Goal: Information Seeking & Learning: Learn about a topic

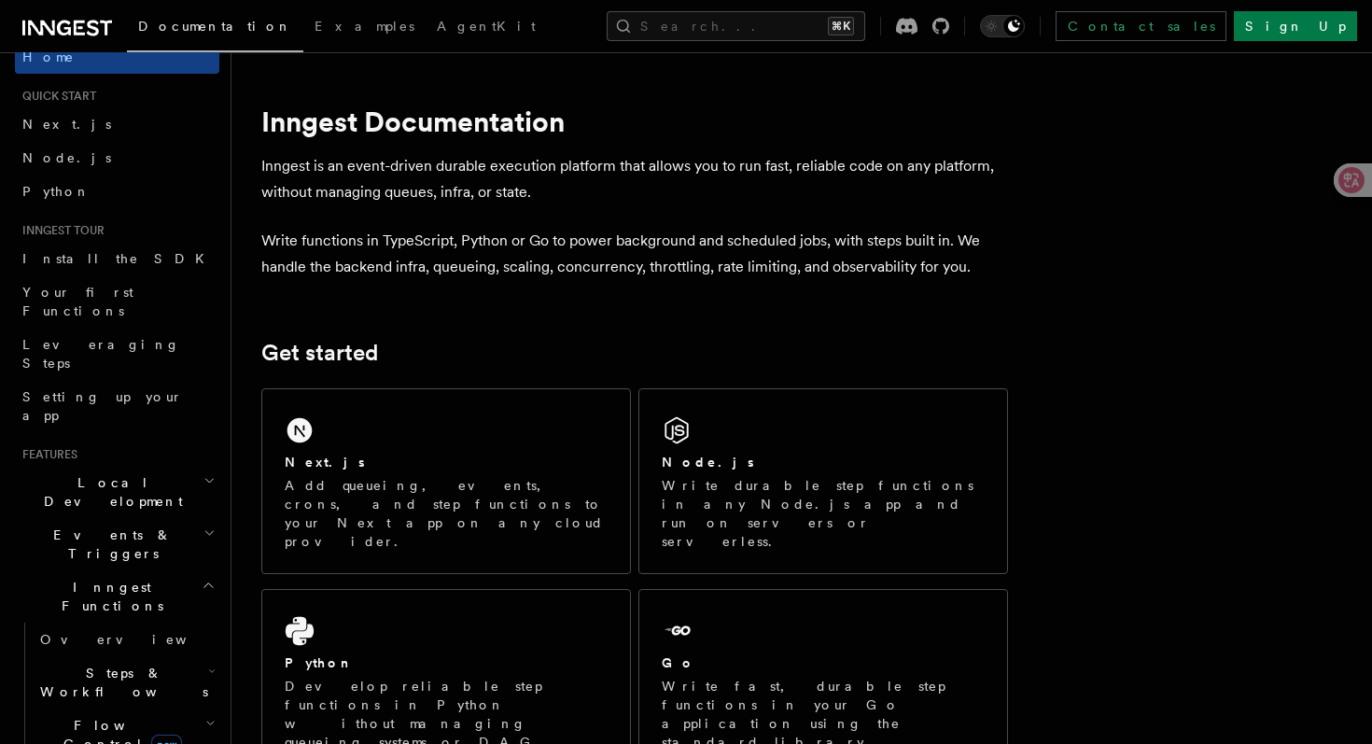
scroll to position [43, 0]
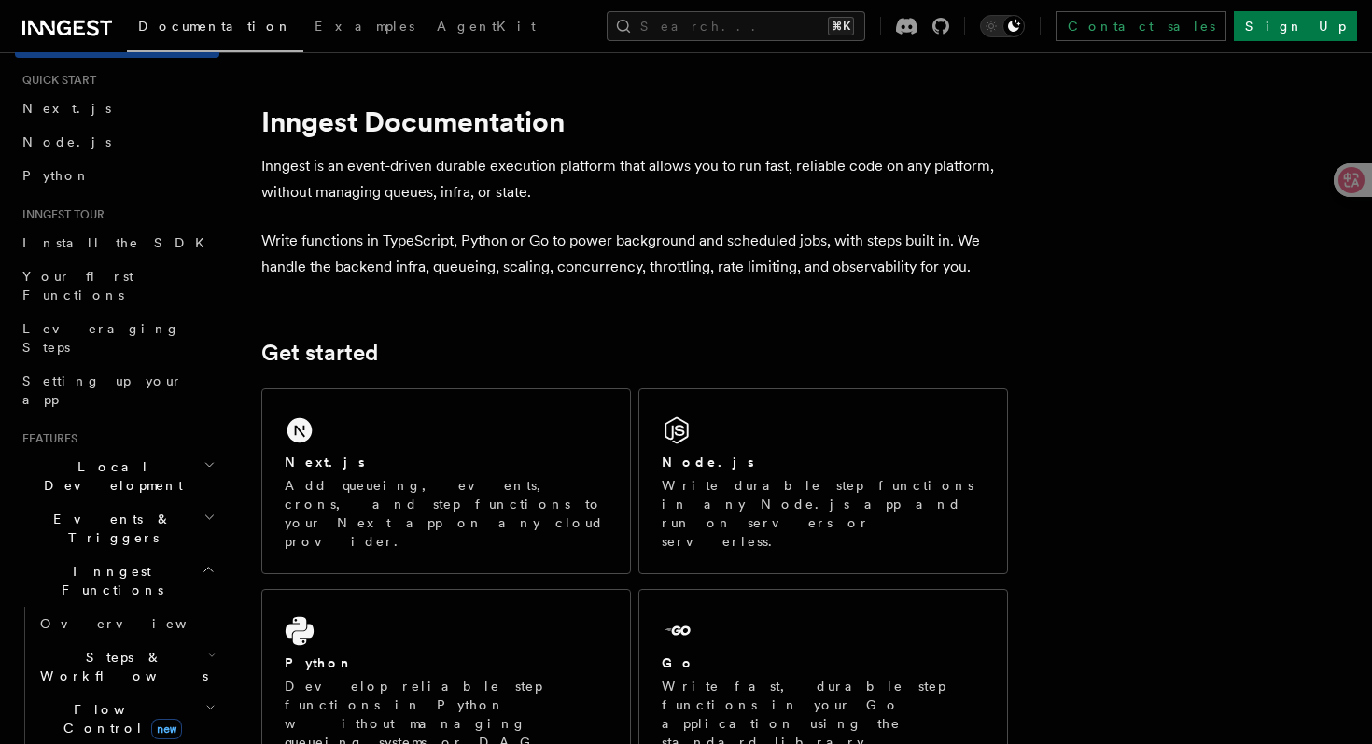
click at [176, 640] on h2 "Steps & Workflows" at bounding box center [126, 666] width 187 height 52
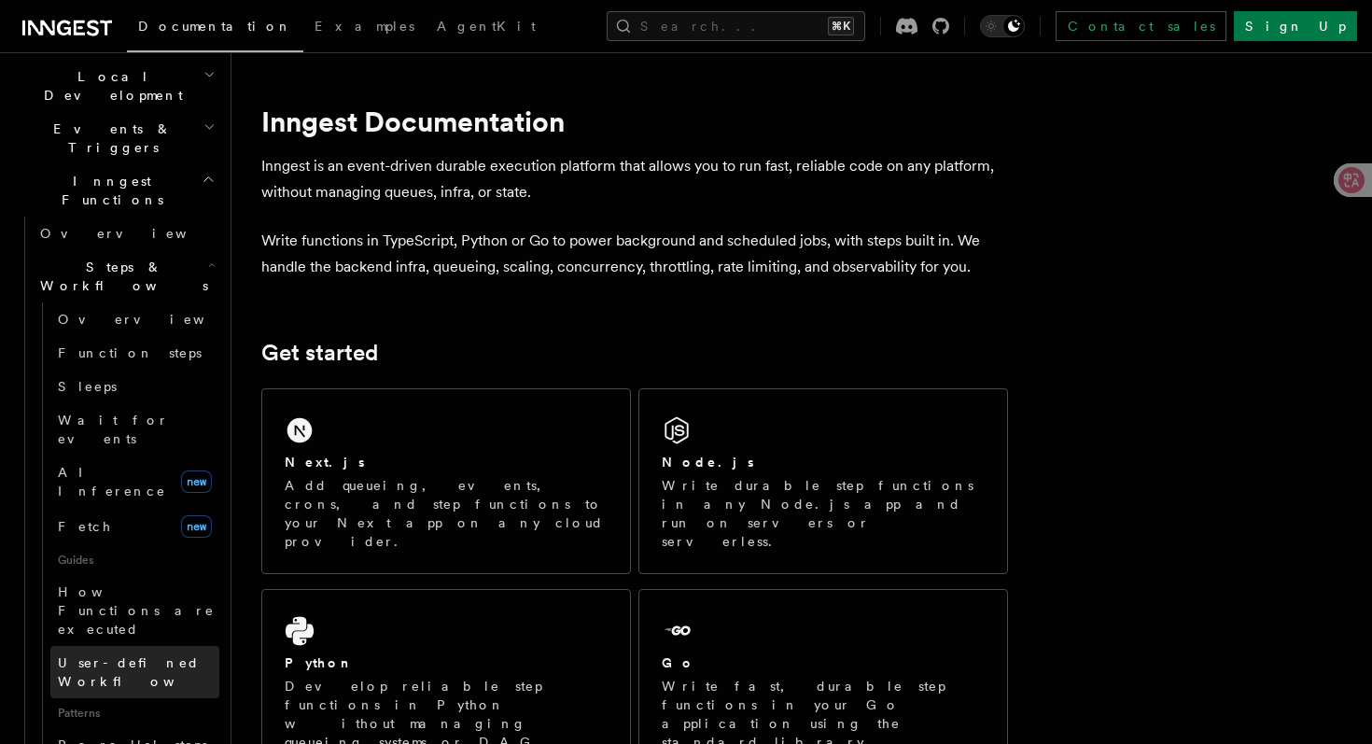
scroll to position [434, 0]
click at [148, 727] on link "Parallel steps" at bounding box center [134, 744] width 169 height 34
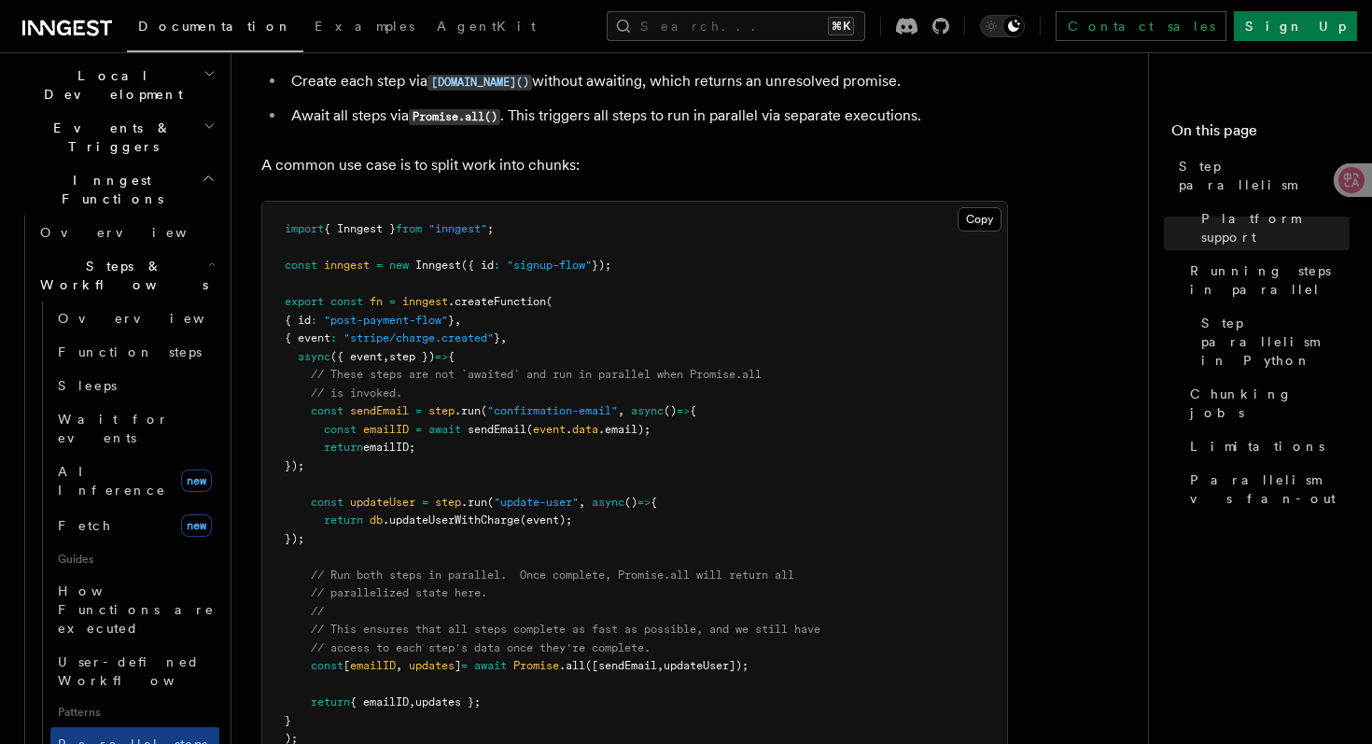
scroll to position [499, 0]
drag, startPoint x: 515, startPoint y: 515, endPoint x: 536, endPoint y: 350, distance: 166.5
click at [536, 350] on pre "import { Inngest } from "inngest" ; const inngest = new Inngest ({ id : "signup…" at bounding box center [634, 483] width 745 height 566
drag, startPoint x: 532, startPoint y: 638, endPoint x: 796, endPoint y: 633, distance: 264.2
click at [799, 632] on pre "import { Inngest } from "inngest" ; const inngest = new Inngest ({ id : "signup…" at bounding box center [634, 483] width 745 height 566
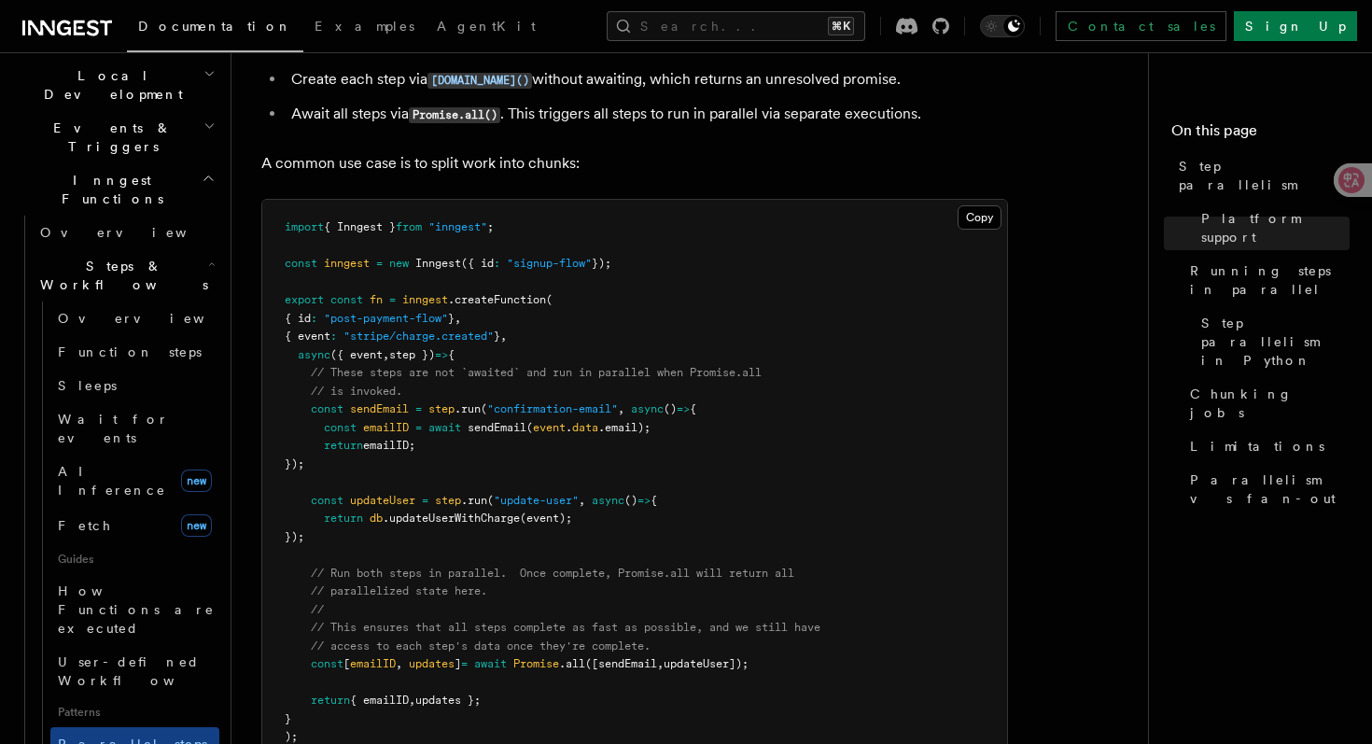
click at [623, 494] on span "async" at bounding box center [608, 500] width 33 height 13
drag, startPoint x: 366, startPoint y: 639, endPoint x: 413, endPoint y: 639, distance: 46.7
click at [413, 657] on span "const [ emailID , updates ] = await Promise .all ([sendEmail , updateUser]);" at bounding box center [517, 663] width 464 height 13
click at [435, 657] on span "updates" at bounding box center [432, 663] width 46 height 13
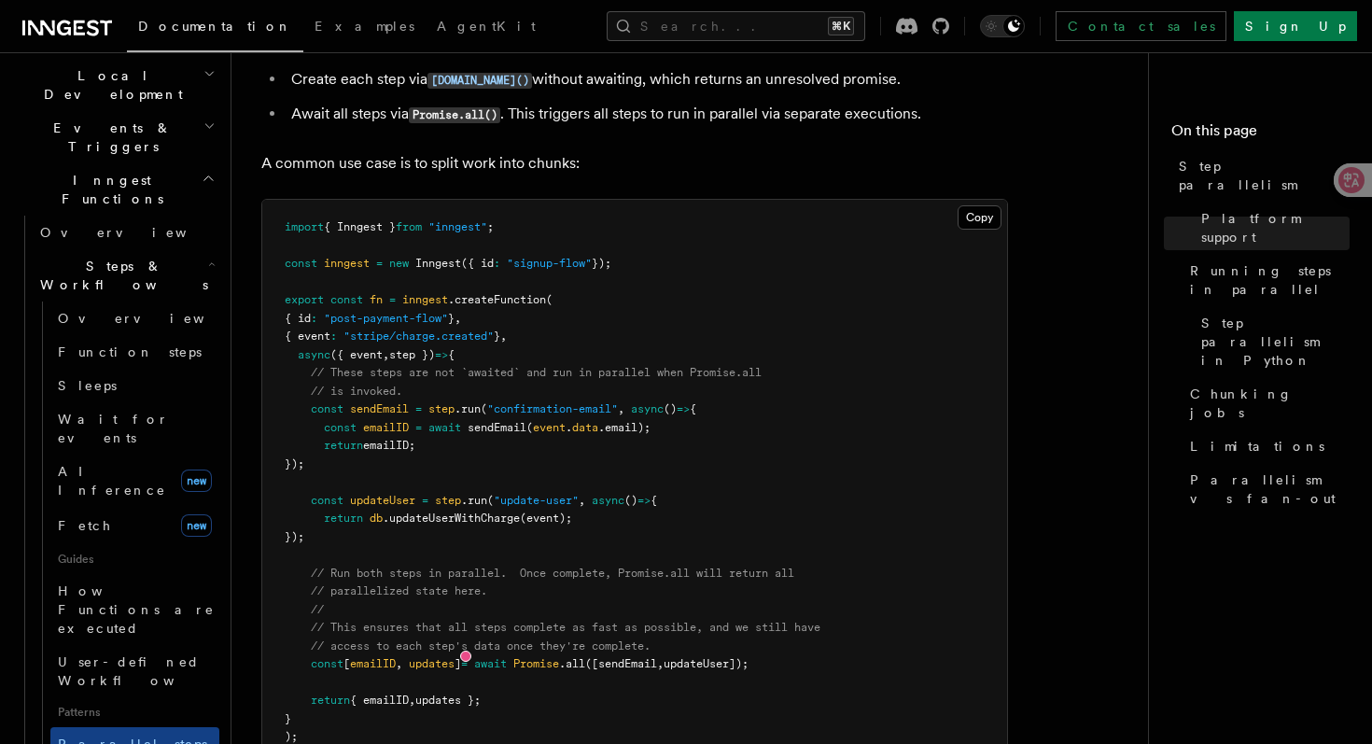
click at [553, 657] on span "Promise" at bounding box center [536, 663] width 46 height 13
click at [614, 621] on span "// This ensures that all steps complete as fast as possible, and we still have" at bounding box center [566, 627] width 510 height 13
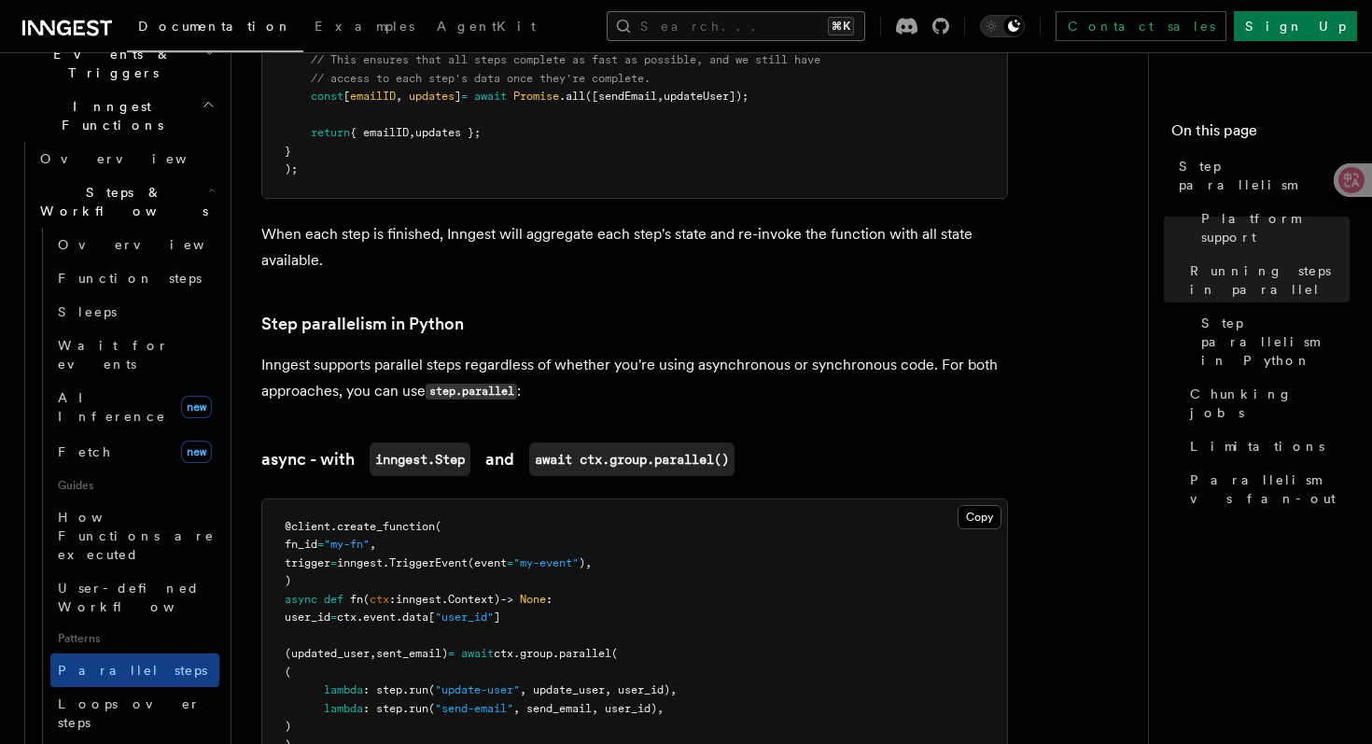
scroll to position [510, 0]
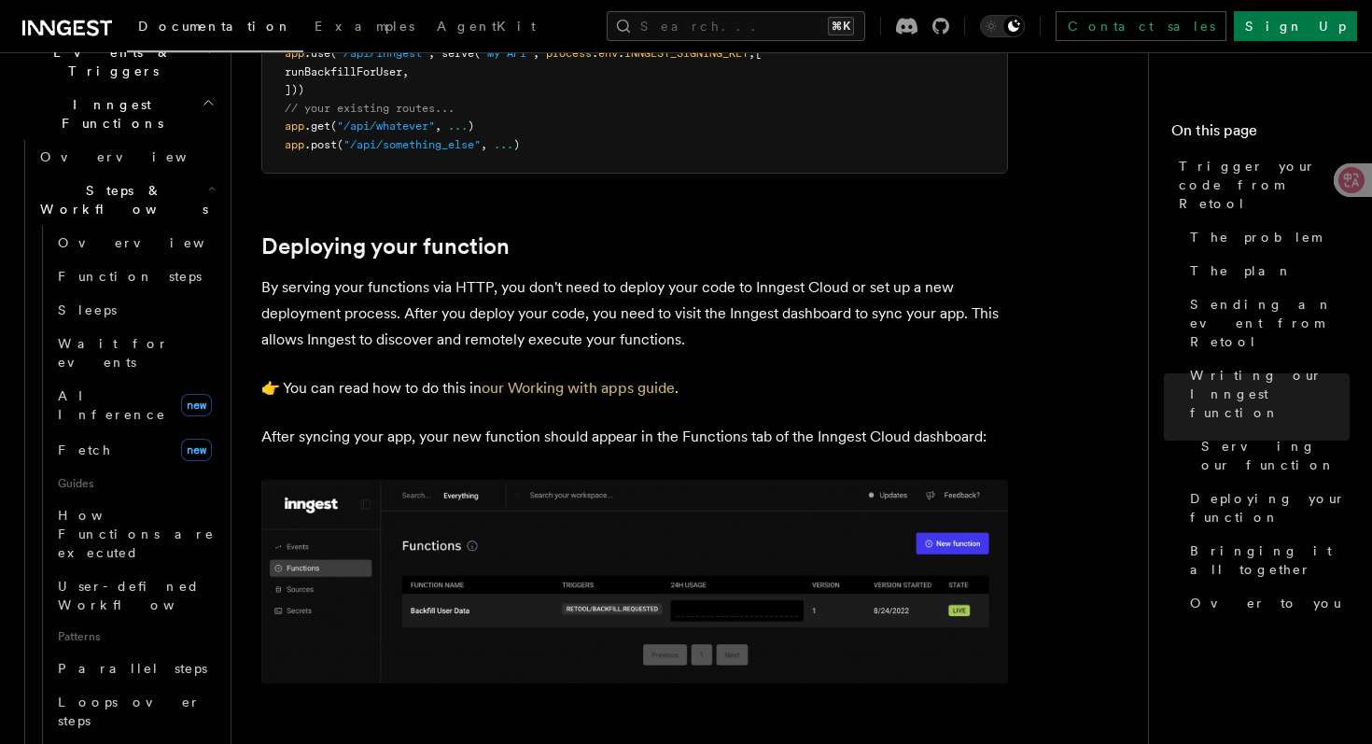
scroll to position [4760, 0]
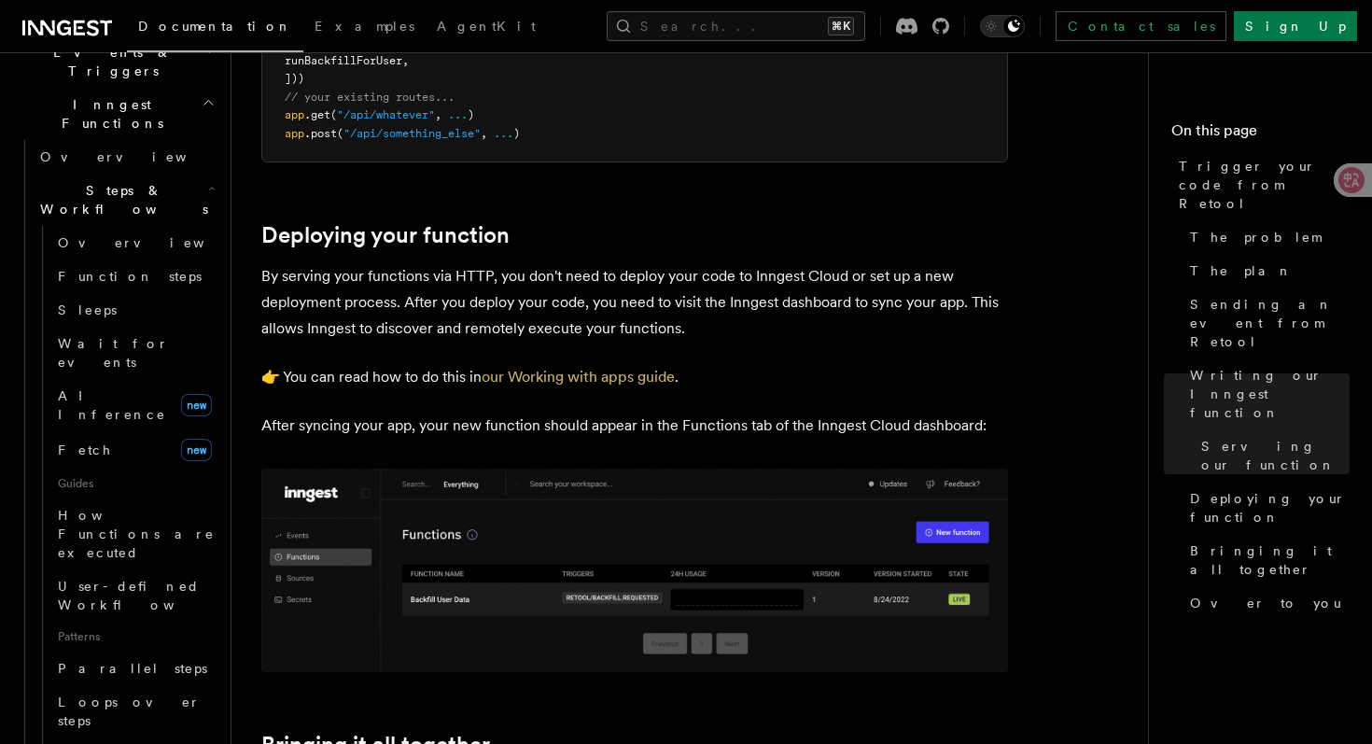
click at [443, 283] on p "By serving your functions via HTTP, you don't need to deploy your code to Innge…" at bounding box center [634, 302] width 747 height 78
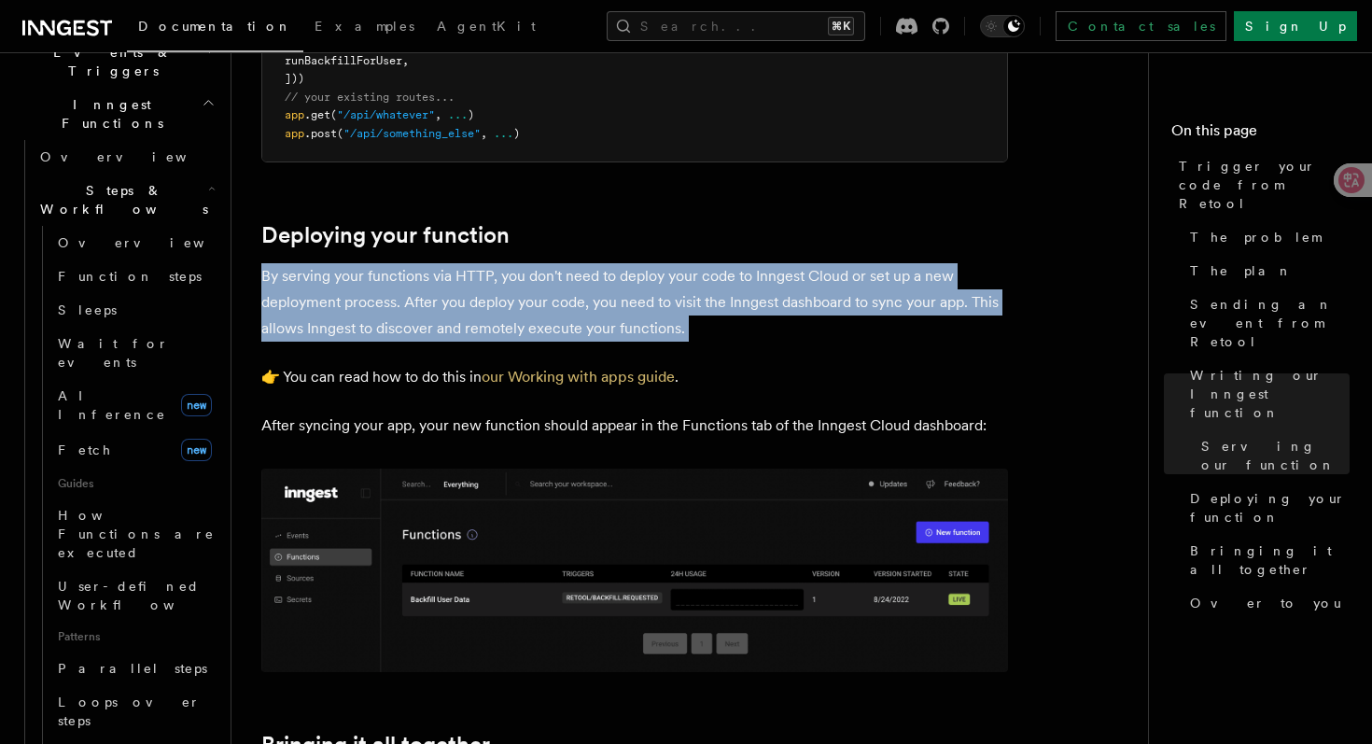
click at [443, 283] on p "By serving your functions via HTTP, you don't need to deploy your code to Innge…" at bounding box center [634, 302] width 747 height 78
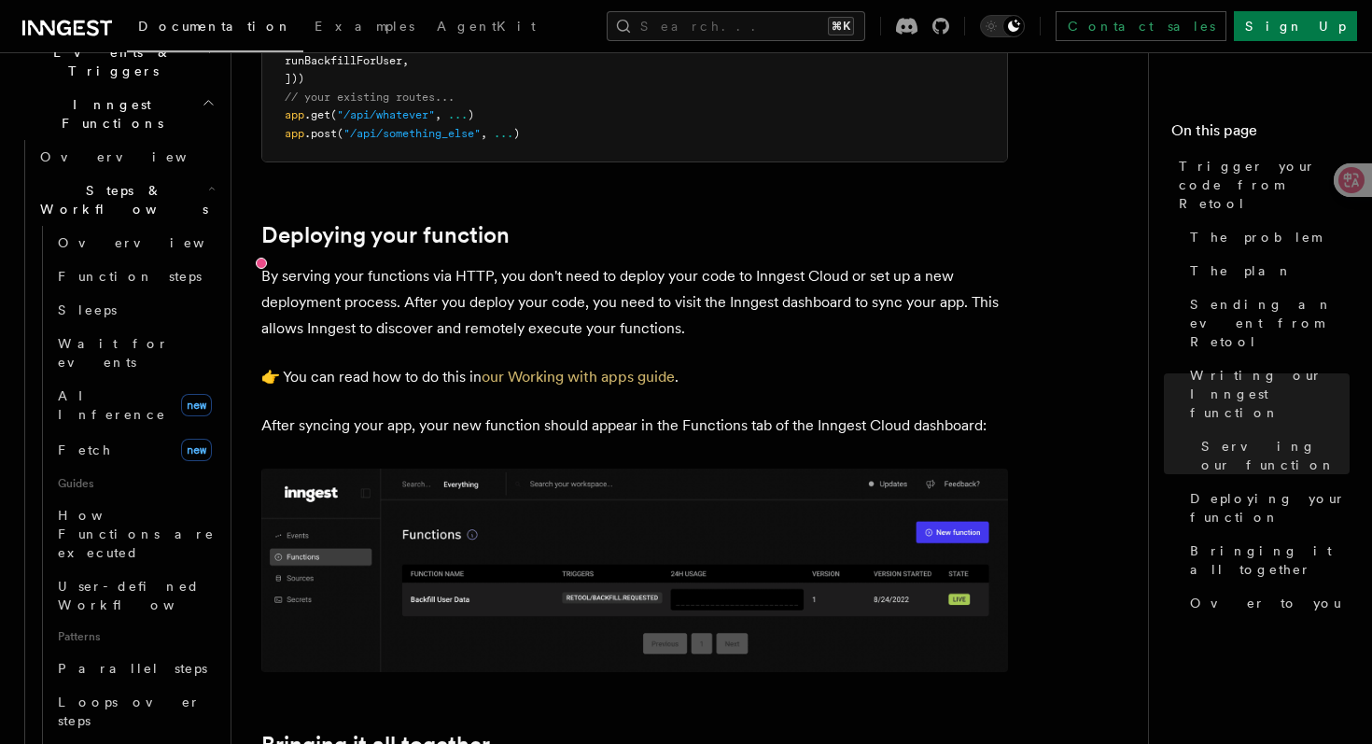
click at [875, 338] on p "By serving your functions via HTTP, you don't need to deploy your code to Innge…" at bounding box center [634, 302] width 747 height 78
click at [1336, 183] on icon at bounding box center [1338, 180] width 19 height 19
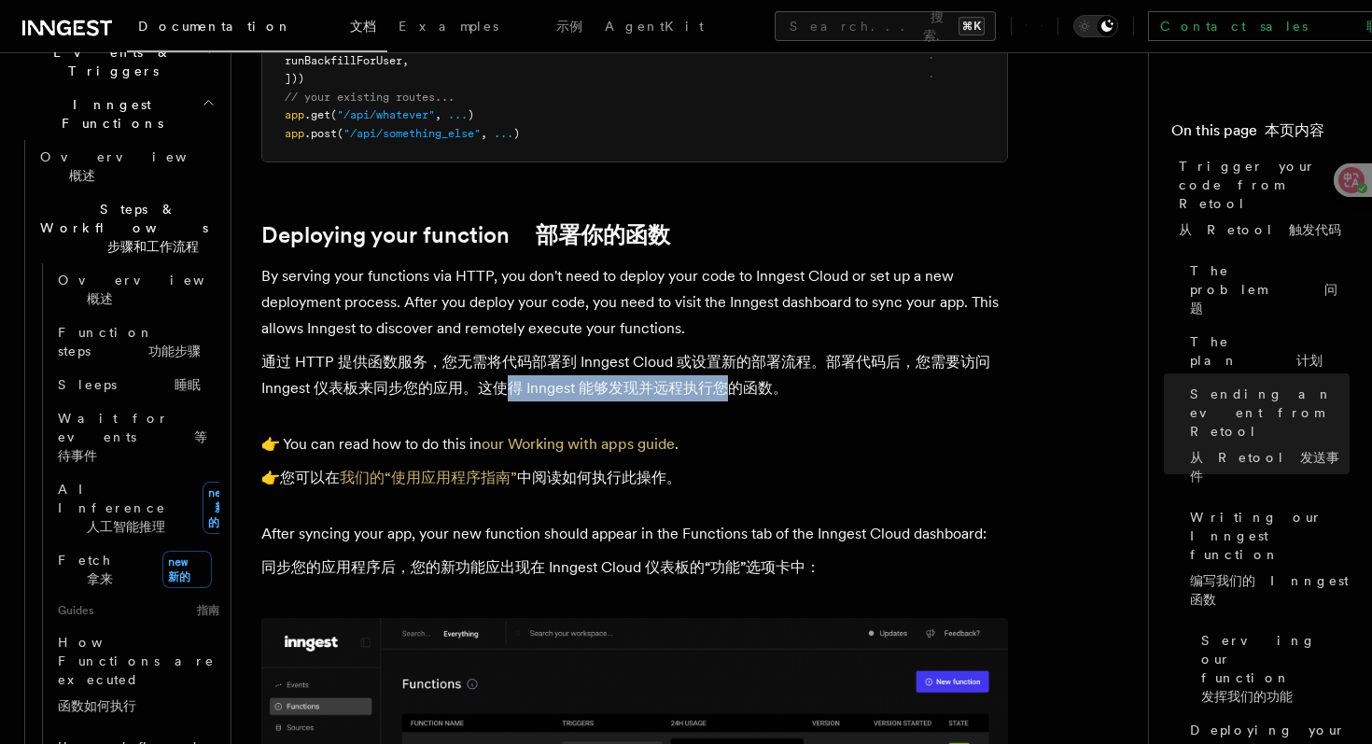
drag, startPoint x: 502, startPoint y: 397, endPoint x: 725, endPoint y: 397, distance: 223.1
click at [725, 397] on font "通过 HTTP 提供函数服务，您无需将代码部署到 Inngest Cloud 或设置新的部署流程。部署代码后，您需要访问 Inngest 仪表板来同步您的应用…" at bounding box center [625, 375] width 729 height 44
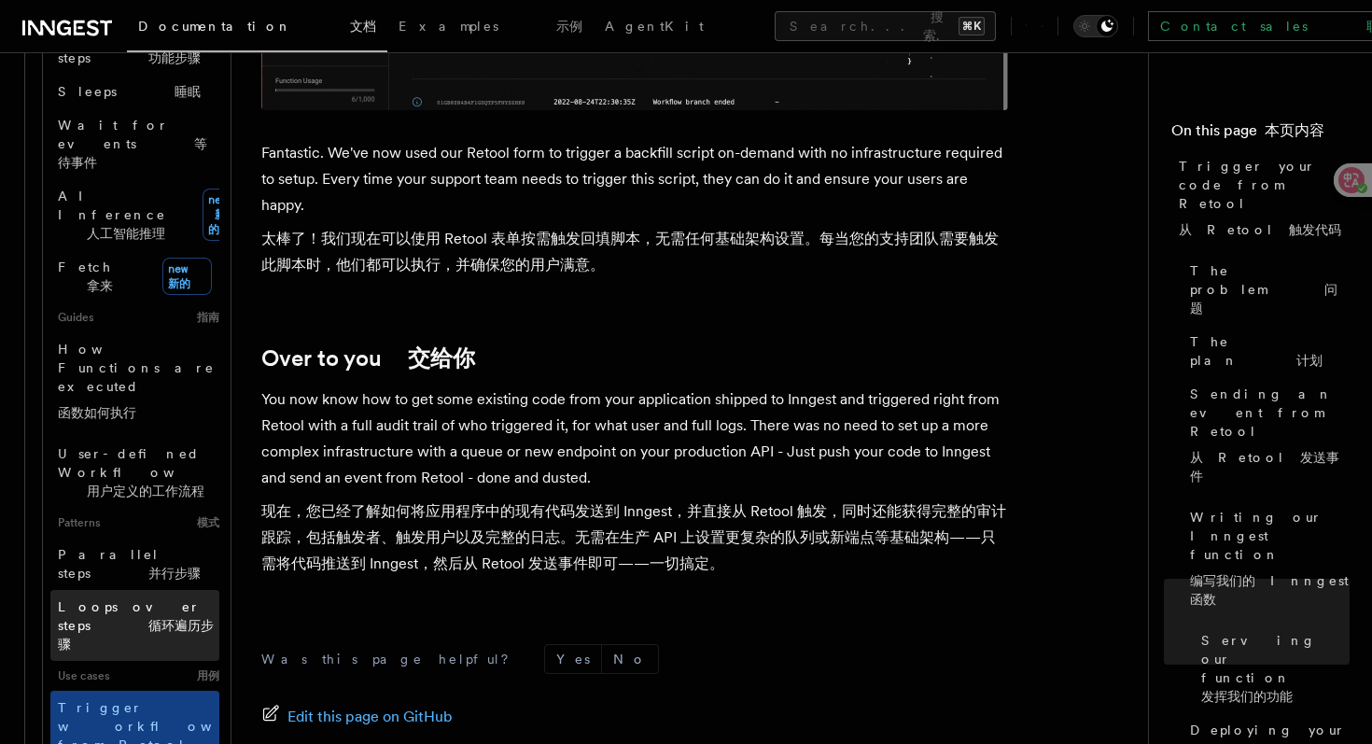
scroll to position [808, 0]
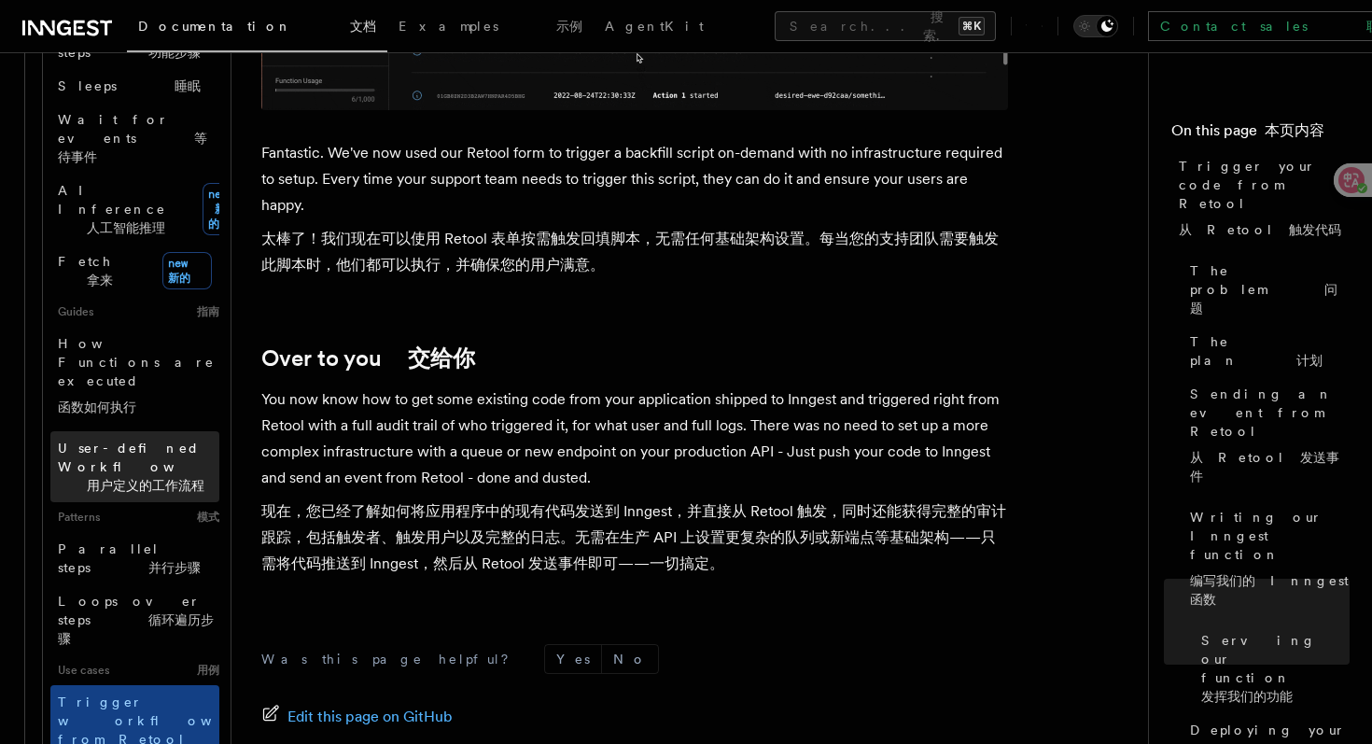
click at [119, 441] on span "User-defined Workflows 用户定义的工作流程" at bounding box center [156, 467] width 197 height 52
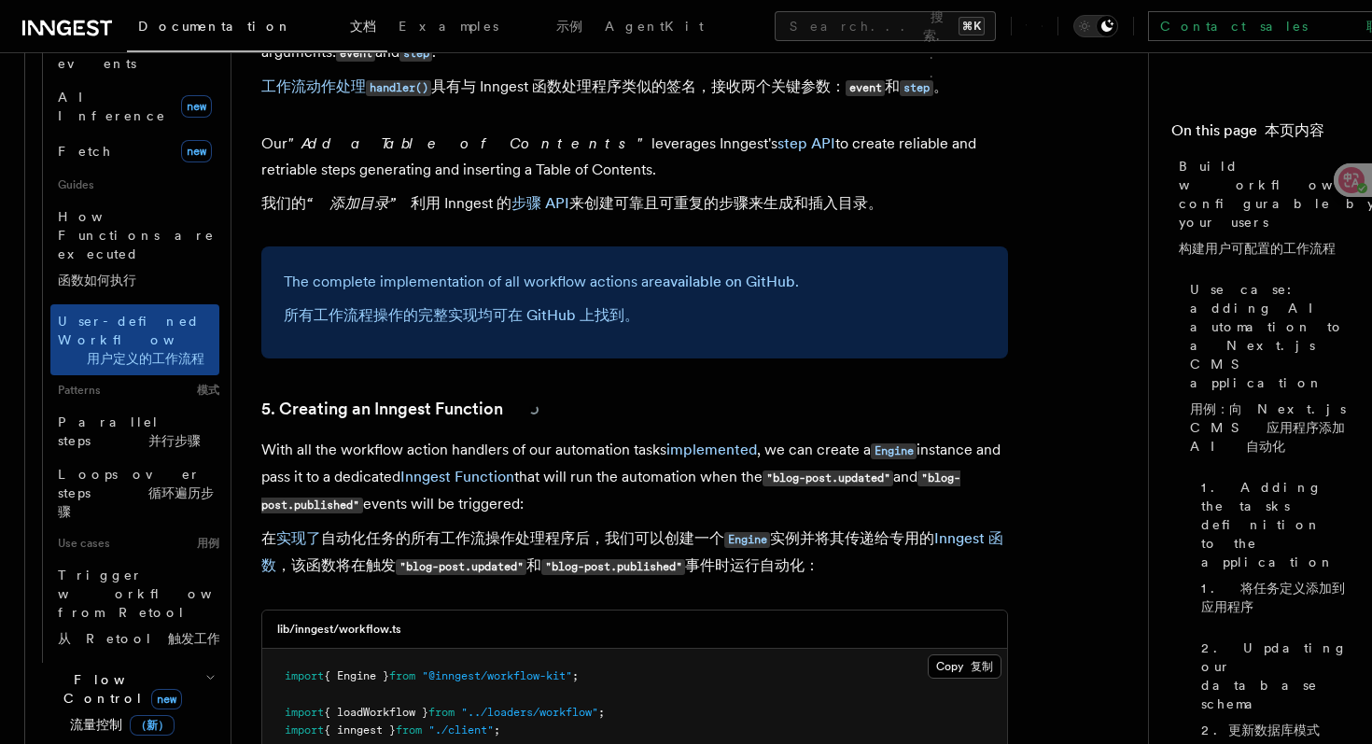
scroll to position [9894, 0]
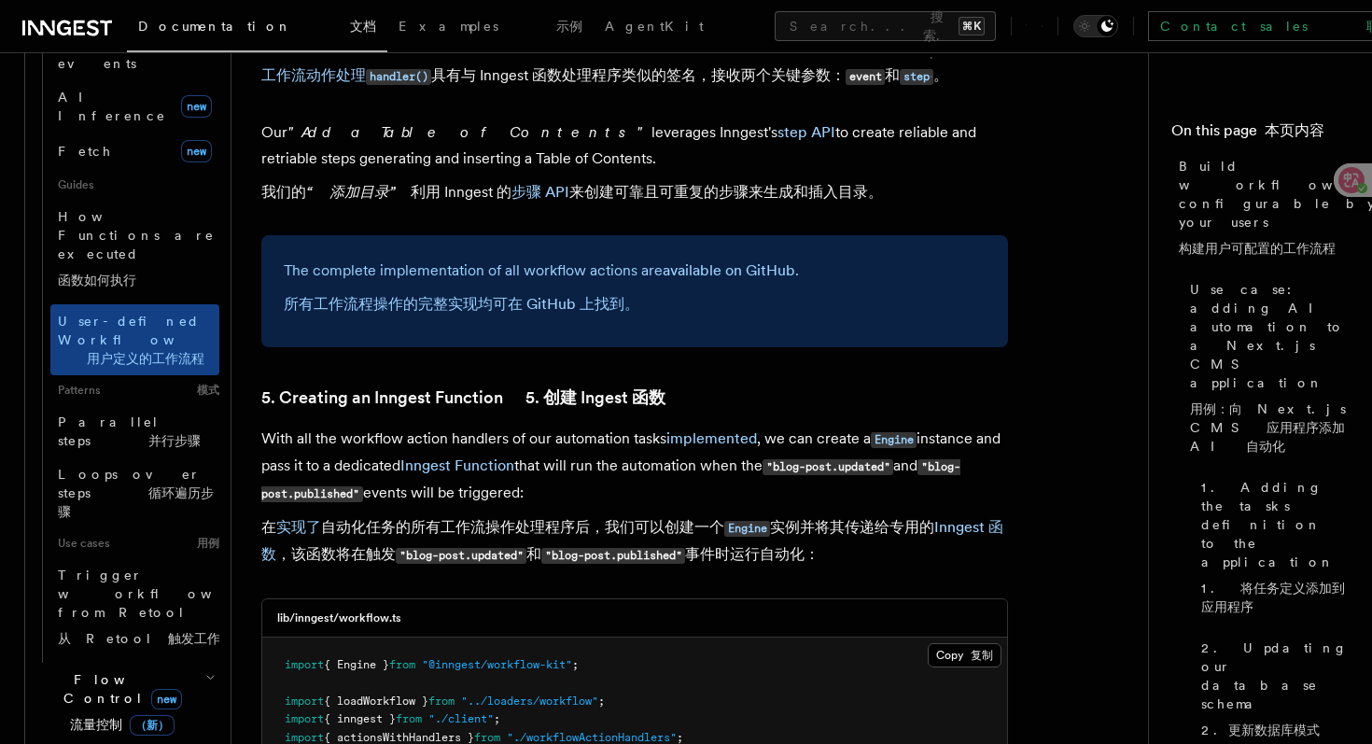
drag, startPoint x: 368, startPoint y: 436, endPoint x: 384, endPoint y: 372, distance: 66.3
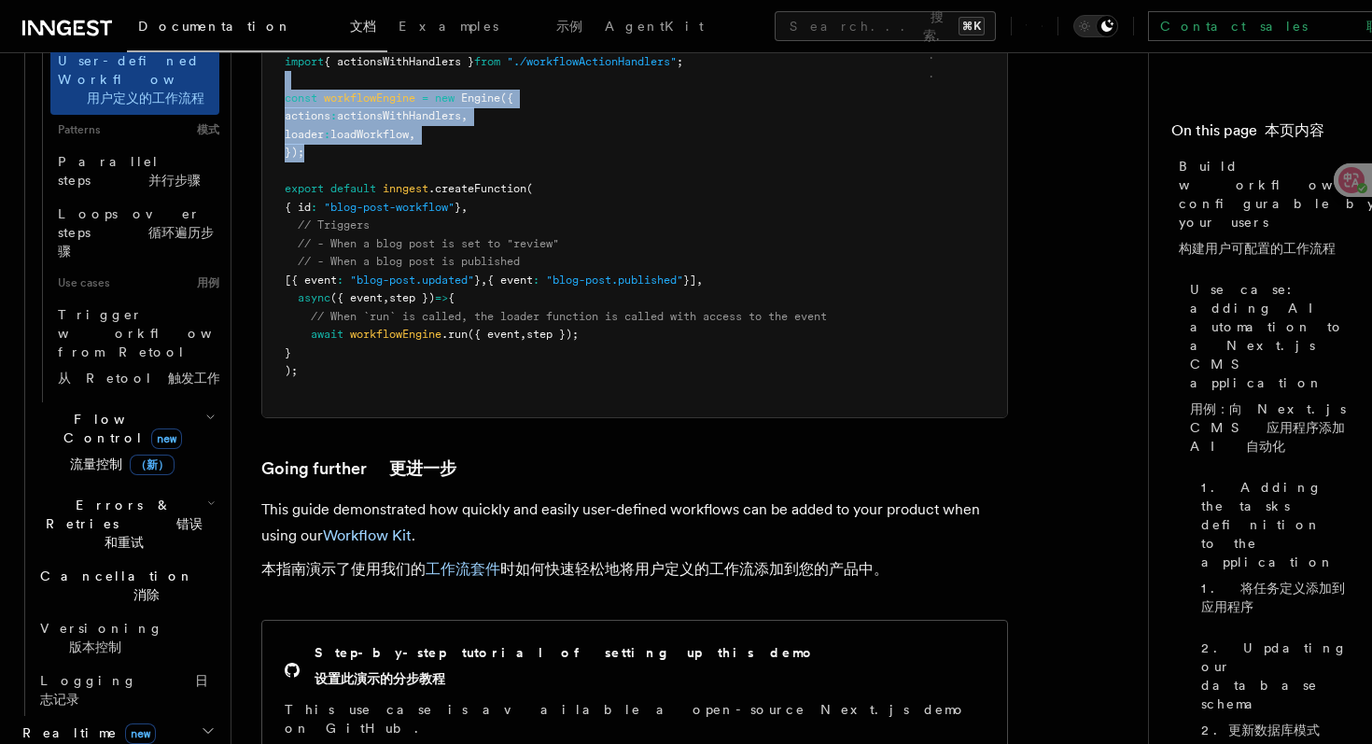
scroll to position [1071, 0]
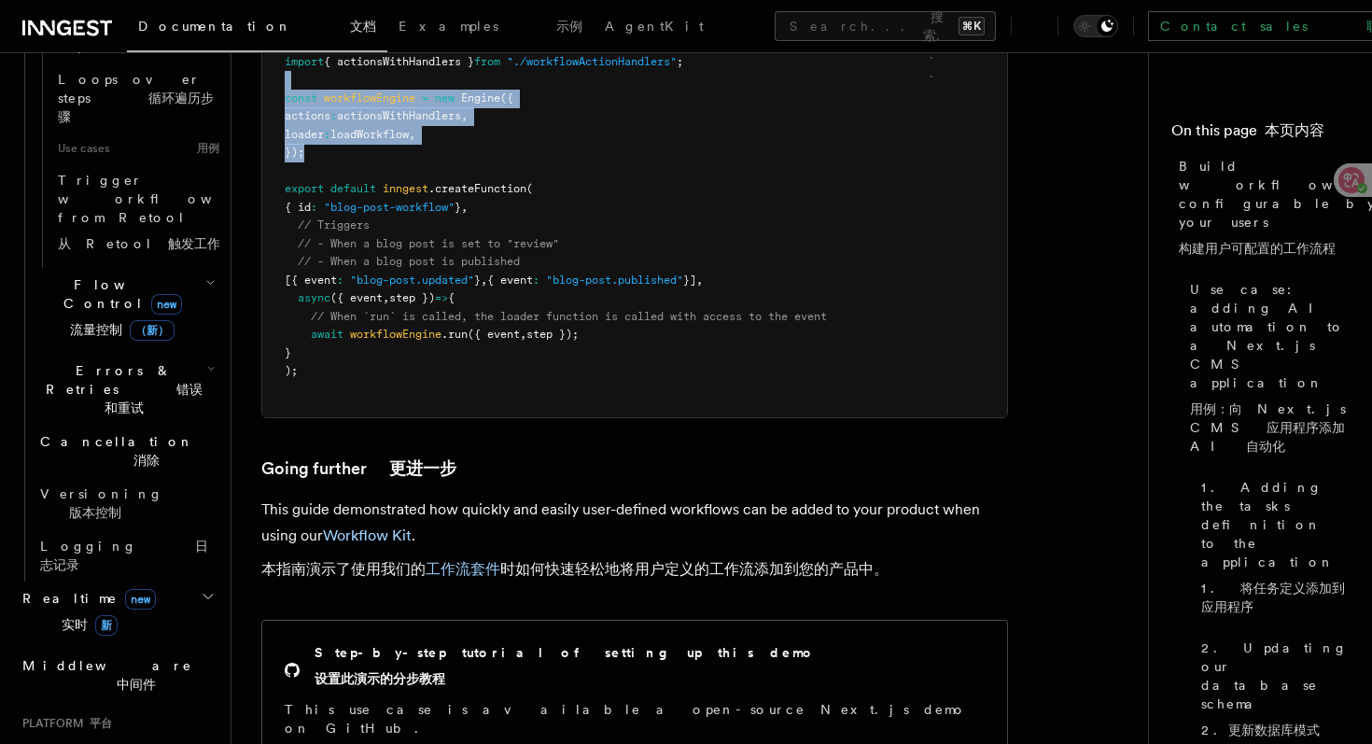
scroll to position [1213, 0]
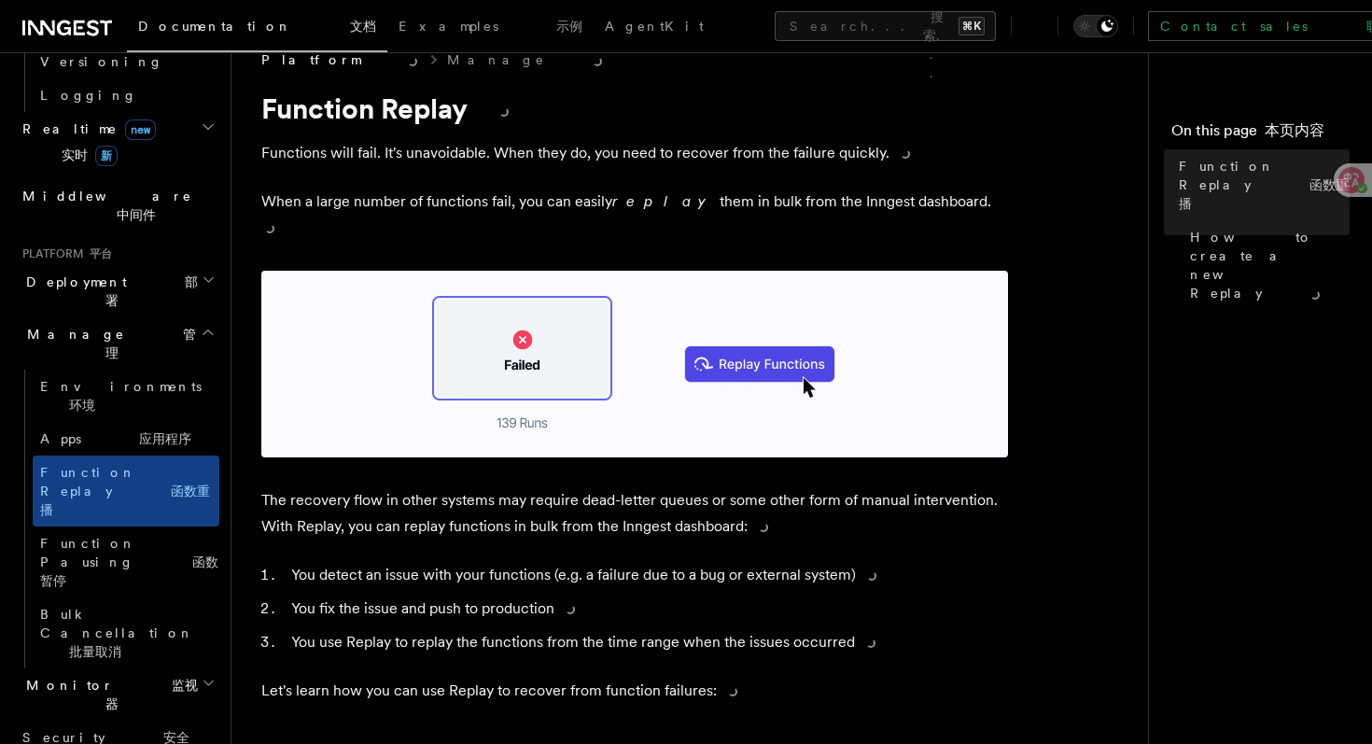
scroll to position [837, 0]
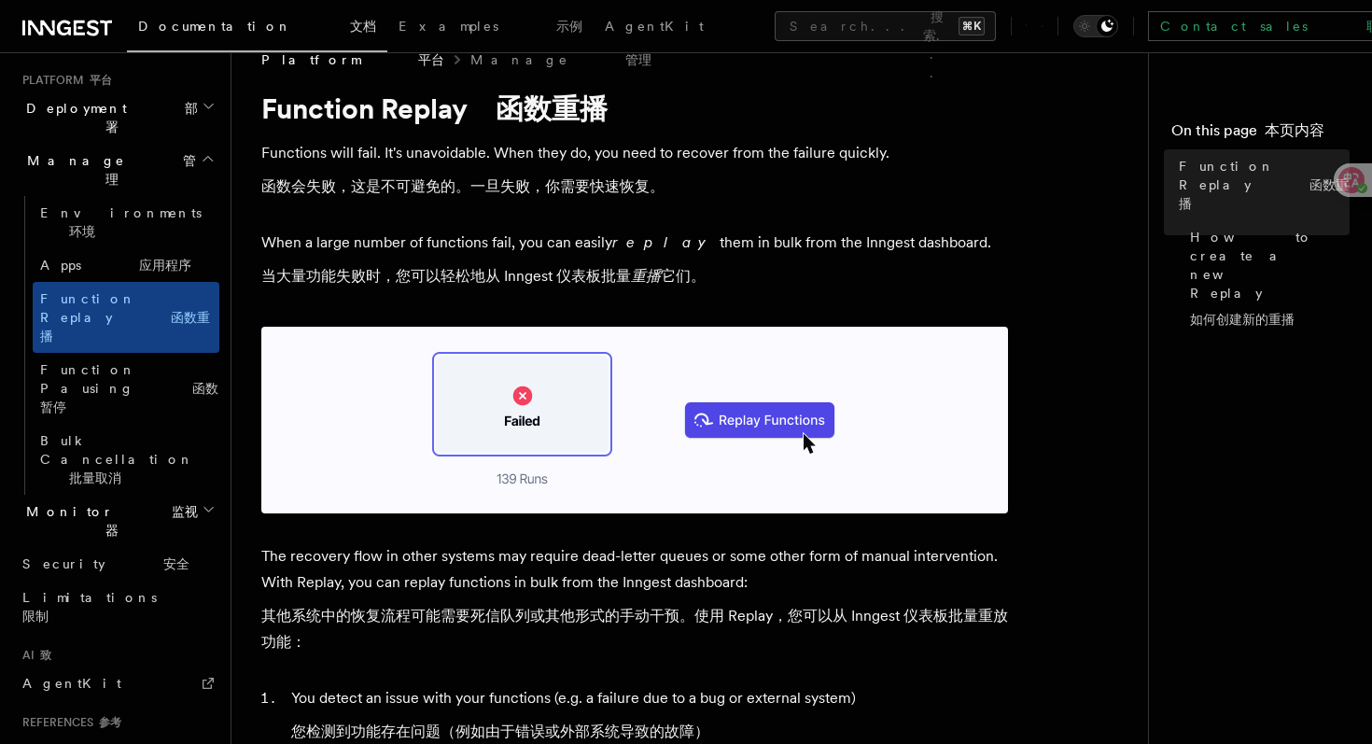
scroll to position [1007, 0]
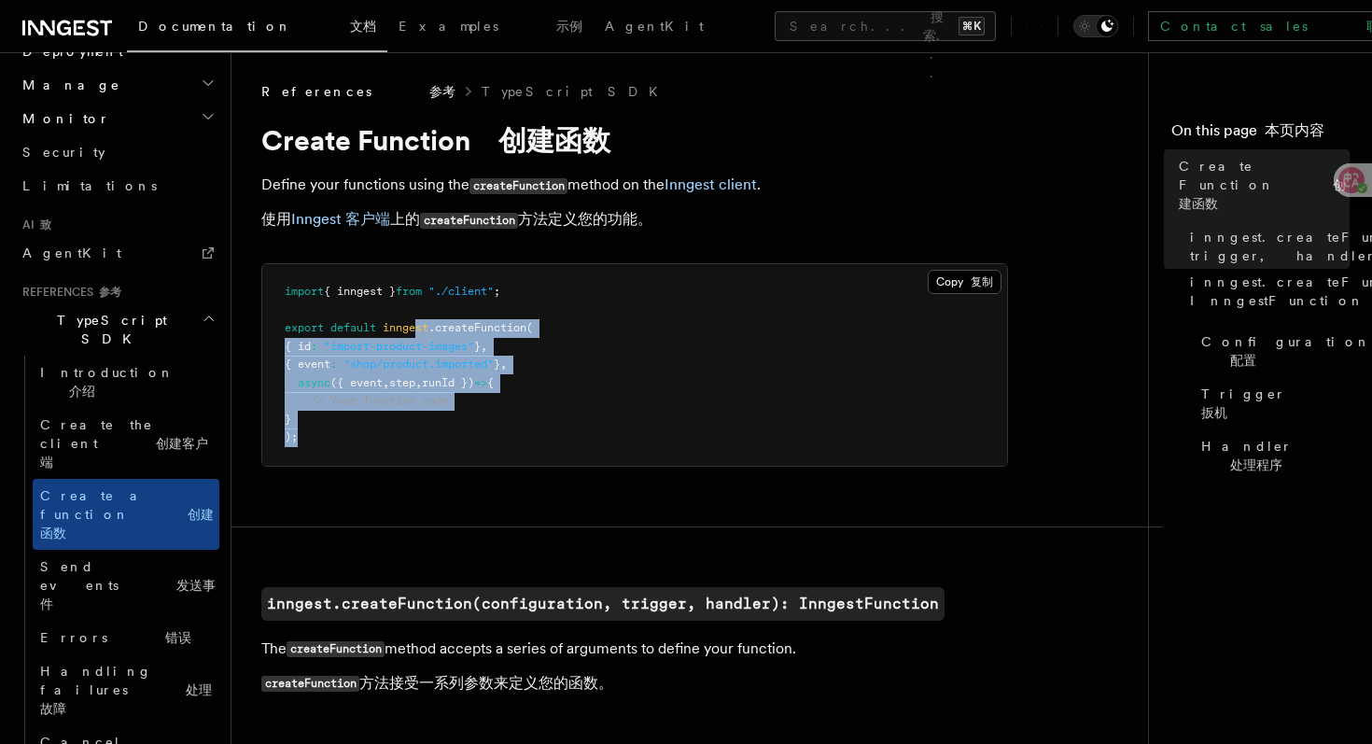
drag, startPoint x: 417, startPoint y: 329, endPoint x: 480, endPoint y: 443, distance: 129.9
click at [481, 443] on pre "import { inngest } from "./client" ; export default inngest .createFunction ( {…" at bounding box center [634, 365] width 745 height 202
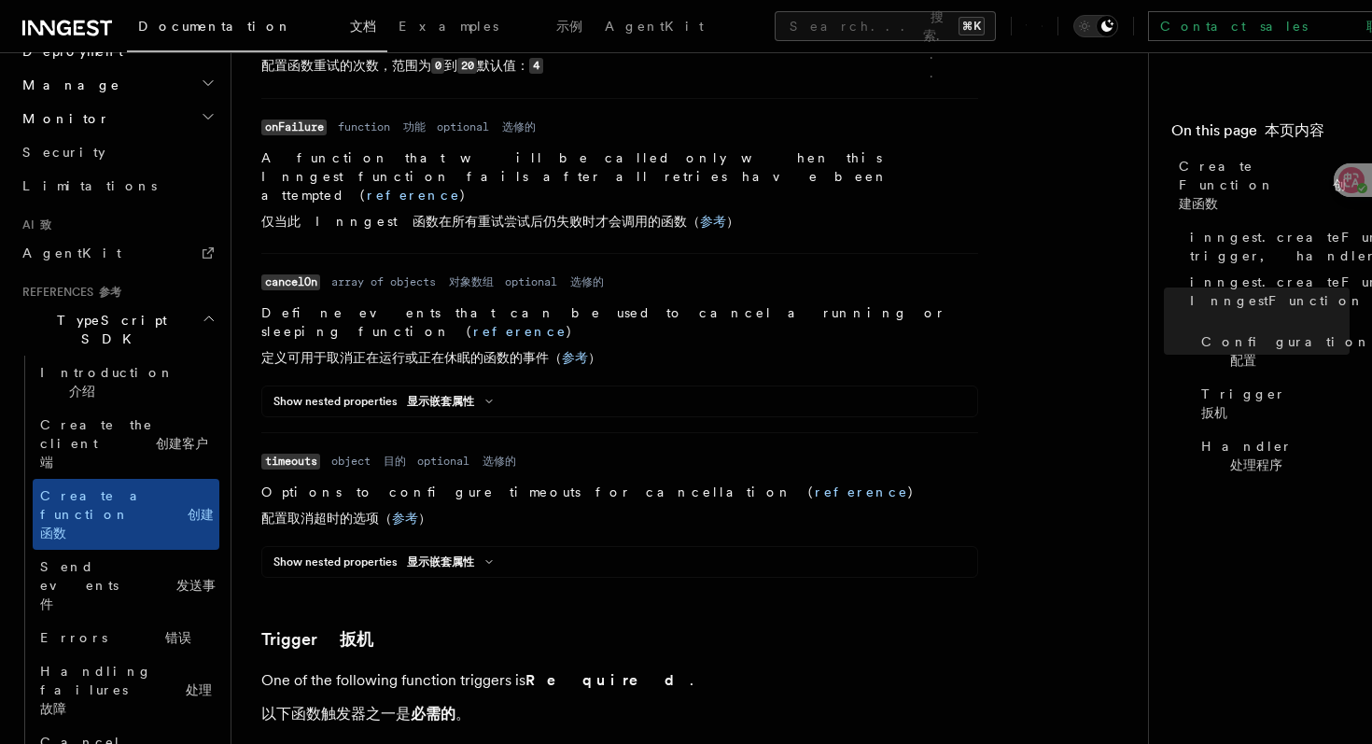
scroll to position [2654, 0]
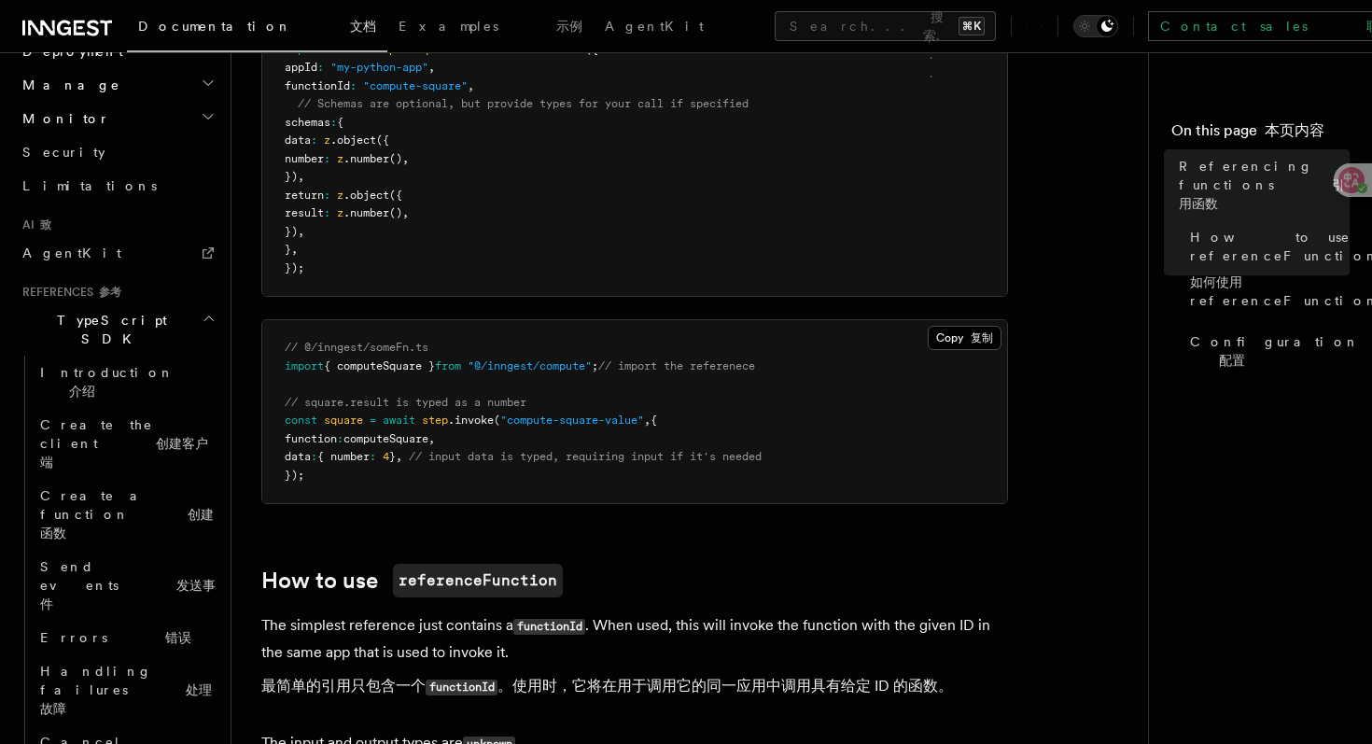
scroll to position [528, 0]
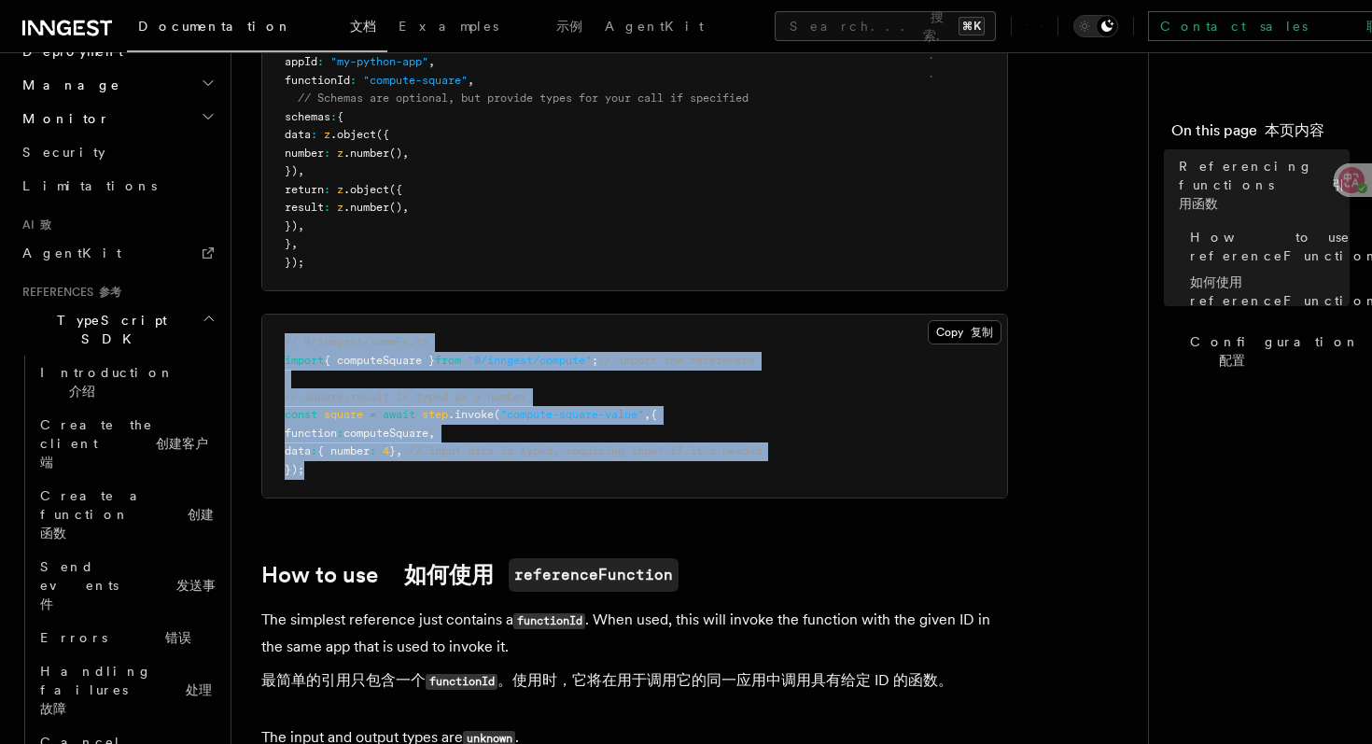
drag, startPoint x: 480, startPoint y: 464, endPoint x: 493, endPoint y: 306, distance: 158.3
click at [468, 483] on pre "// @/inngest/someFn.ts import { computeSquare } from "@/inngest/compute" ; // i…" at bounding box center [634, 406] width 745 height 183
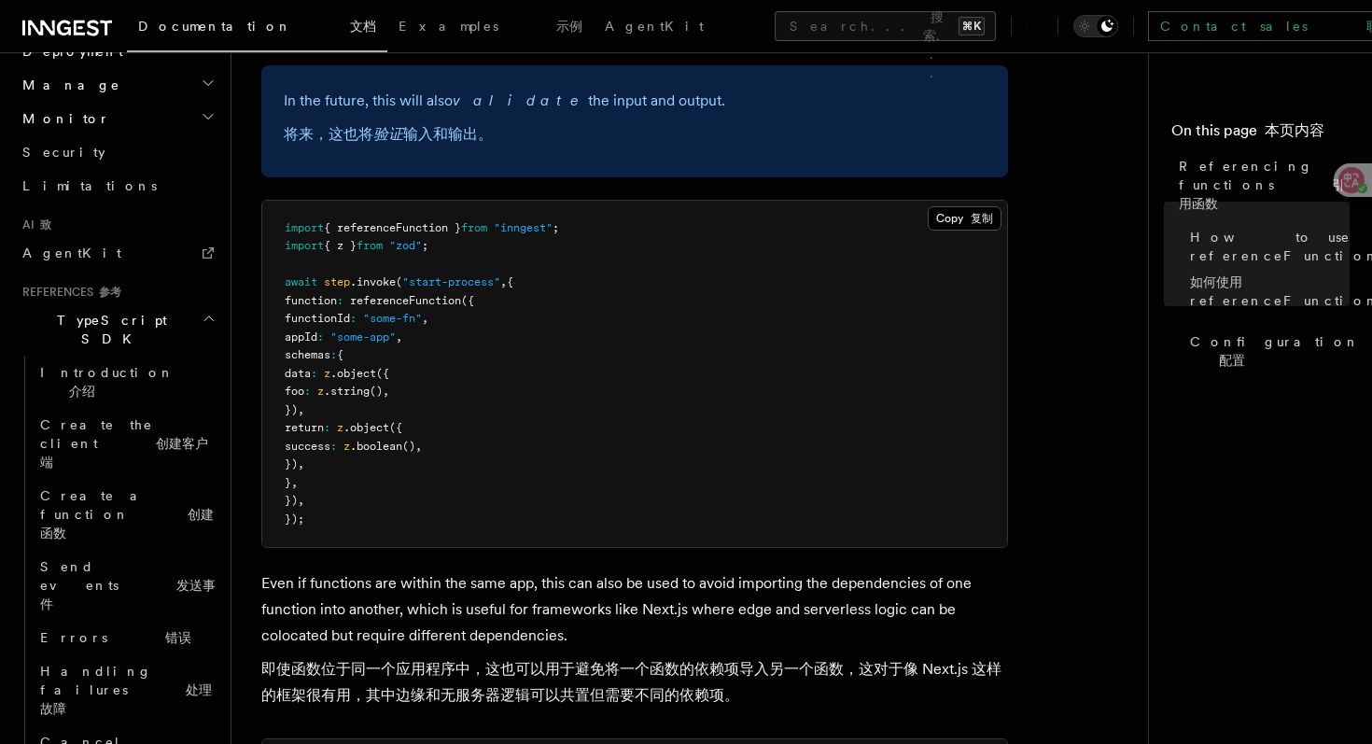
scroll to position [1891, 0]
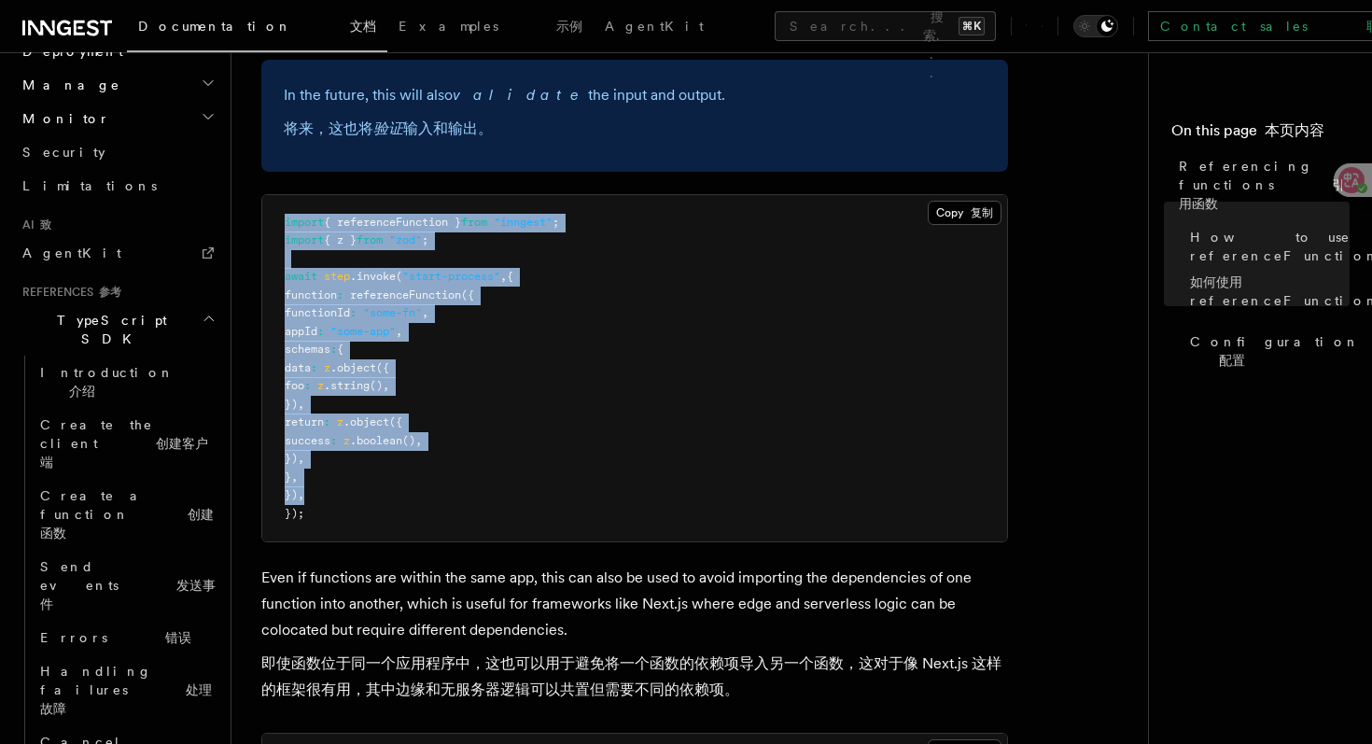
drag, startPoint x: 442, startPoint y: 504, endPoint x: 473, endPoint y: 217, distance: 289.3
click at [473, 217] on pre "import { referenceFunction } from "inngest" ; import { z } from "zod" ; await s…" at bounding box center [634, 368] width 745 height 347
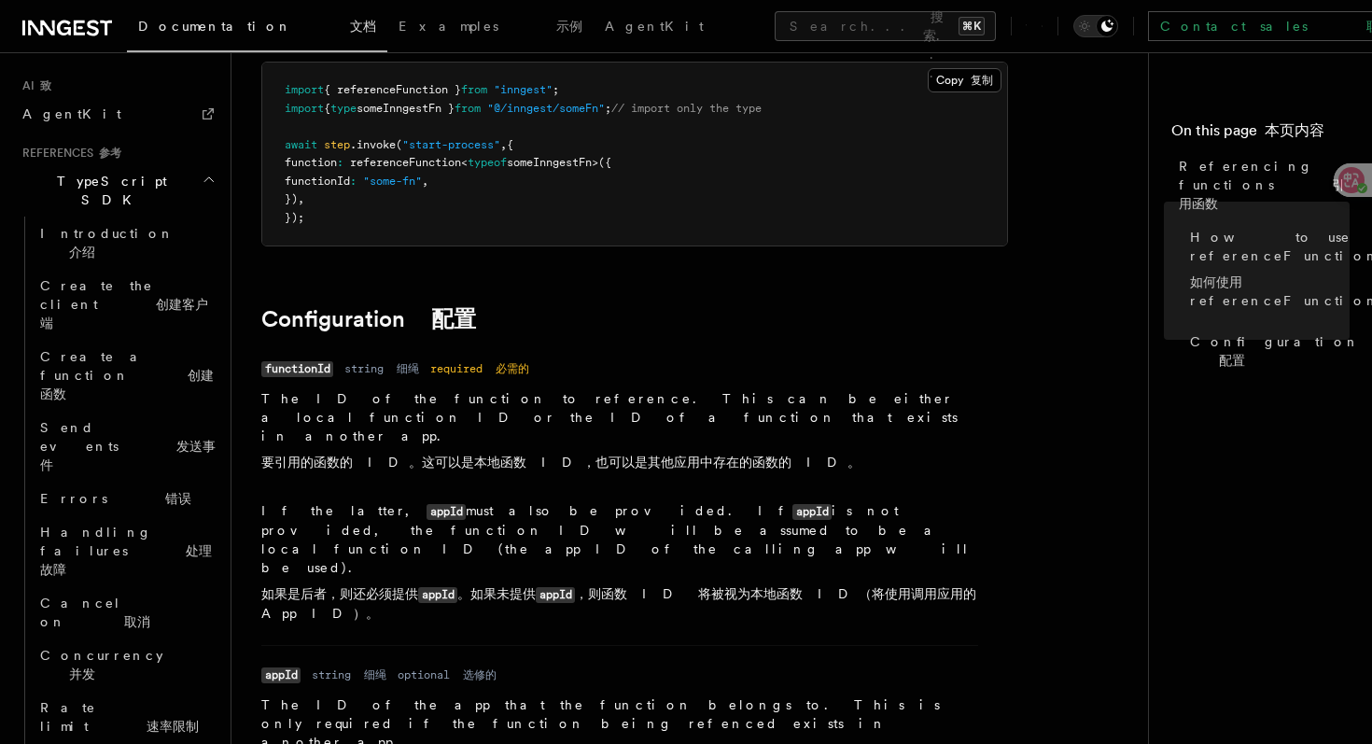
scroll to position [1160, 0]
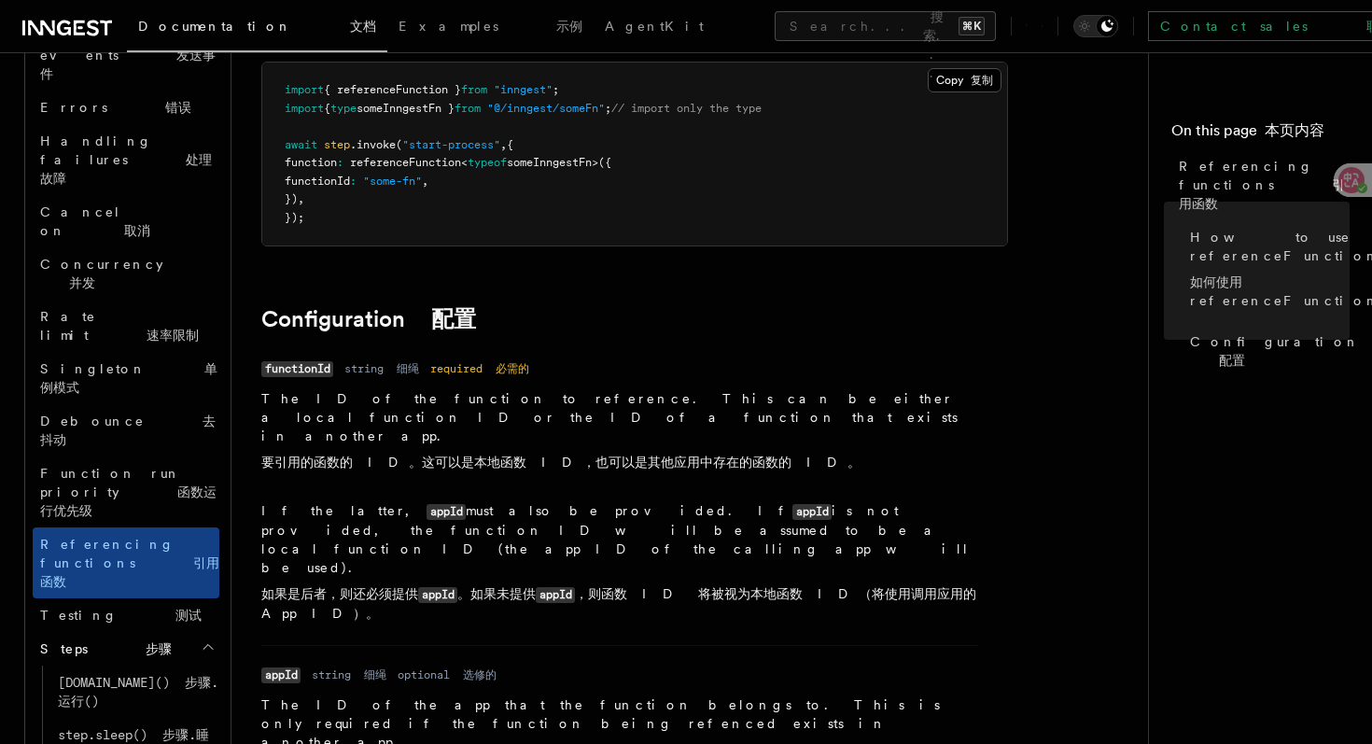
scroll to position [1543, 0]
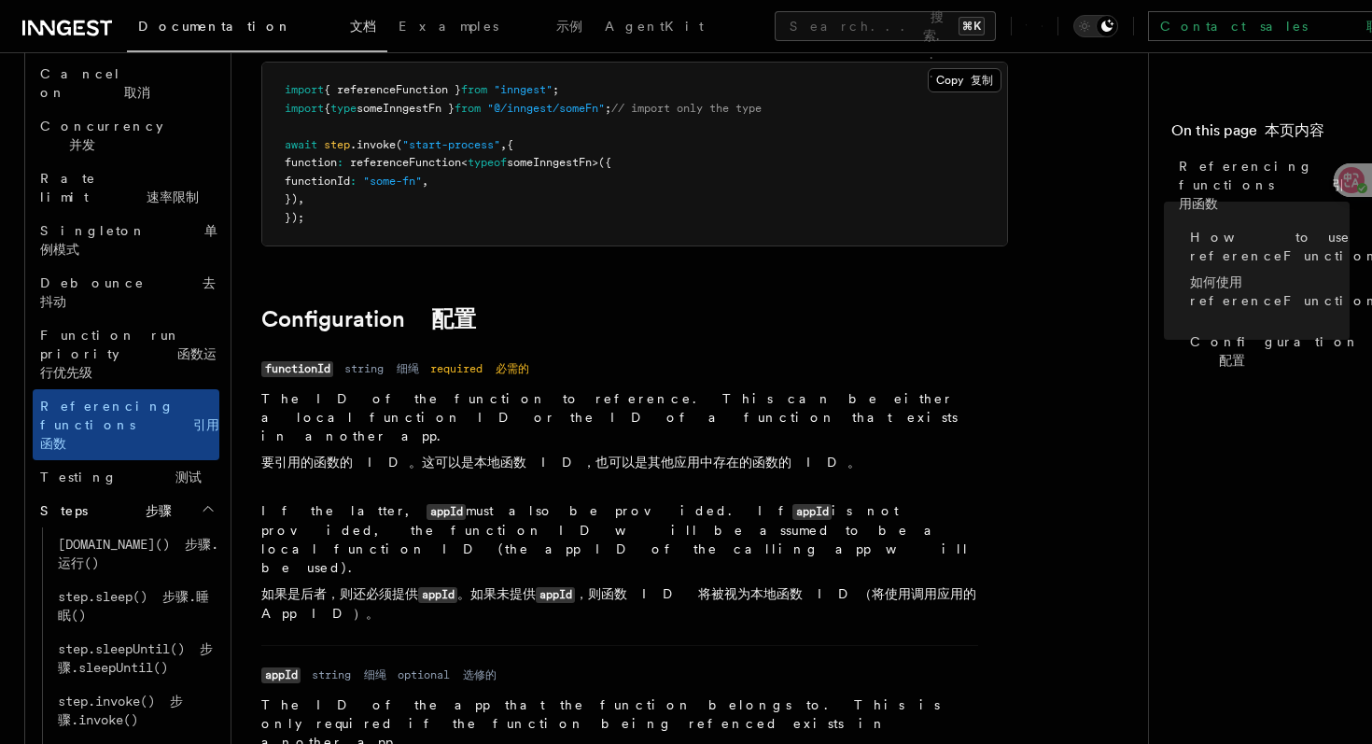
scroll to position [1688, 0]
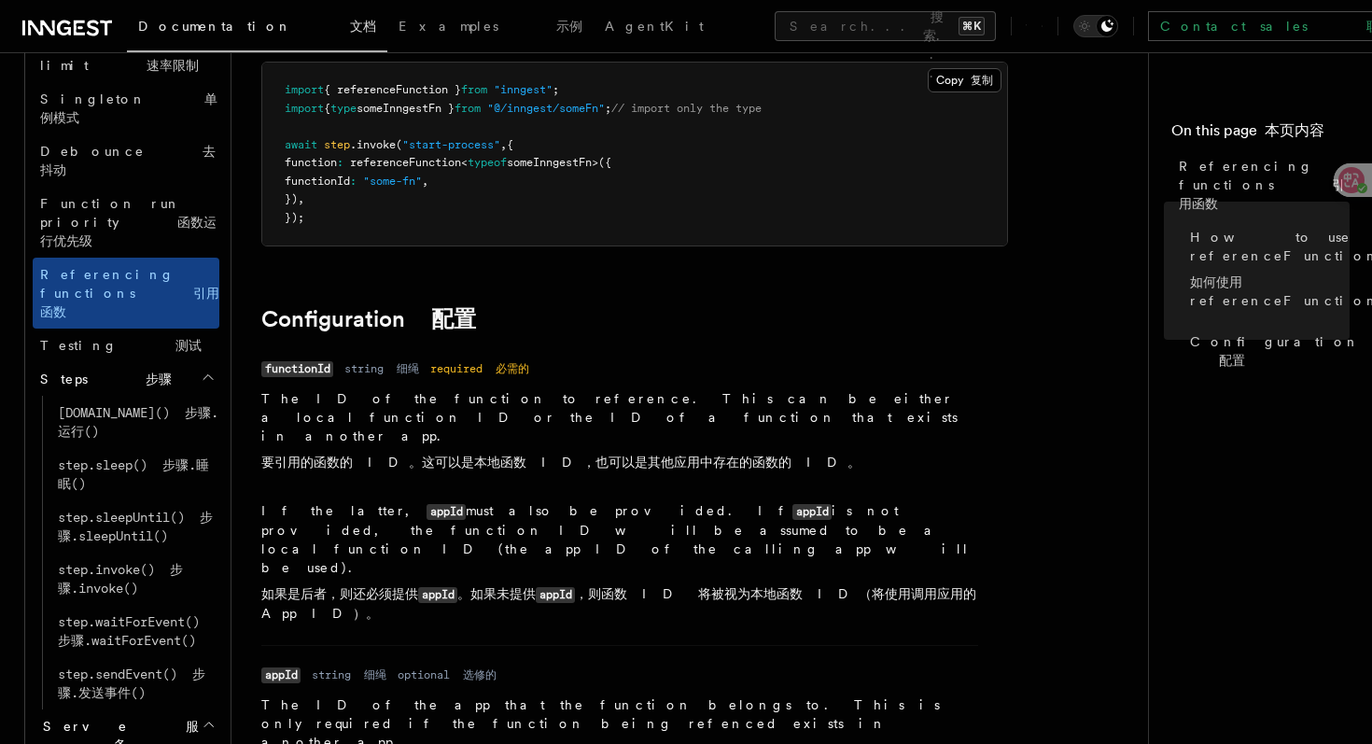
scroll to position [1820, 0]
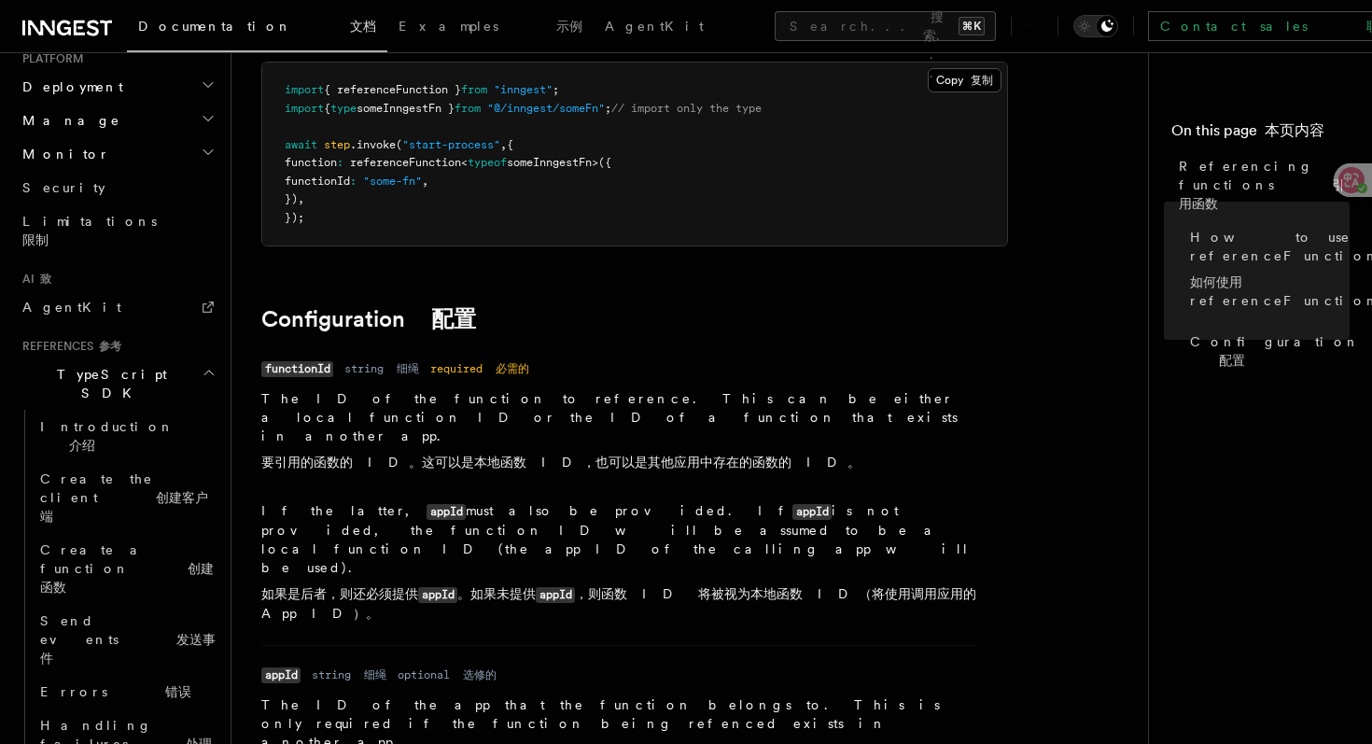
scroll to position [973, 0]
click at [775, 35] on button "Search... 搜索... ⌘K" at bounding box center [885, 26] width 221 height 30
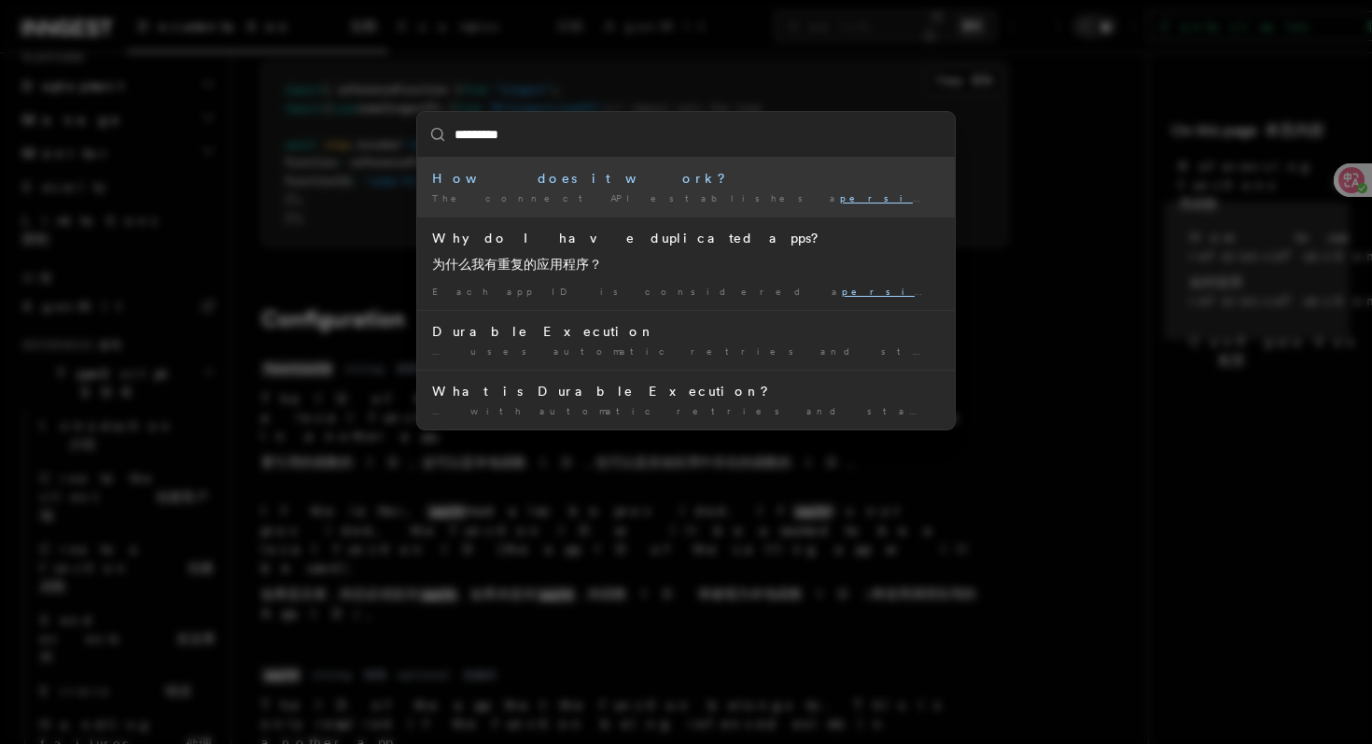
type input "**********"
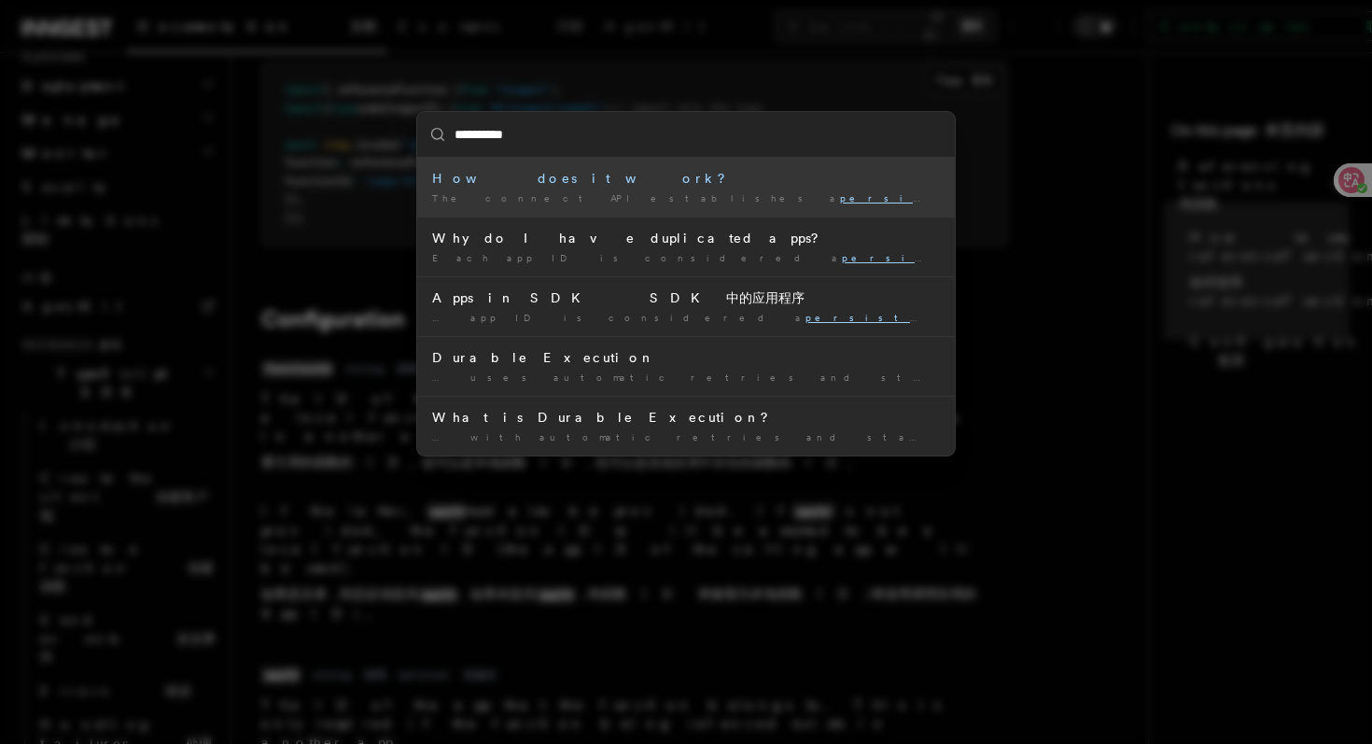
click at [680, 189] on li "How does it work? The connect API establishes a persistent WebSocket connection…" at bounding box center [686, 187] width 538 height 59
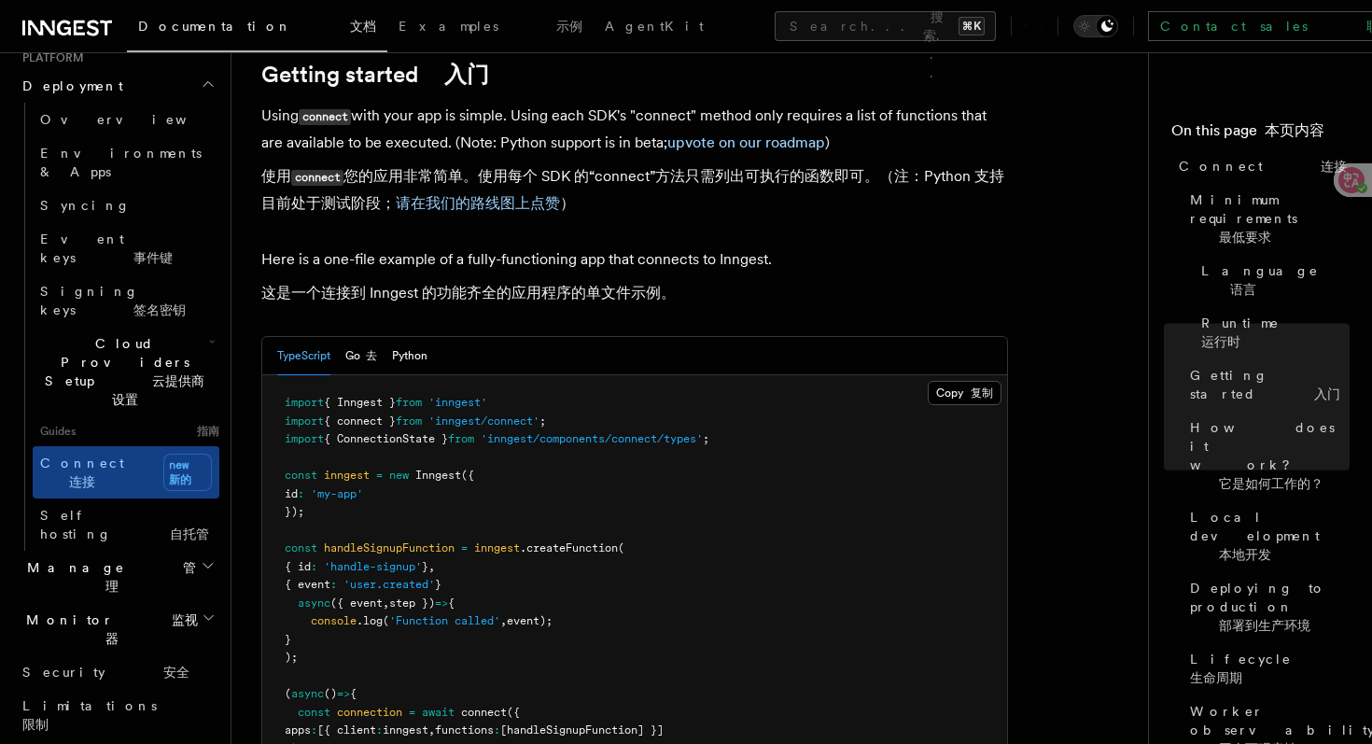
scroll to position [2638, 0]
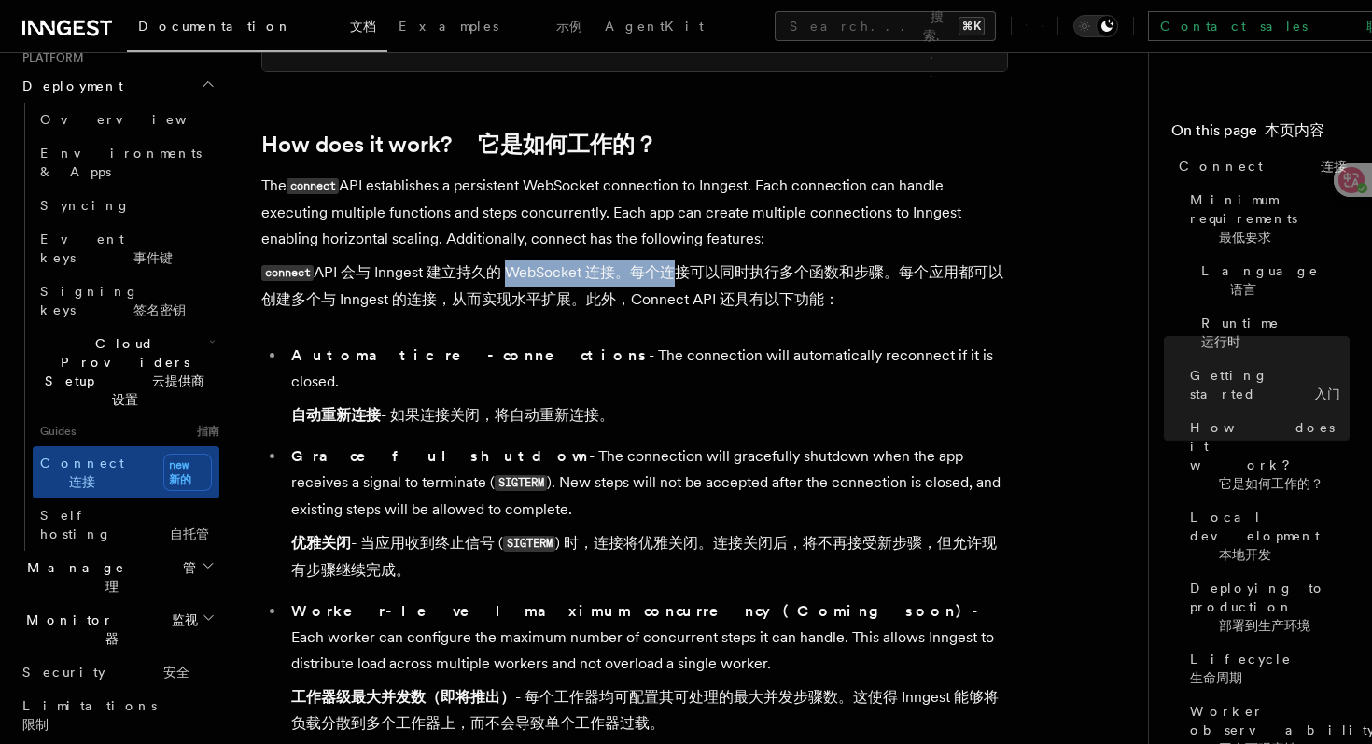
drag, startPoint x: 500, startPoint y: 231, endPoint x: 659, endPoint y: 235, distance: 158.8
click at [659, 263] on font "connect API 会与 Inngest 建立持久的 WebSocket 连接。每个连接可以同时执行多个函数和步骤。每个应用都可以创建多个与 Innges…" at bounding box center [632, 285] width 742 height 45
click at [688, 263] on font "connect API 会与 Inngest 建立持久的 WebSocket 连接。每个连接可以同时执行多个函数和步骤。每个应用都可以创建多个与 Innges…" at bounding box center [632, 285] width 742 height 45
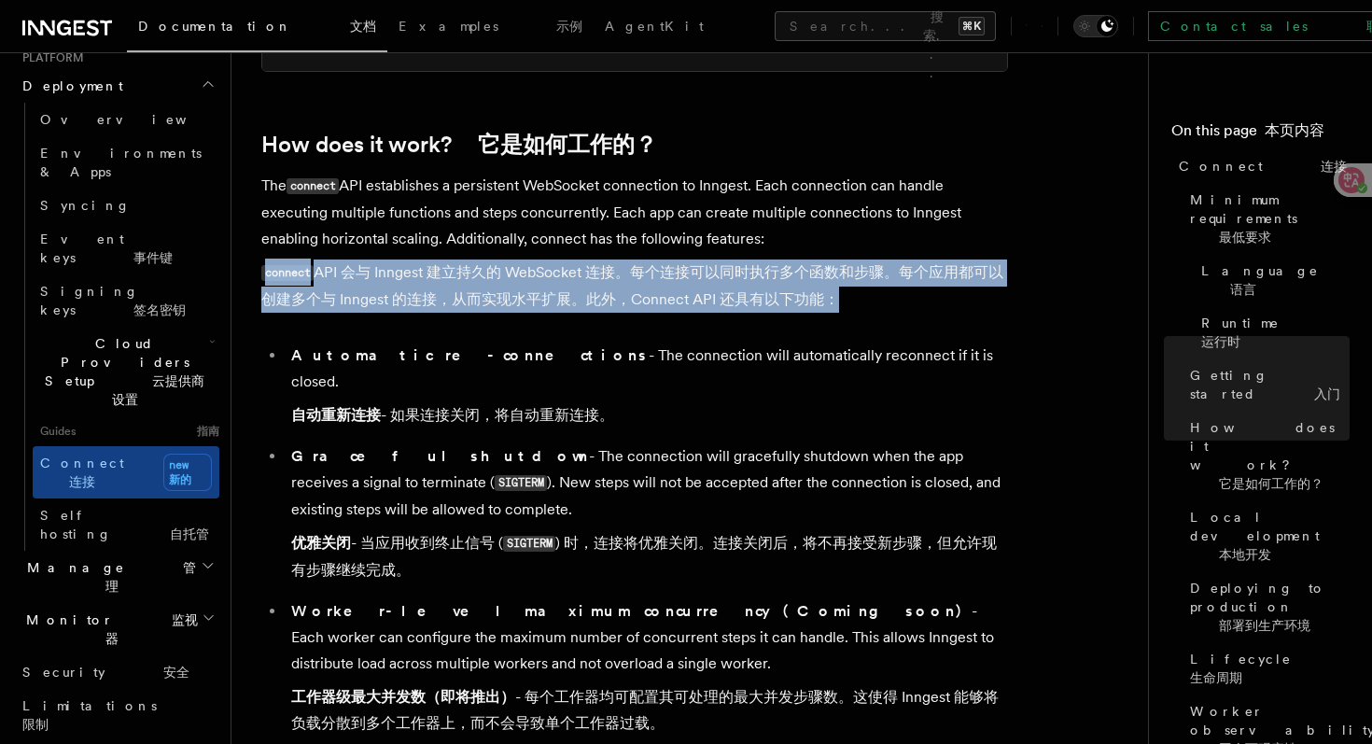
click at [688, 263] on font "connect API 会与 Inngest 建立持久的 WebSocket 连接。每个连接可以同时执行多个函数和步骤。每个应用都可以创建多个与 Innges…" at bounding box center [632, 285] width 742 height 45
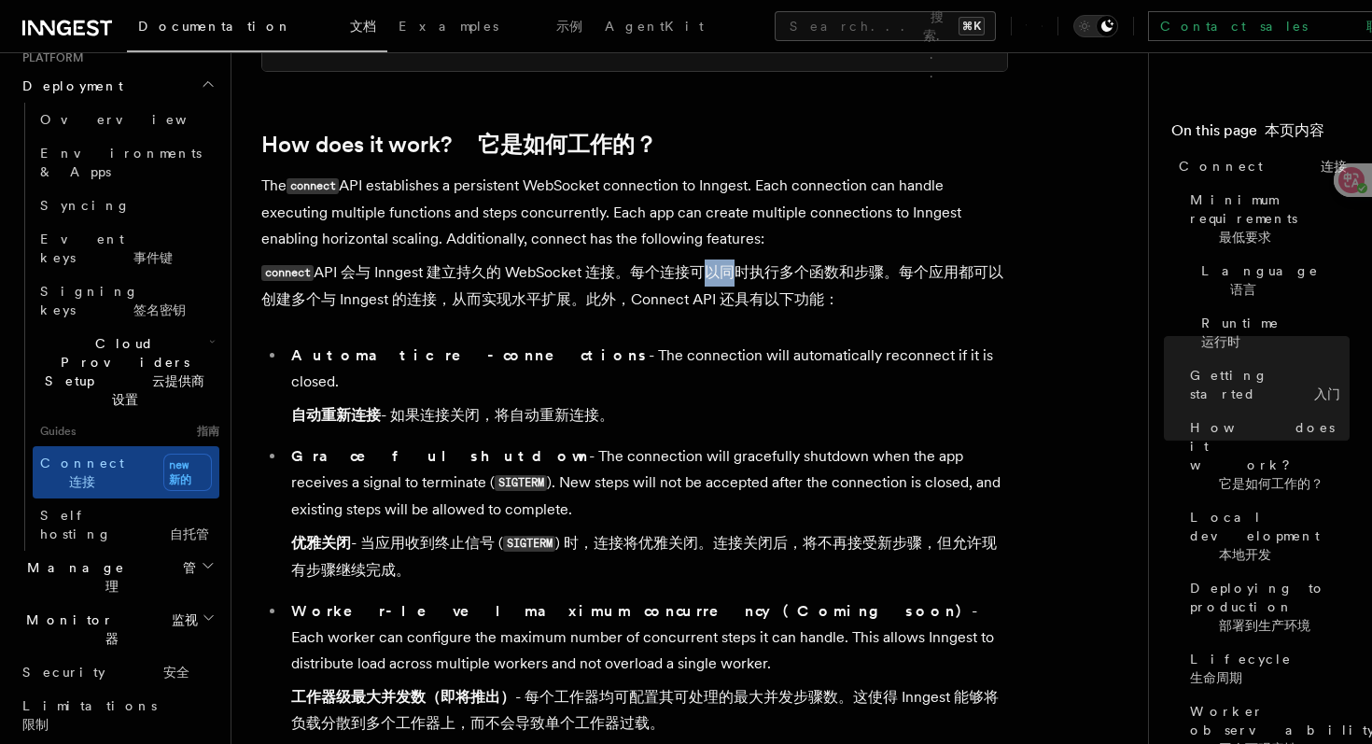
click at [688, 263] on font "connect API 会与 Inngest 建立持久的 WebSocket 连接。每个连接可以同时执行多个函数和步骤。每个应用都可以创建多个与 Innges…" at bounding box center [632, 285] width 742 height 45
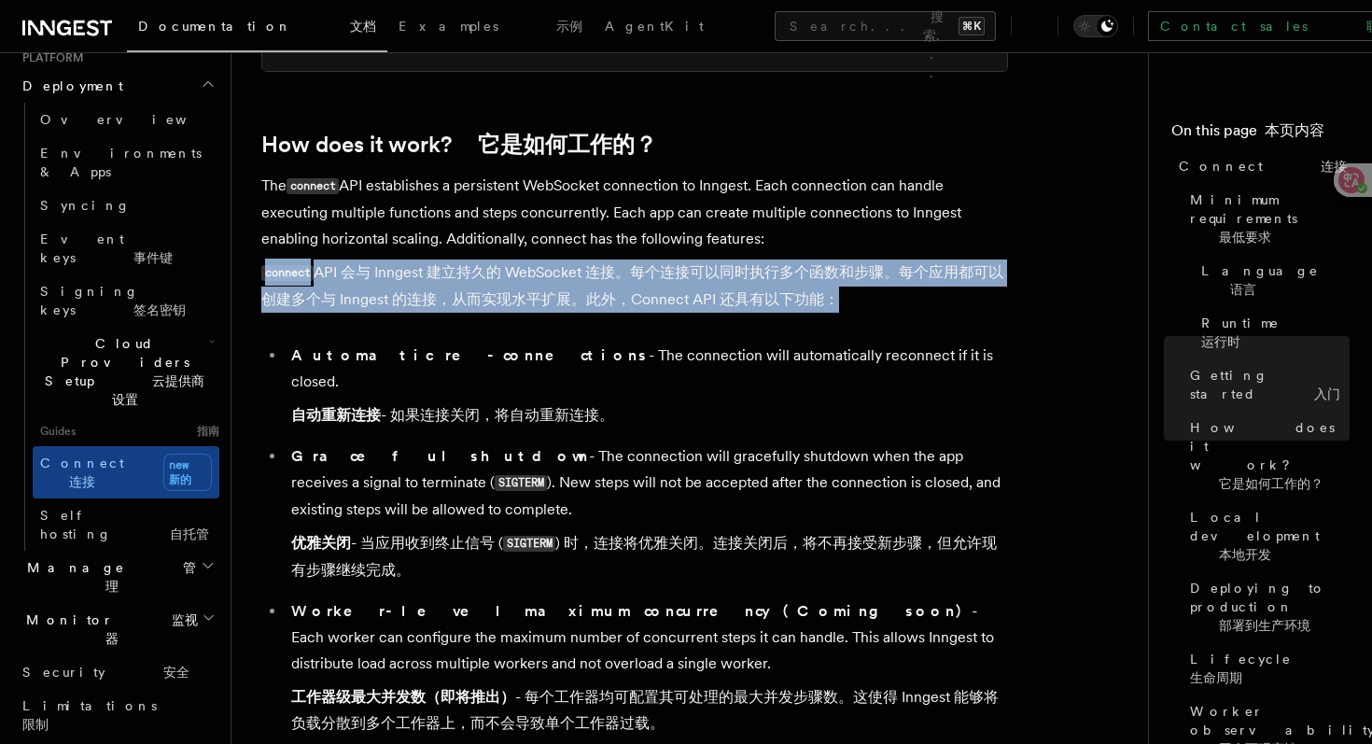
click at [688, 263] on font "connect API 会与 Inngest 建立持久的 WebSocket 连接。每个连接可以同时执行多个函数和步骤。每个应用都可以创建多个与 Innges…" at bounding box center [632, 285] width 742 height 45
click at [732, 263] on font "connect API 会与 Inngest 建立持久的 WebSocket 连接。每个连接可以同时执行多个函数和步骤。每个应用都可以创建多个与 Innges…" at bounding box center [632, 285] width 742 height 45
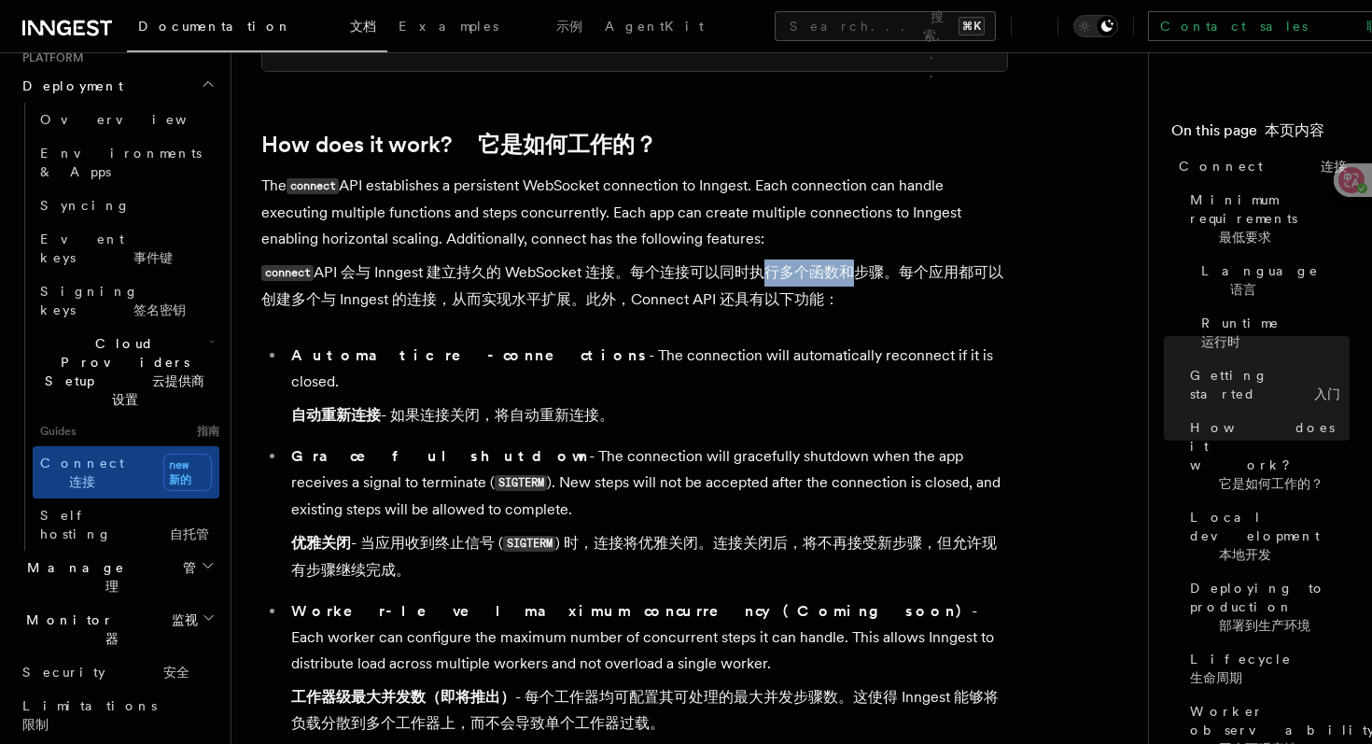
drag, startPoint x: 752, startPoint y: 232, endPoint x: 848, endPoint y: 232, distance: 96.2
click at [849, 263] on font "connect API 会与 Inngest 建立持久的 WebSocket 连接。每个连接可以同时执行多个函数和步骤。每个应用都可以创建多个与 Innges…" at bounding box center [632, 285] width 742 height 45
drag, startPoint x: 910, startPoint y: 232, endPoint x: 973, endPoint y: 254, distance: 66.4
click at [973, 260] on font "connect API 会与 Inngest 建立持久的 WebSocket 连接。每个连接可以同时执行多个函数和步骤。每个应用都可以创建多个与 Innges…" at bounding box center [634, 286] width 747 height 53
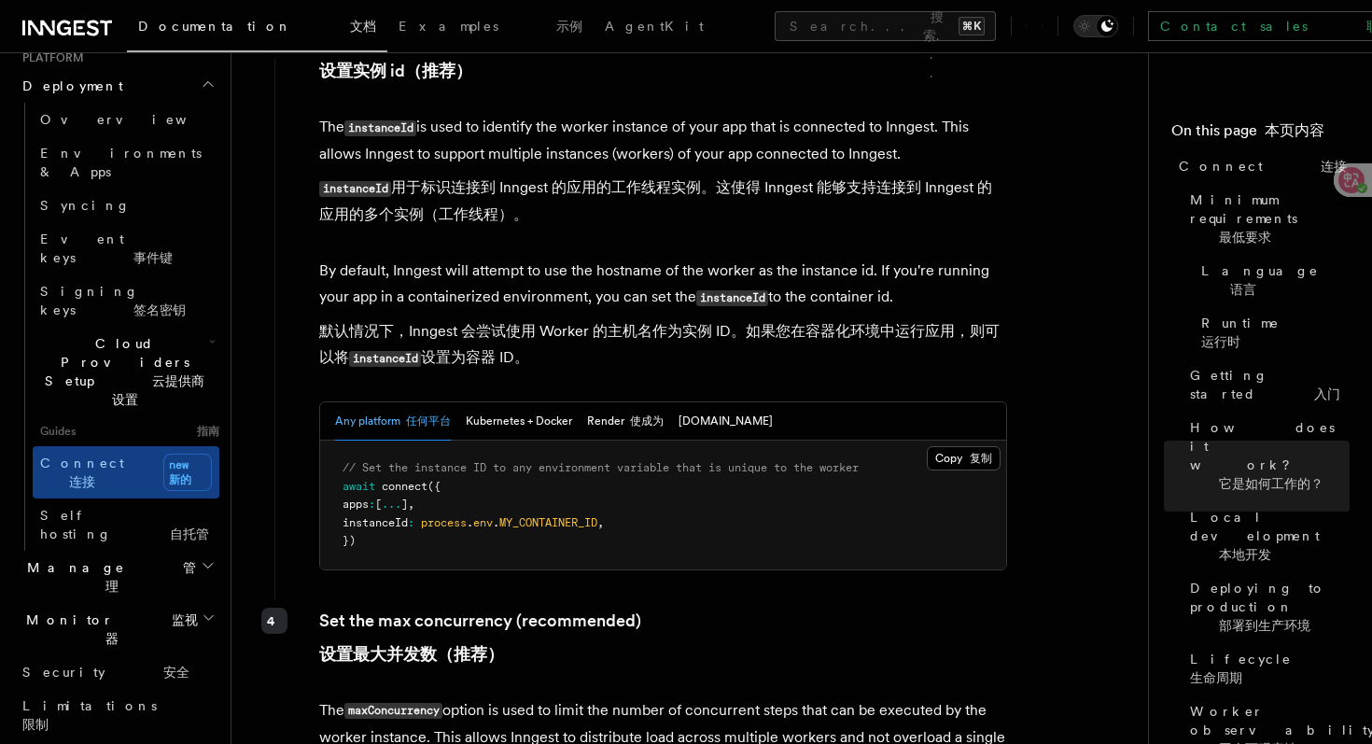
scroll to position [5101, 0]
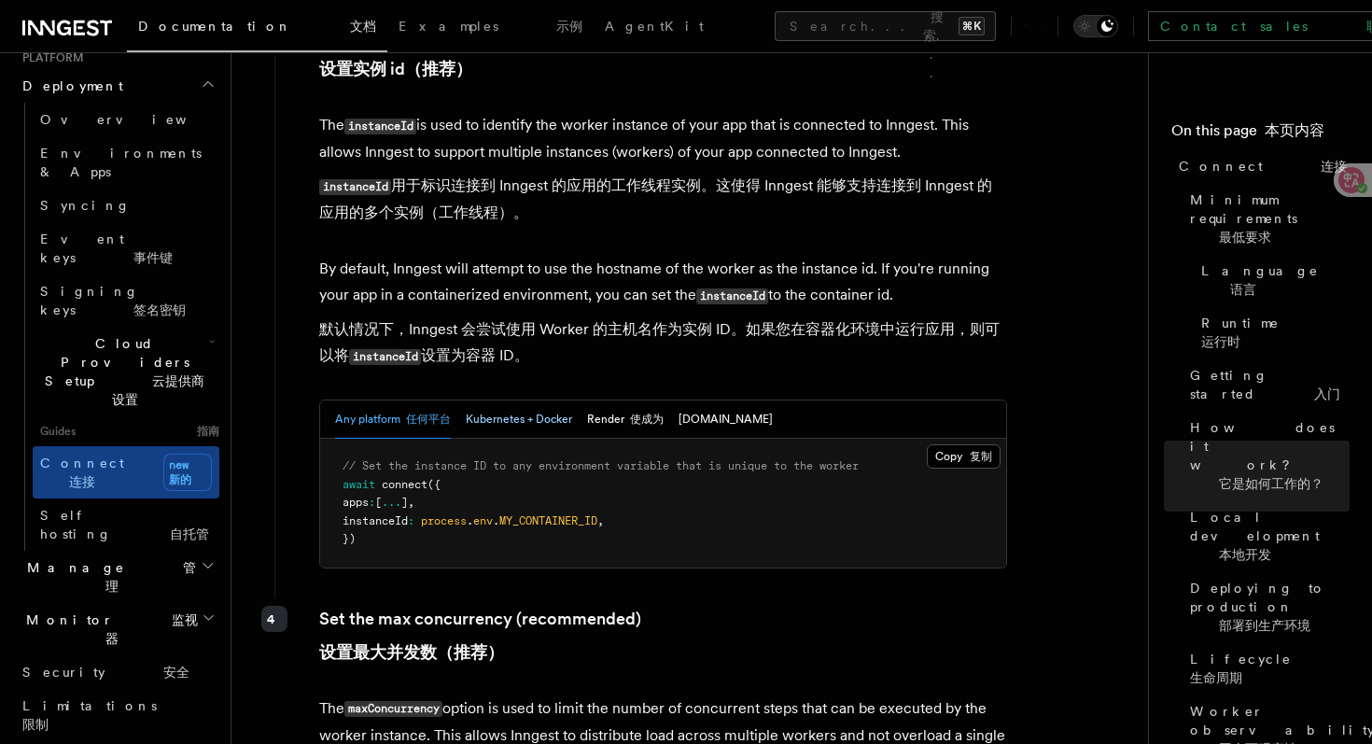
click at [503, 401] on button "Kubernetes + Docker" at bounding box center [519, 420] width 106 height 38
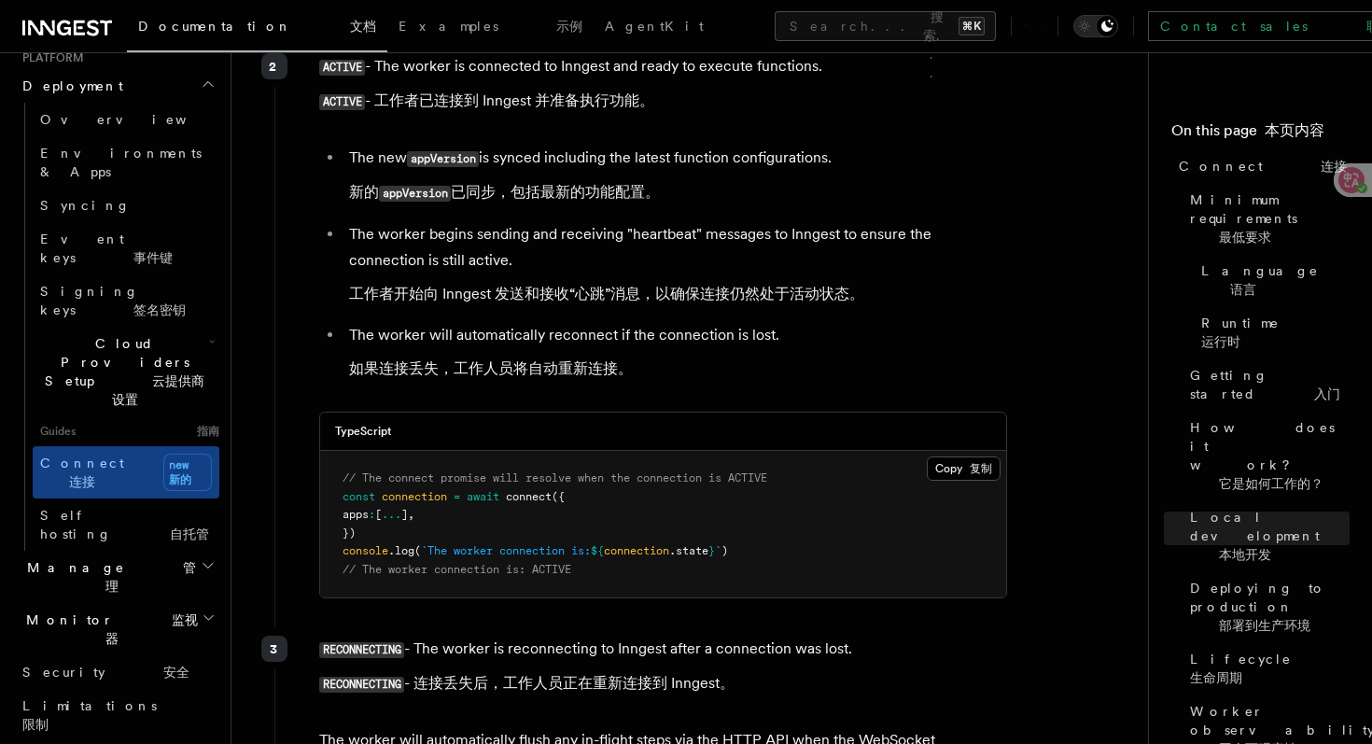
scroll to position [6974, 0]
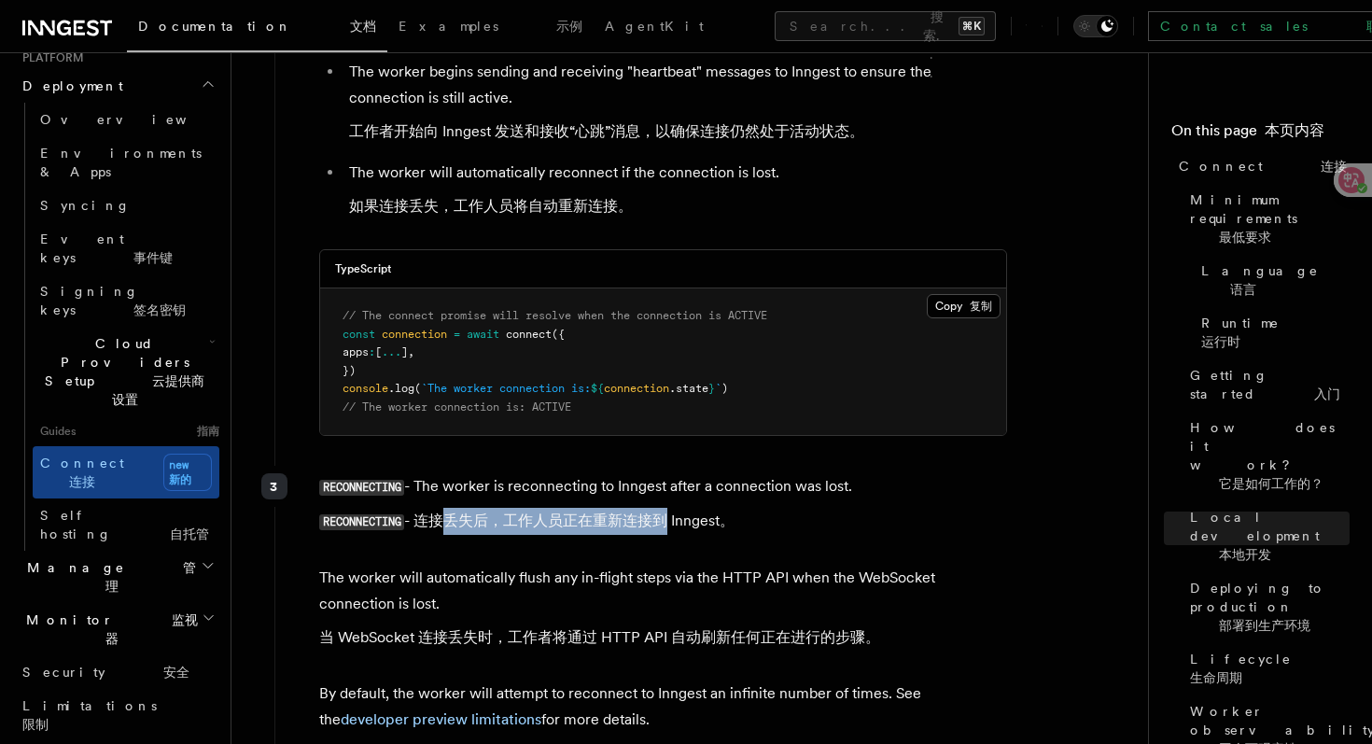
drag, startPoint x: 429, startPoint y: 476, endPoint x: 650, endPoint y: 471, distance: 221.3
click at [652, 512] on font "RECONNECTING - 连接丢失后，工作人员正在重新连接到 Inngest。" at bounding box center [526, 521] width 415 height 18
click at [644, 512] on font "RECONNECTING - 连接丢失后，工作人员正在重新连接到 Inngest。" at bounding box center [526, 521] width 415 height 18
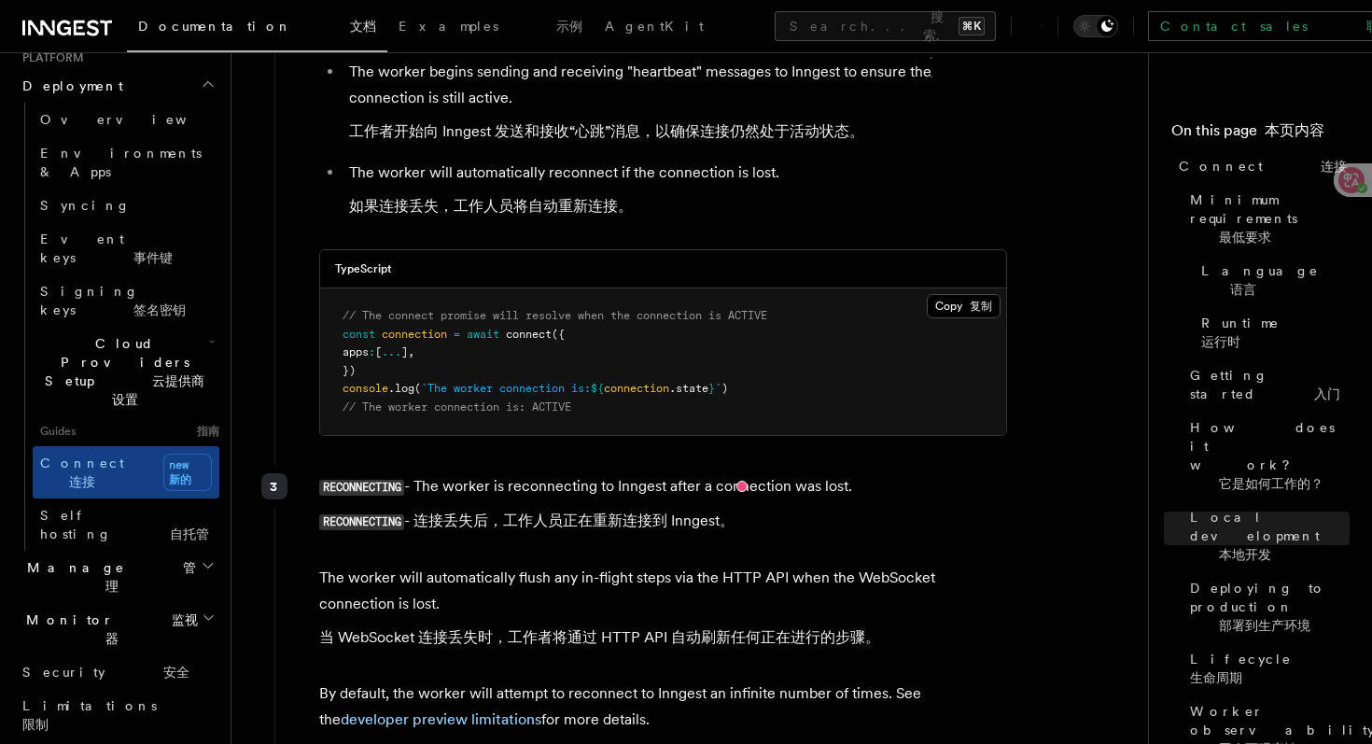
click at [489, 565] on p "The worker will automatically flush any in-flight steps via the HTTP API when t…" at bounding box center [663, 611] width 688 height 93
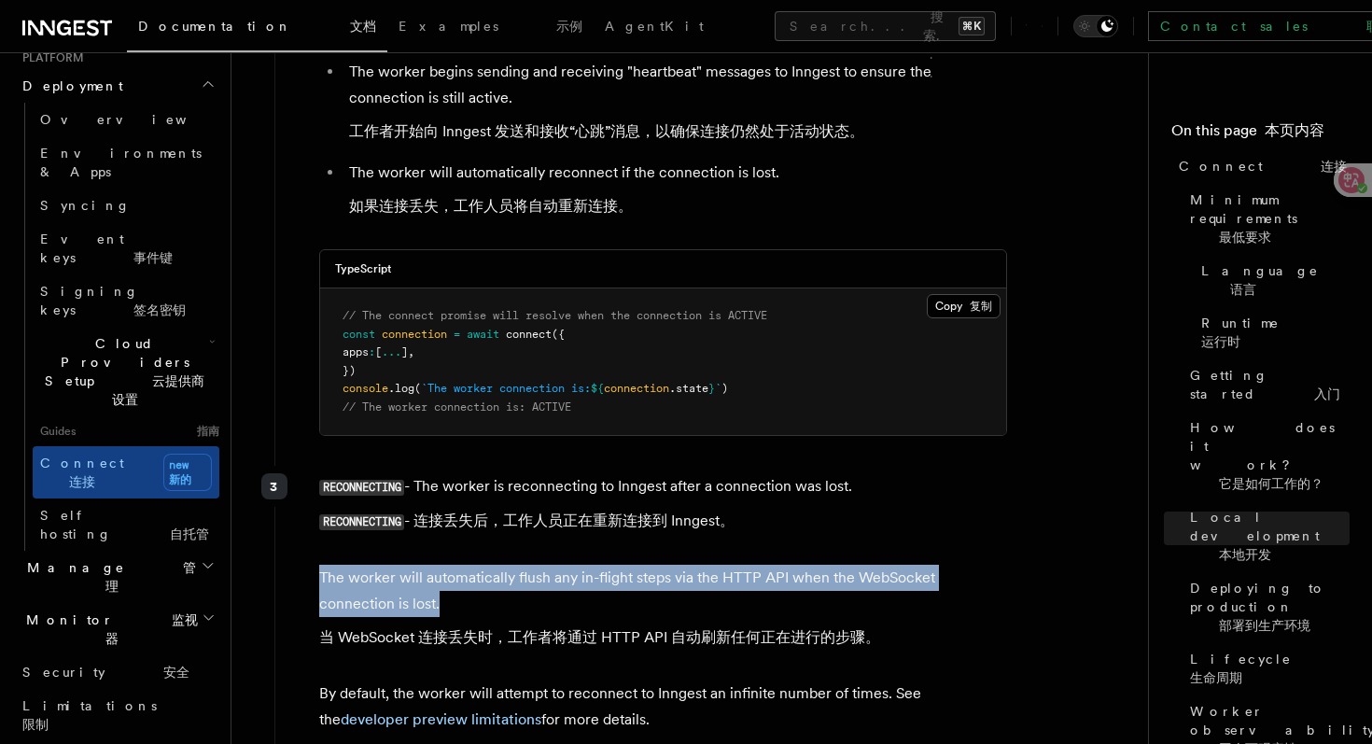
click at [489, 565] on p "The worker will automatically flush any in-flight steps via the HTTP API when t…" at bounding box center [663, 611] width 688 height 93
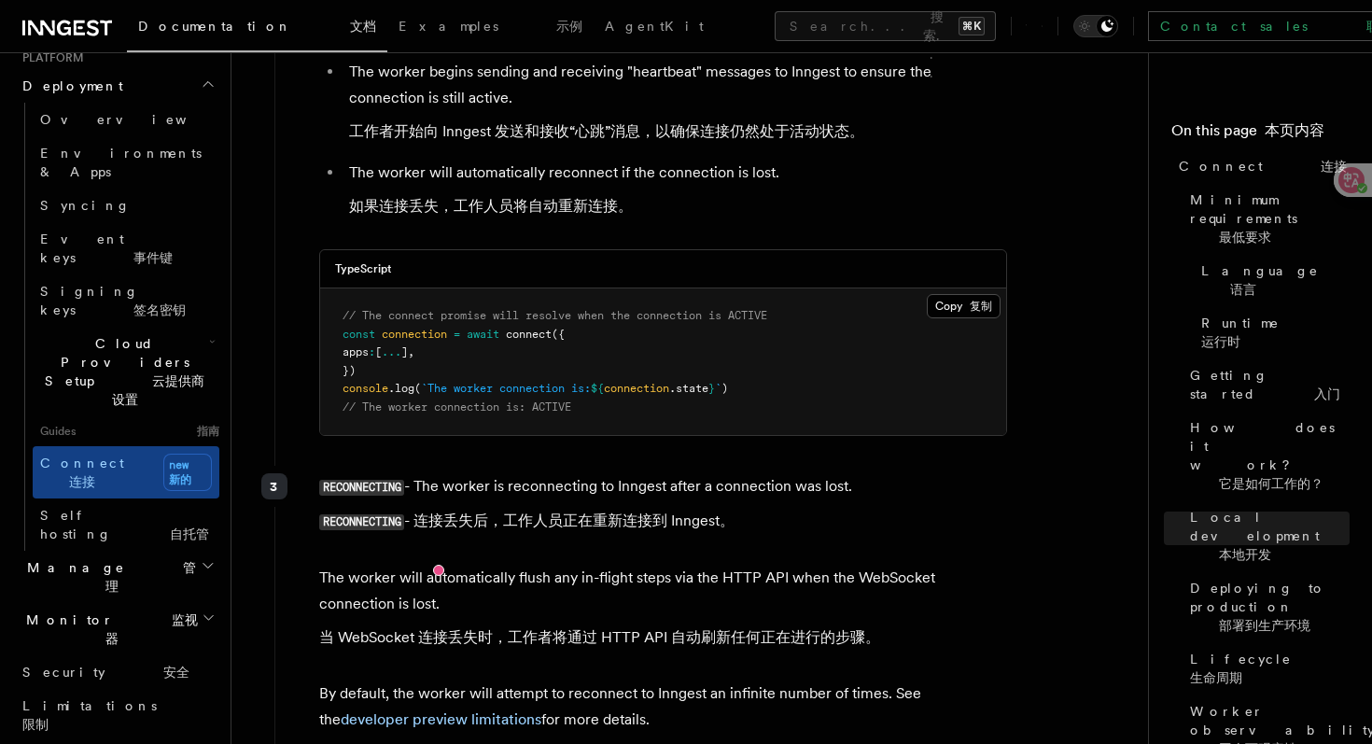
click at [443, 625] on font "当 WebSocket 连接丢失时，工作者将通过 HTTP API 自动刷新任何正在进行的步骤。" at bounding box center [599, 638] width 561 height 26
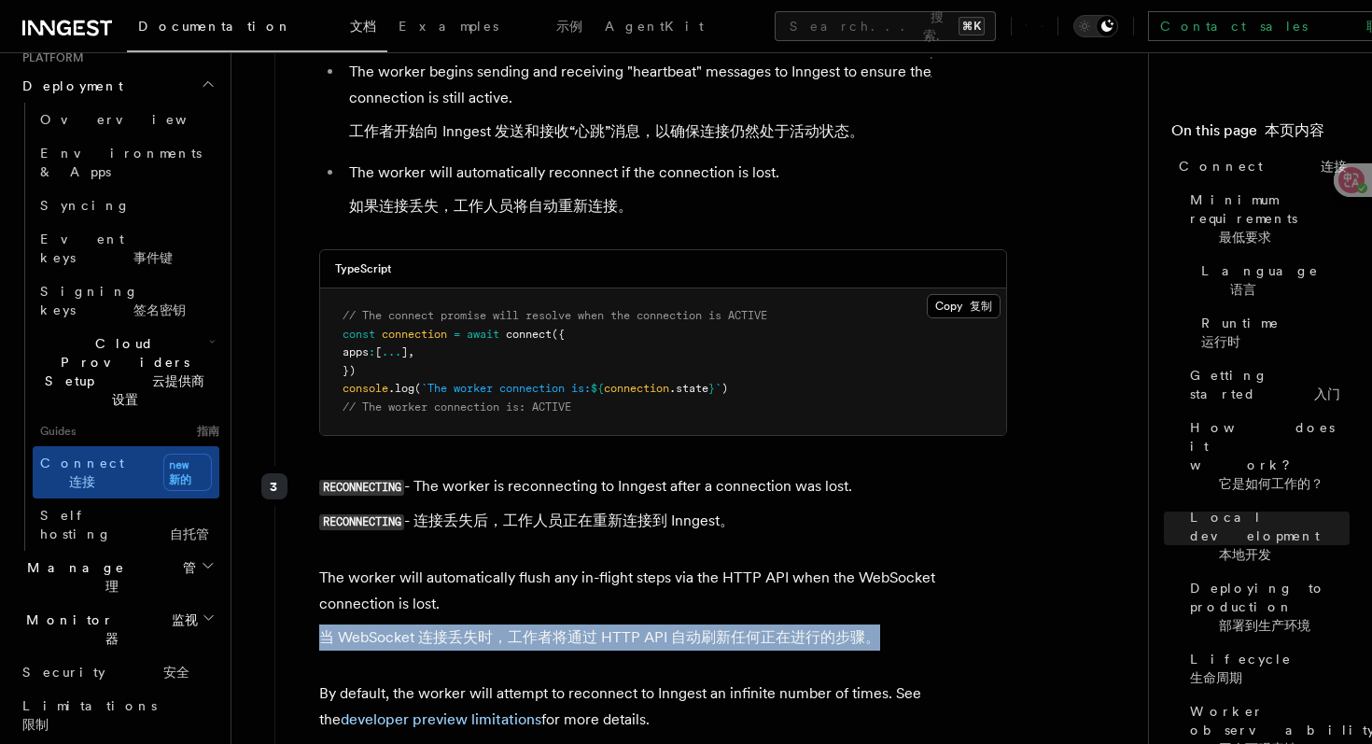
click at [443, 625] on font "当 WebSocket 连接丢失时，工作者将通过 HTTP API 自动刷新任何正在进行的步骤。" at bounding box center [599, 638] width 561 height 26
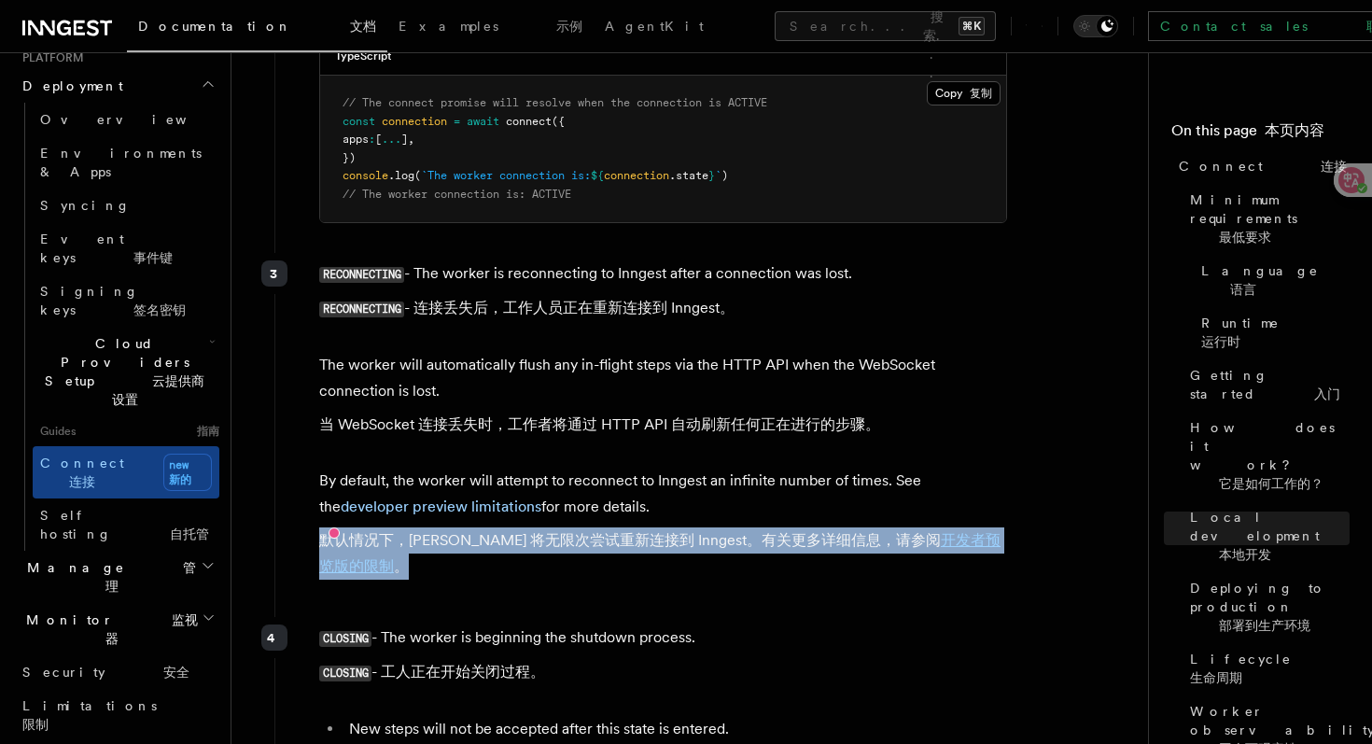
scroll to position [7202, 0]
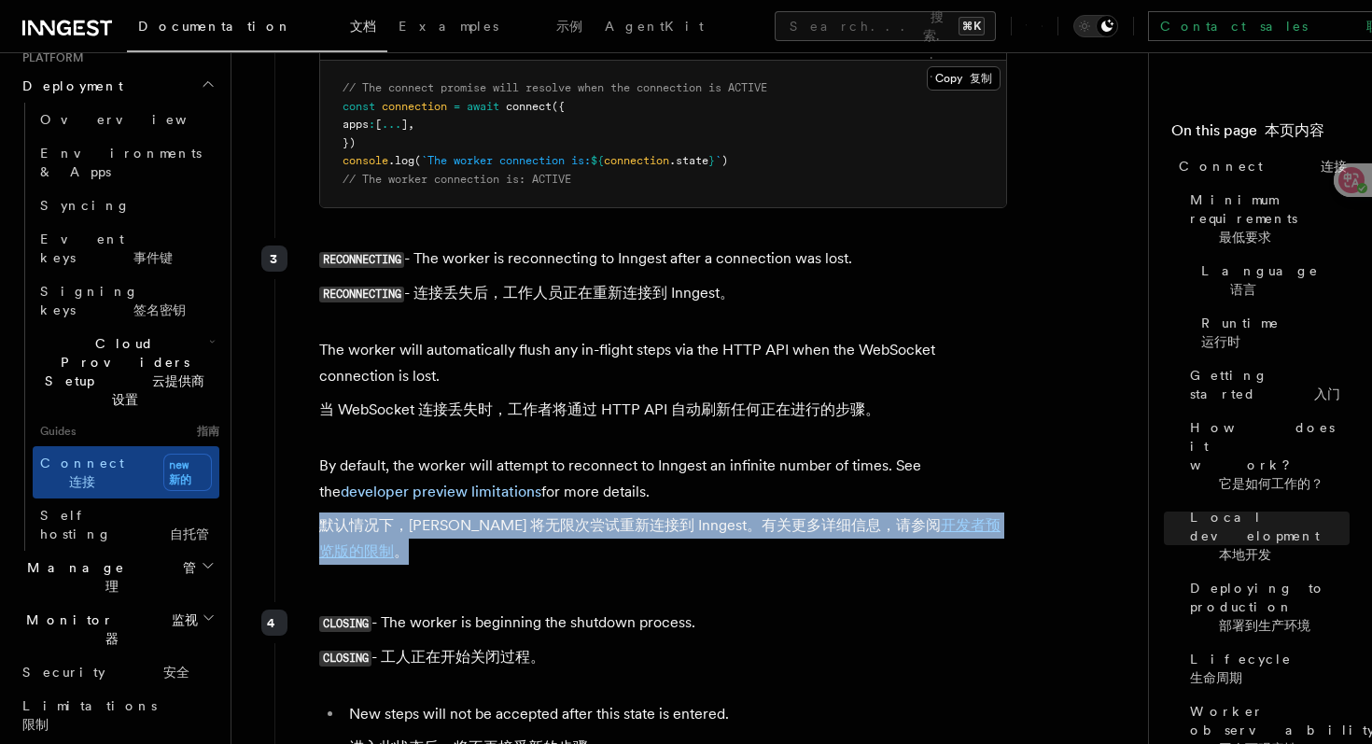
click at [706, 516] on font "默认情况下，Worker 将无限次尝试重新连接到 Inngest。有关更多详细信息，请参阅 开发者预览版的限制 。" at bounding box center [660, 538] width 682 height 44
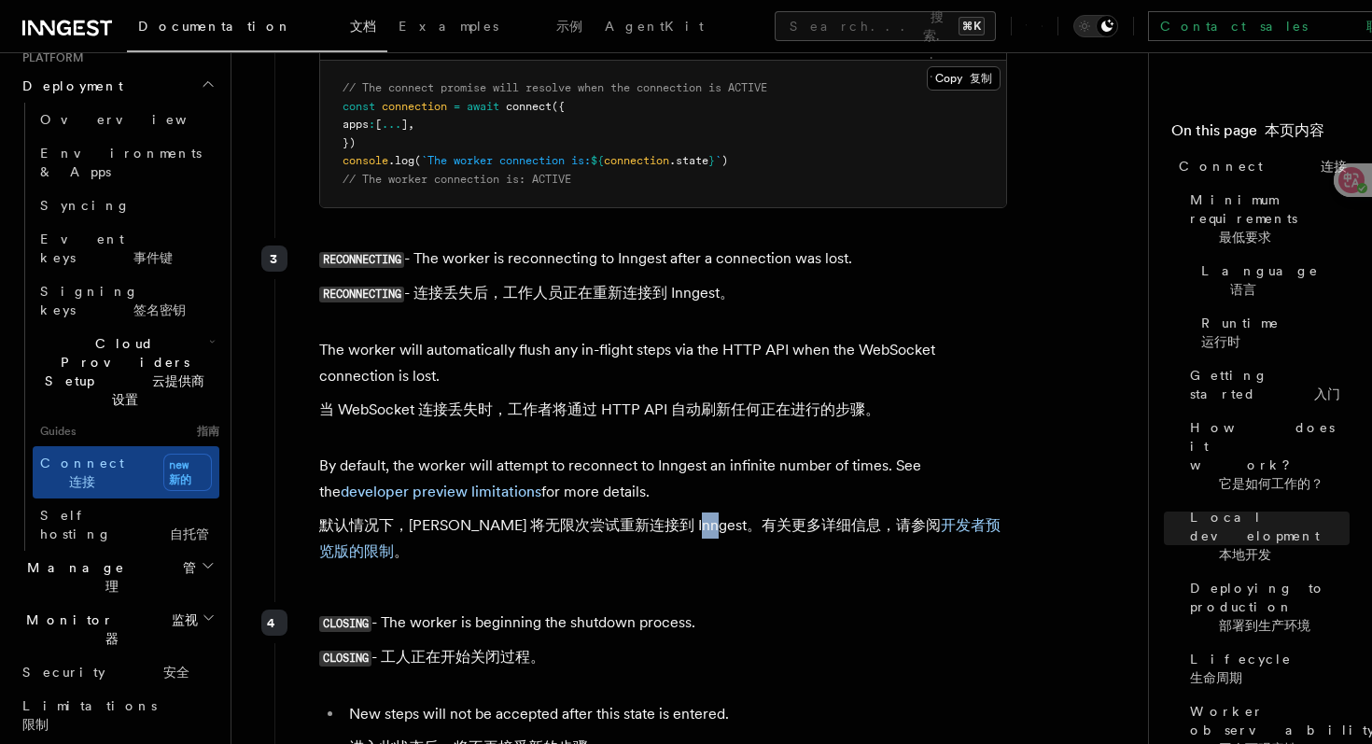
click at [706, 516] on font "默认情况下，Worker 将无限次尝试重新连接到 Inngest。有关更多详细信息，请参阅 开发者预览版的限制 。" at bounding box center [660, 538] width 682 height 44
click at [735, 516] on font "默认情况下，Worker 将无限次尝试重新连接到 Inngest。有关更多详细信息，请参阅 开发者预览版的限制 。" at bounding box center [660, 538] width 682 height 44
click at [762, 516] on font "默认情况下，Worker 将无限次尝试重新连接到 Inngest。有关更多详细信息，请参阅 开发者预览版的限制 。" at bounding box center [660, 538] width 682 height 44
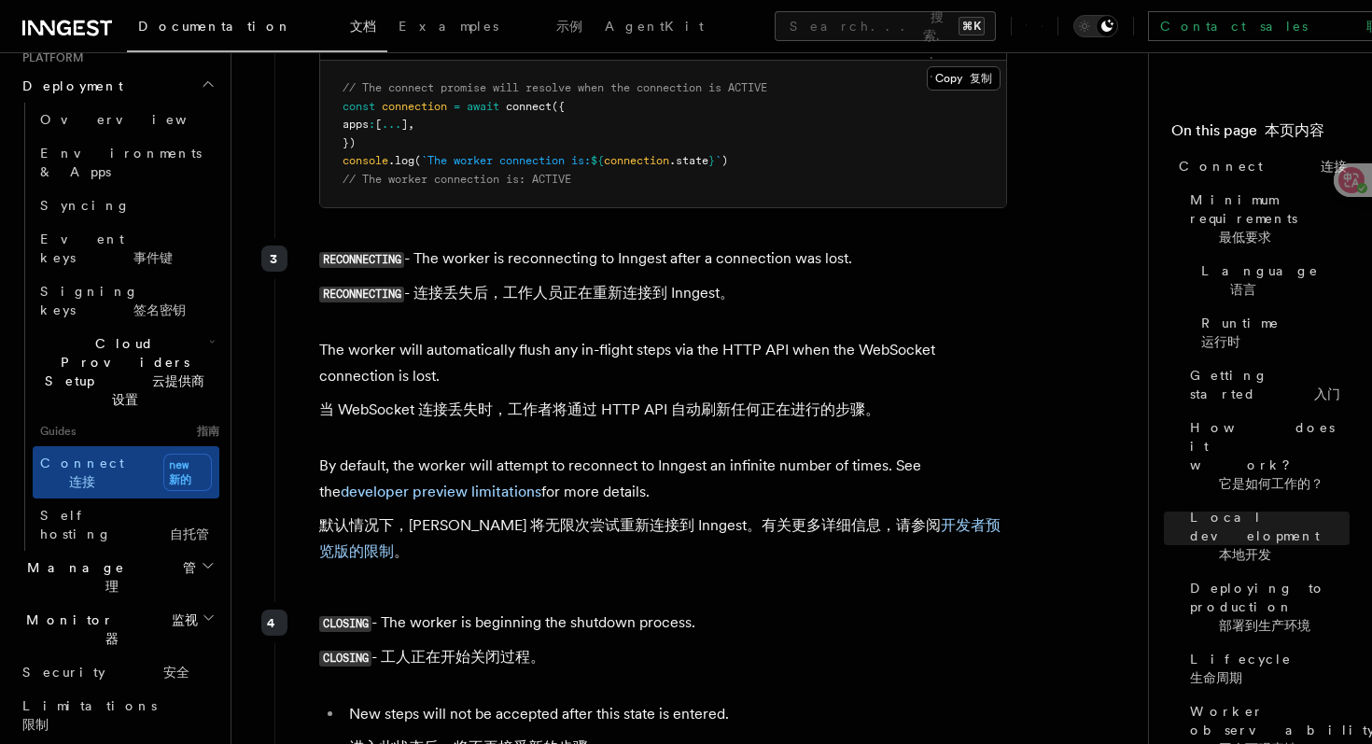
click at [781, 516] on font "默认情况下，Worker 将无限次尝试重新连接到 Inngest。有关更多详细信息，请参阅 开发者预览版的限制 。" at bounding box center [660, 538] width 682 height 44
click at [859, 516] on font "默认情况下，Worker 将无限次尝试重新连接到 Inngest。有关更多详细信息，请参阅 开发者预览版的限制 。" at bounding box center [660, 538] width 682 height 44
click at [768, 513] on font "默认情况下，Worker 将无限次尝试重新连接到 Inngest。有关更多详细信息，请参阅 开发者预览版的限制 。" at bounding box center [663, 539] width 688 height 52
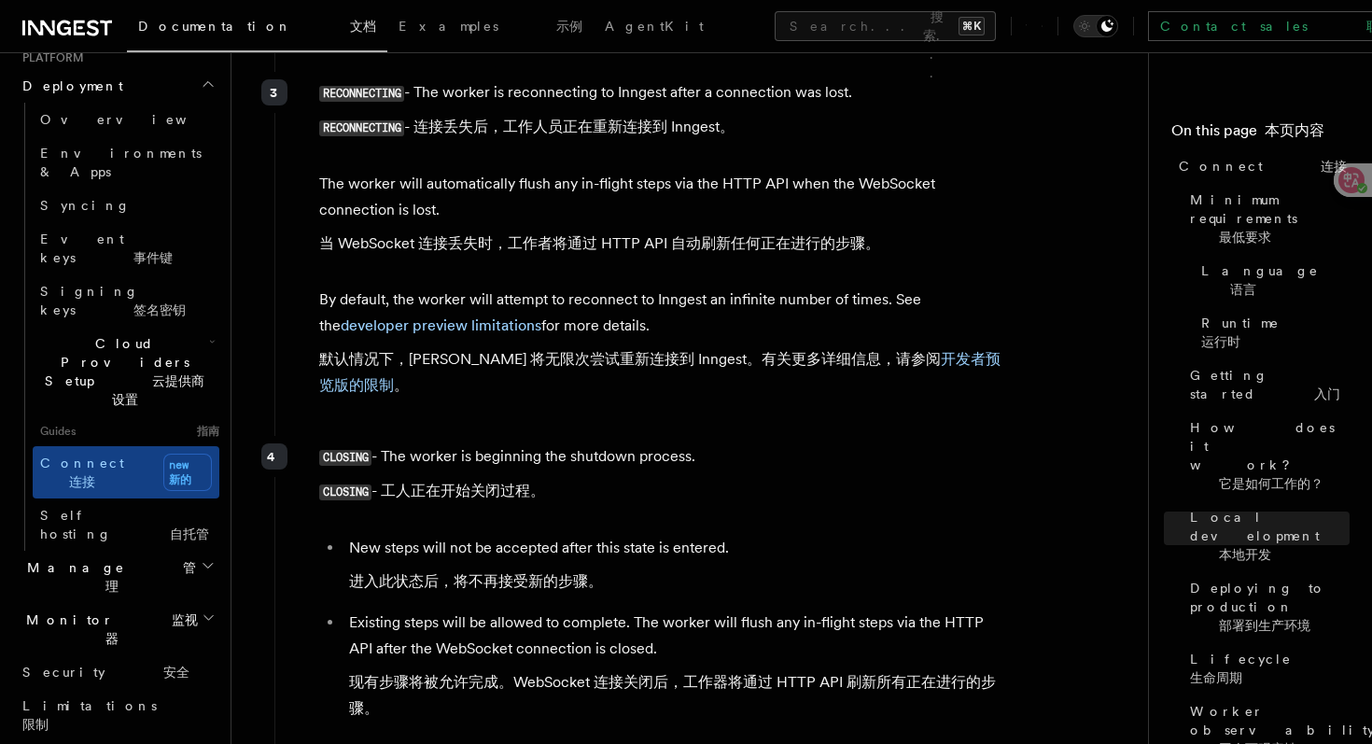
scroll to position [7370, 0]
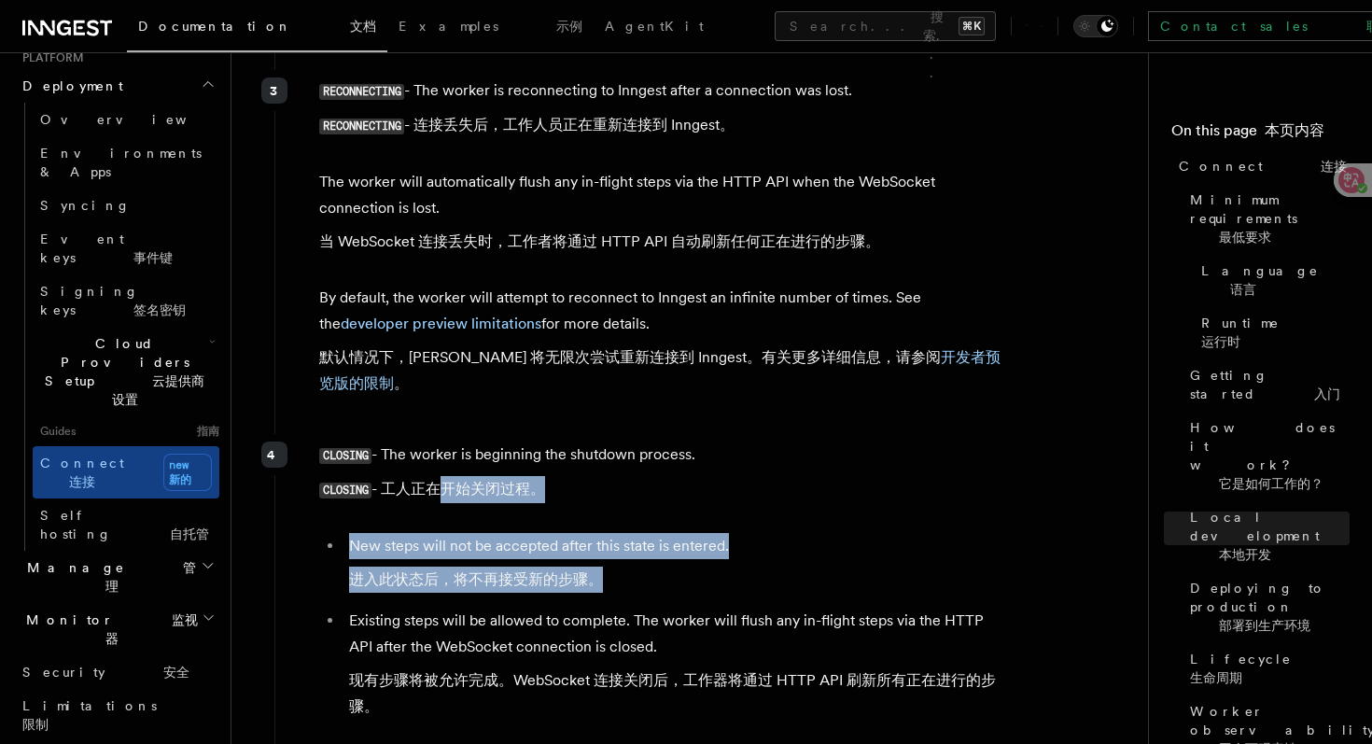
drag, startPoint x: 426, startPoint y: 438, endPoint x: 568, endPoint y: 546, distance: 178.5
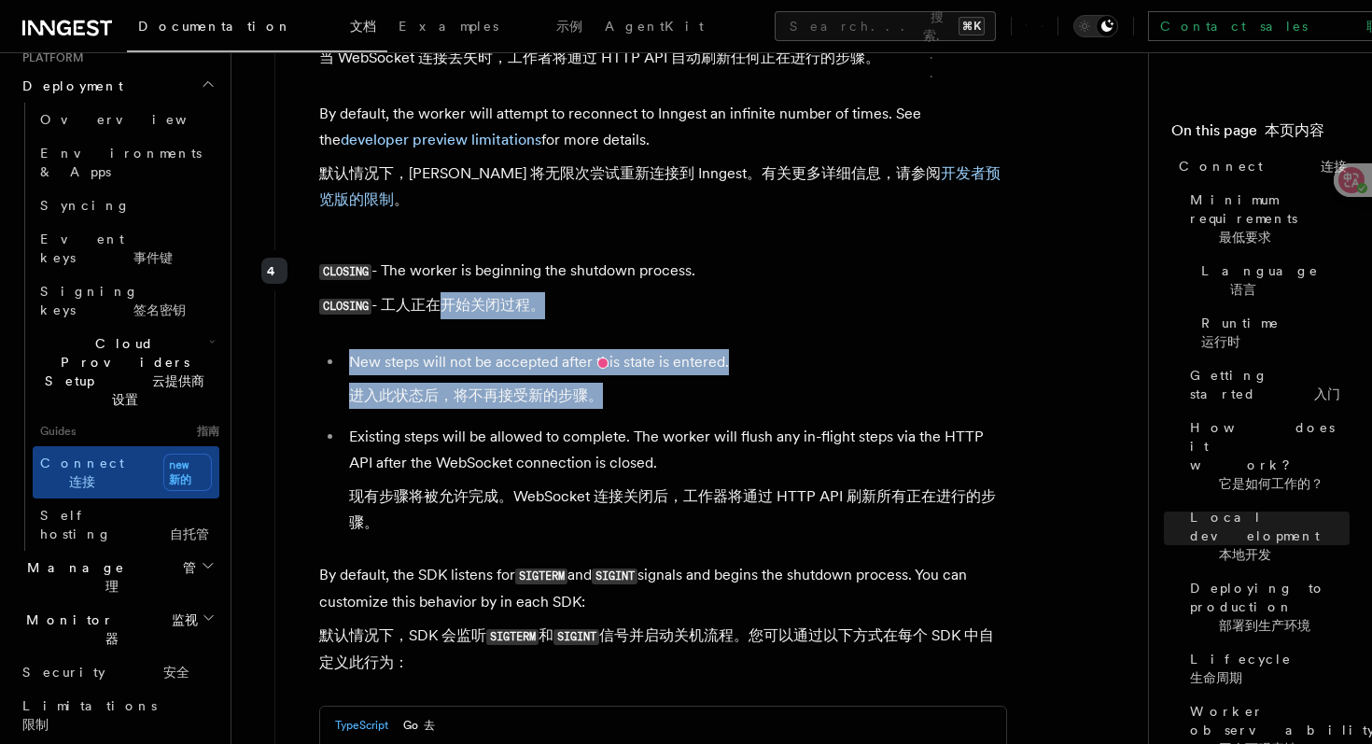
scroll to position [7558, 0]
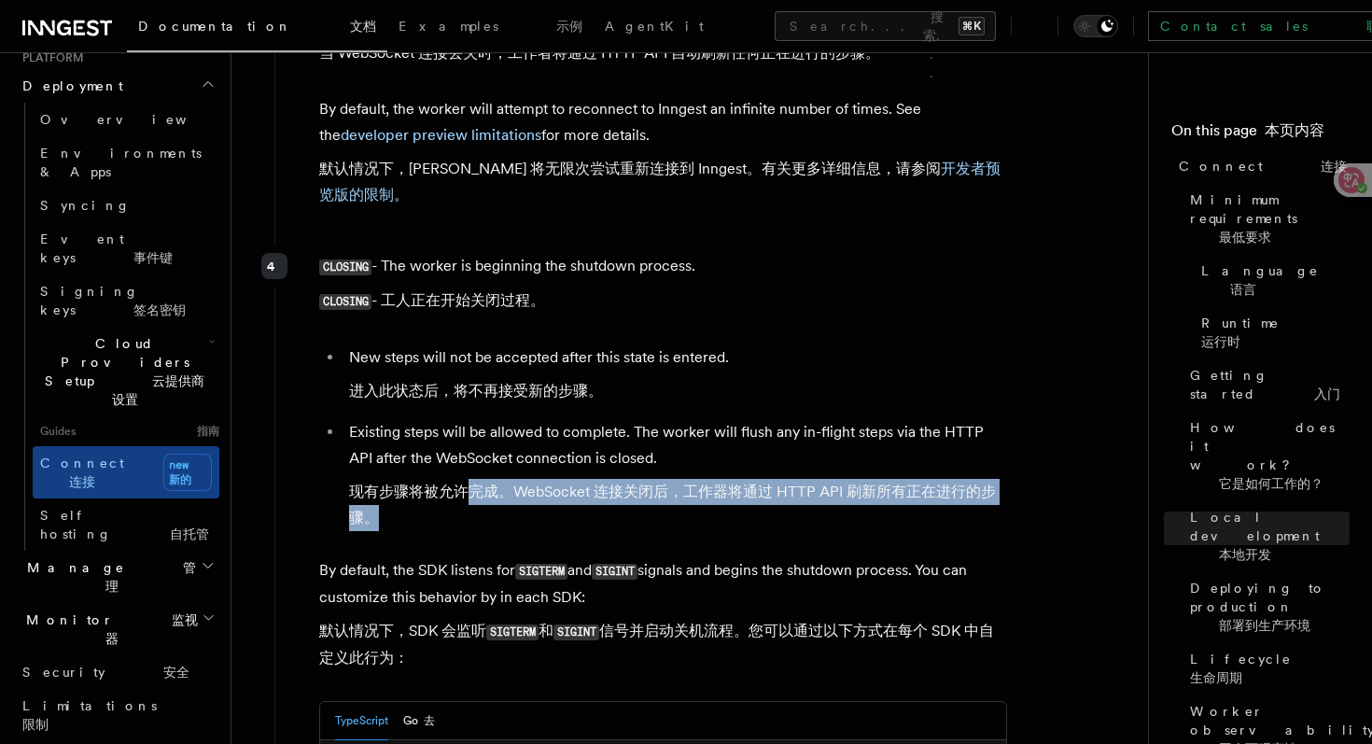
drag, startPoint x: 440, startPoint y: 474, endPoint x: 463, endPoint y: 440, distance: 41.7
click at [463, 479] on font "现有步骤将被允许完成。WebSocket 连接关闭后，工作器将通过 HTTP API 刷新所有正在进行的步骤。" at bounding box center [678, 505] width 658 height 52
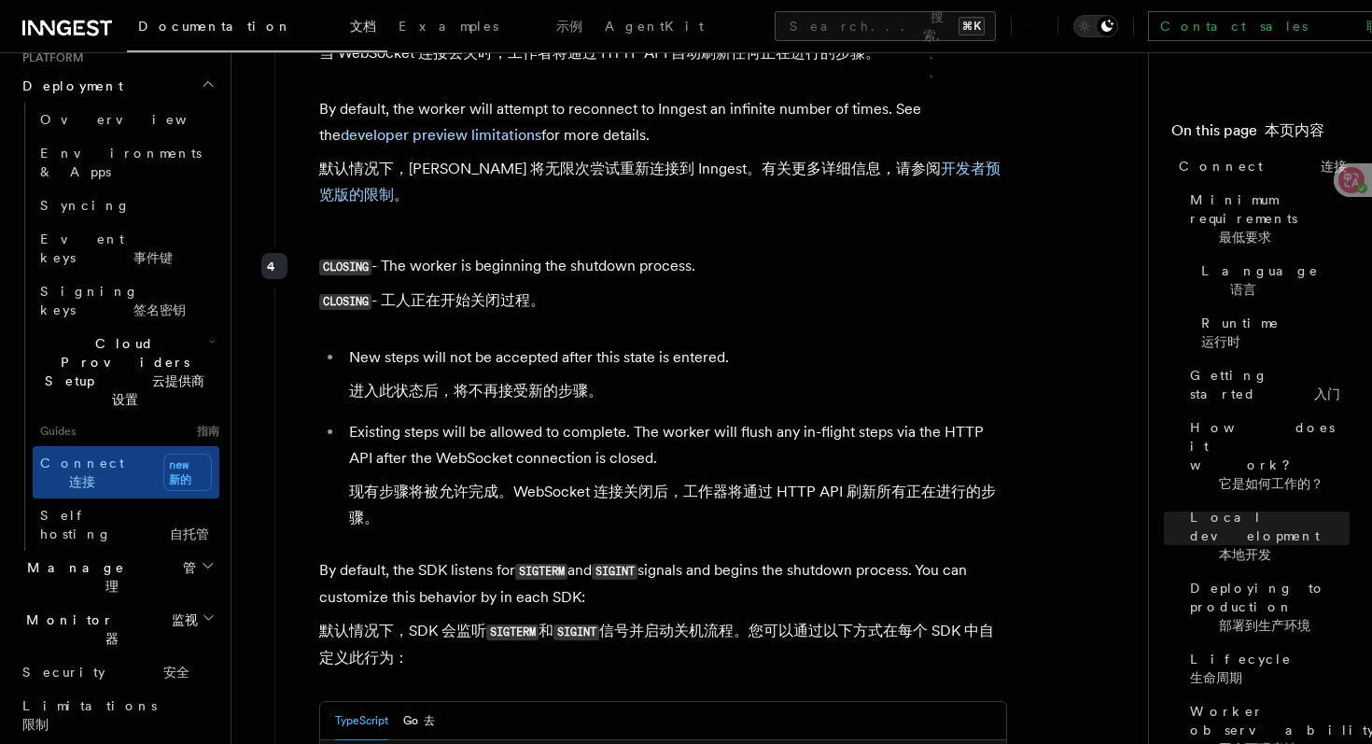
click at [444, 483] on font "现有步骤将被允许完成。WebSocket 连接关闭后，工作器将通过 HTTP API 刷新所有正在进行的步骤。" at bounding box center [672, 505] width 647 height 44
drag, startPoint x: 506, startPoint y: 440, endPoint x: 607, endPoint y: 442, distance: 100.8
click at [607, 483] on font "现有步骤将被允许完成。WebSocket 连接关闭后，工作器将通过 HTTP API 刷新所有正在进行的步骤。" at bounding box center [672, 505] width 647 height 44
drag, startPoint x: 613, startPoint y: 442, endPoint x: 704, endPoint y: 440, distance: 90.6
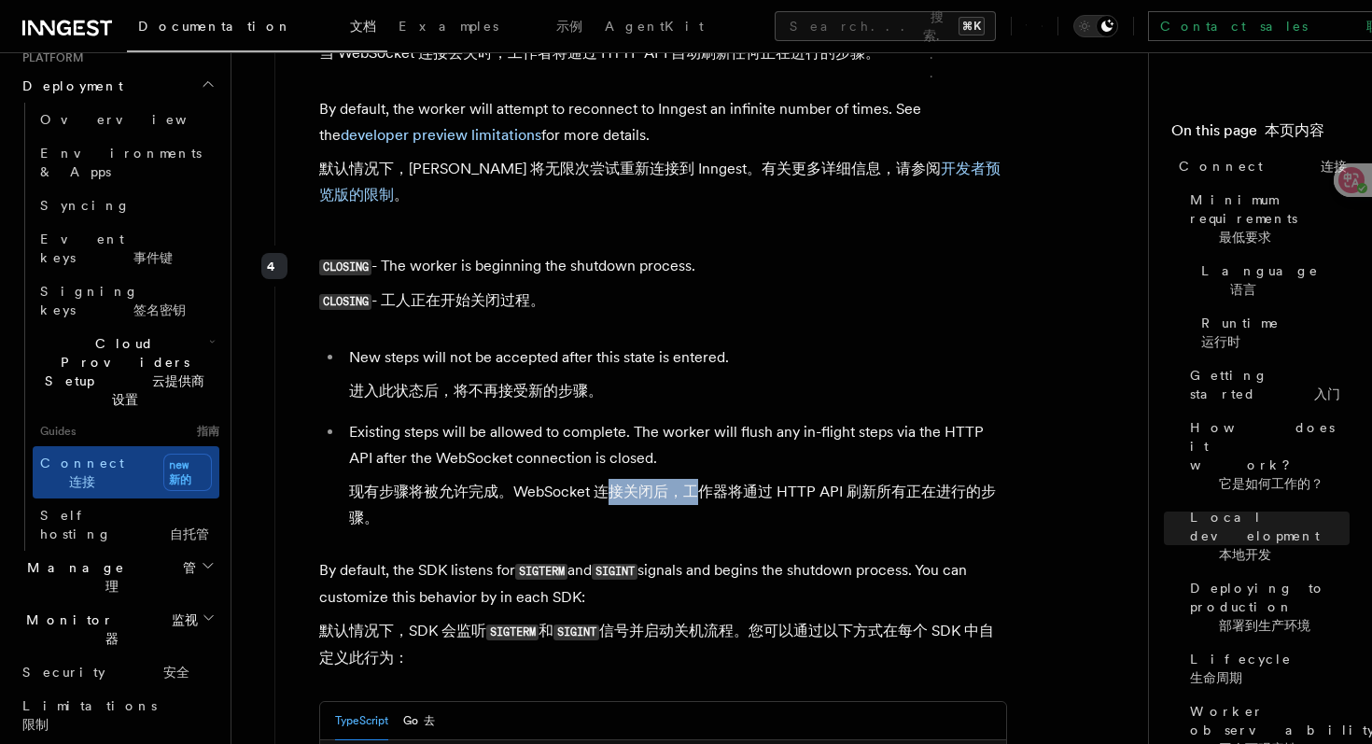
click at [705, 483] on font "现有步骤将被允许完成。WebSocket 连接关闭后，工作器将通过 HTTP API 刷新所有正在进行的步骤。" at bounding box center [672, 505] width 647 height 44
click at [715, 483] on font "现有步骤将被允许完成。WebSocket 连接关闭后，工作器将通过 HTTP API 刷新所有正在进行的步骤。" at bounding box center [672, 505] width 647 height 44
drag, startPoint x: 704, startPoint y: 439, endPoint x: 882, endPoint y: 440, distance: 178.3
click at [883, 483] on font "现有步骤将被允许完成。WebSocket 连接关闭后，工作器将通过 HTTP API 刷新所有正在进行的步骤。" at bounding box center [672, 505] width 647 height 44
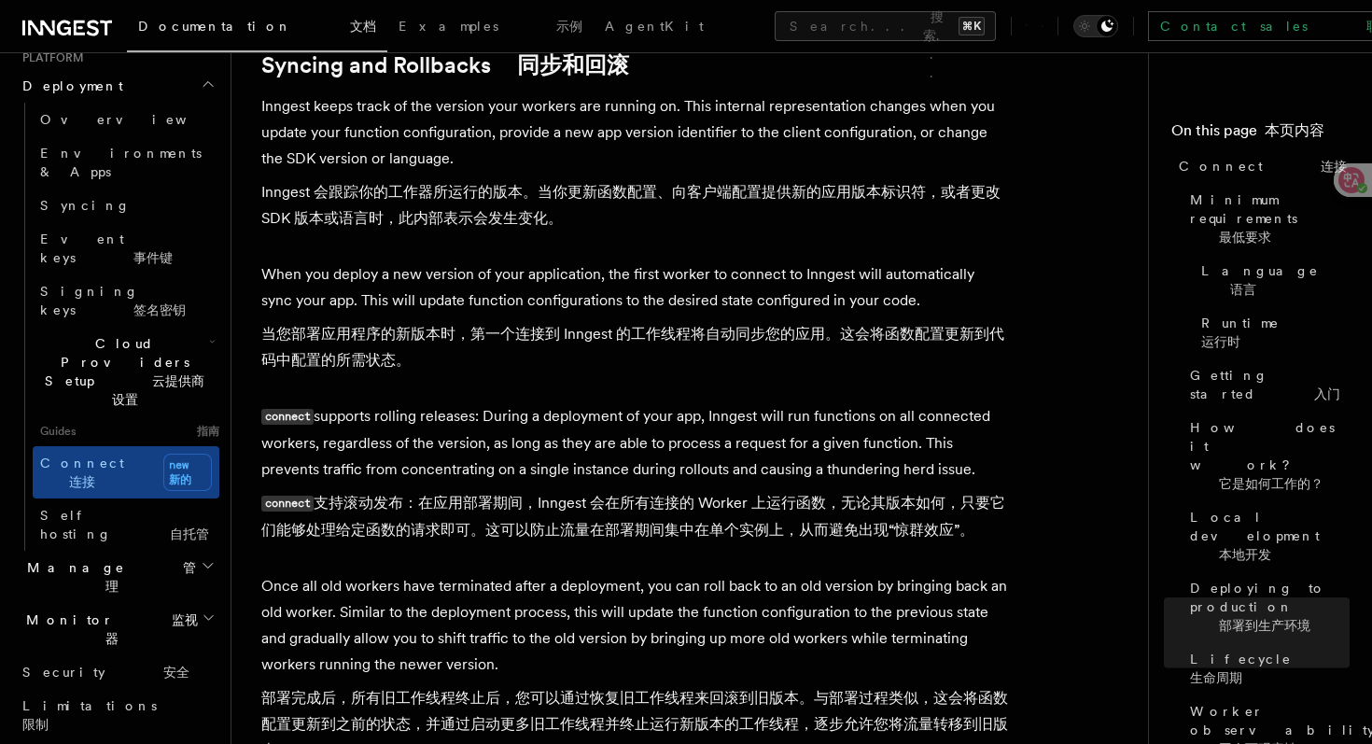
scroll to position [10196, 0]
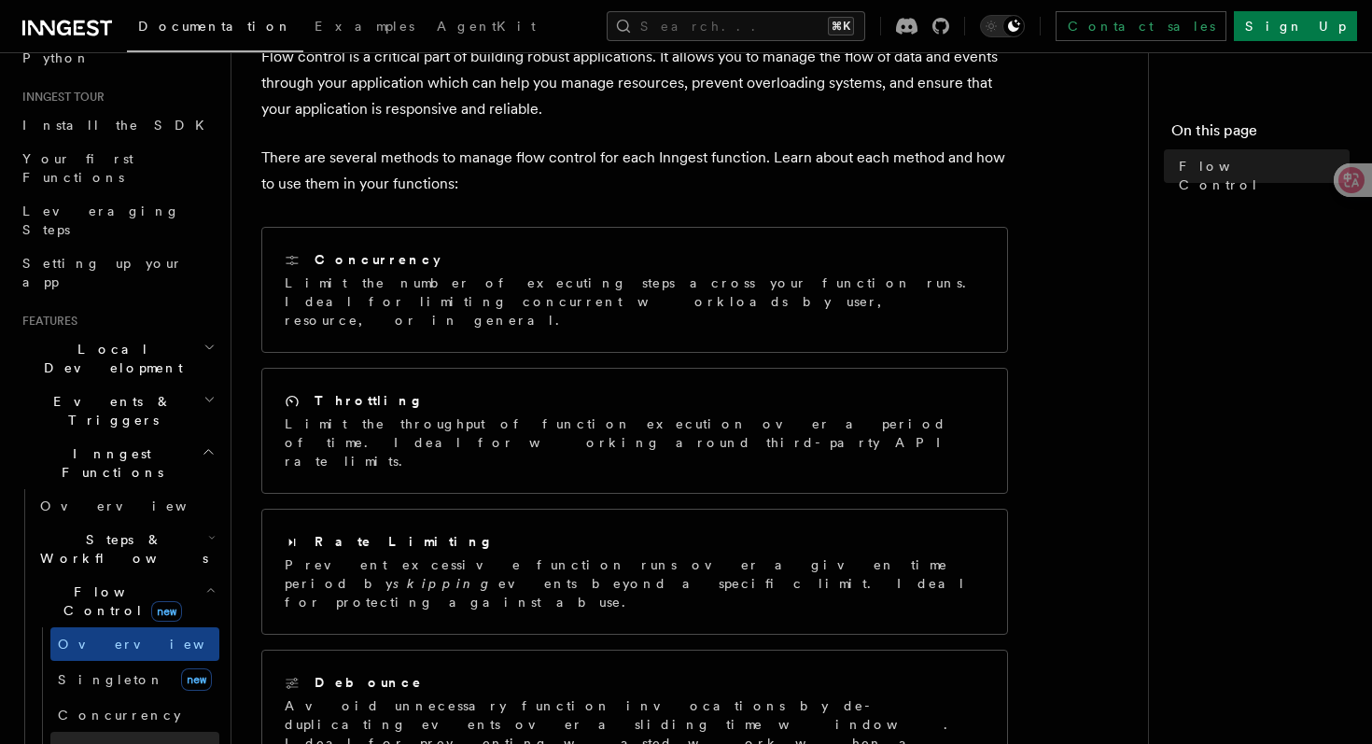
scroll to position [201, 0]
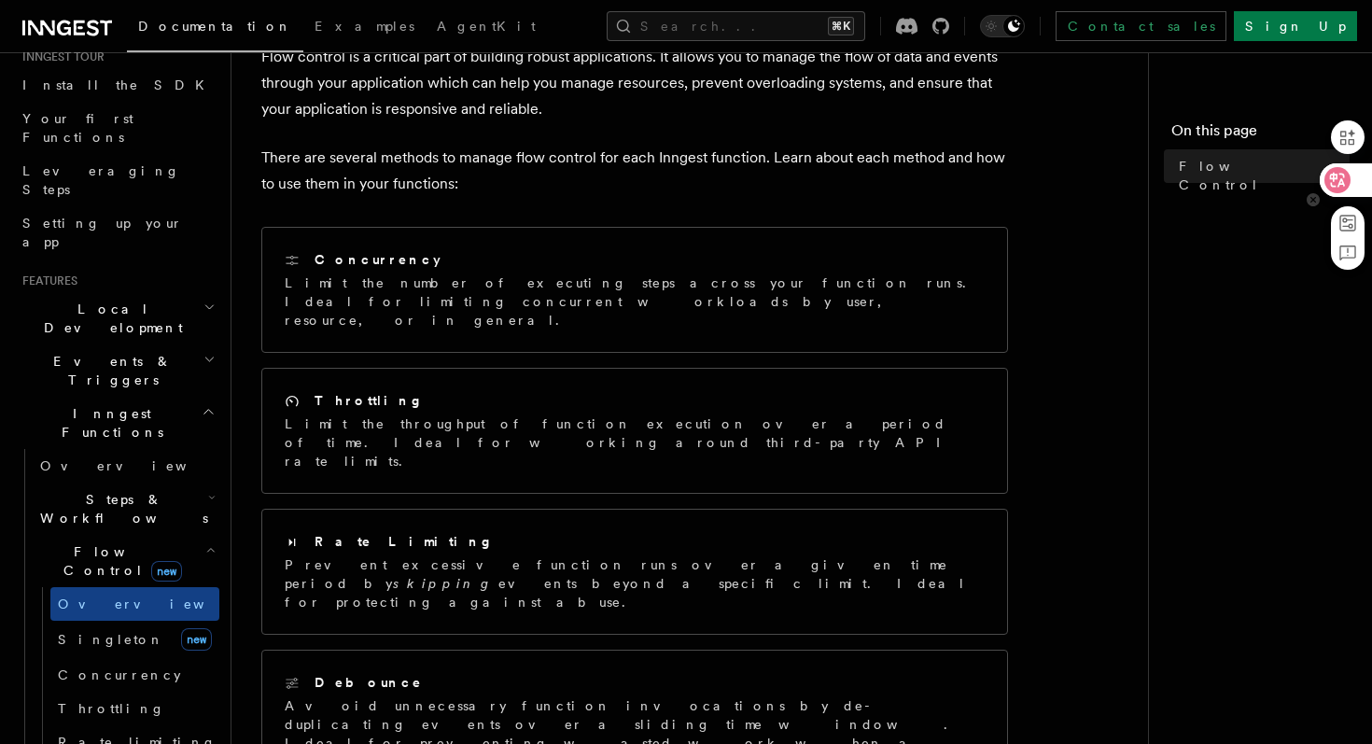
click at [1332, 182] on icon at bounding box center [1338, 180] width 16 height 15
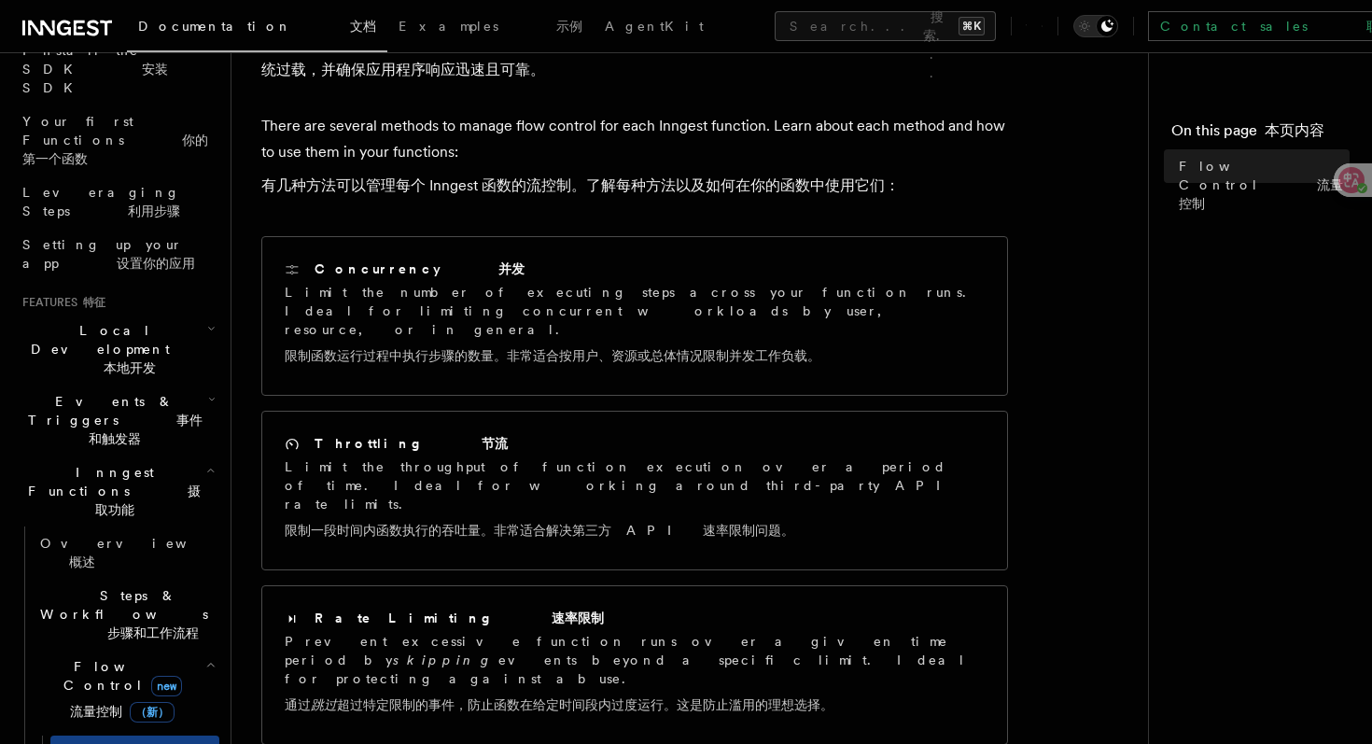
scroll to position [222, 0]
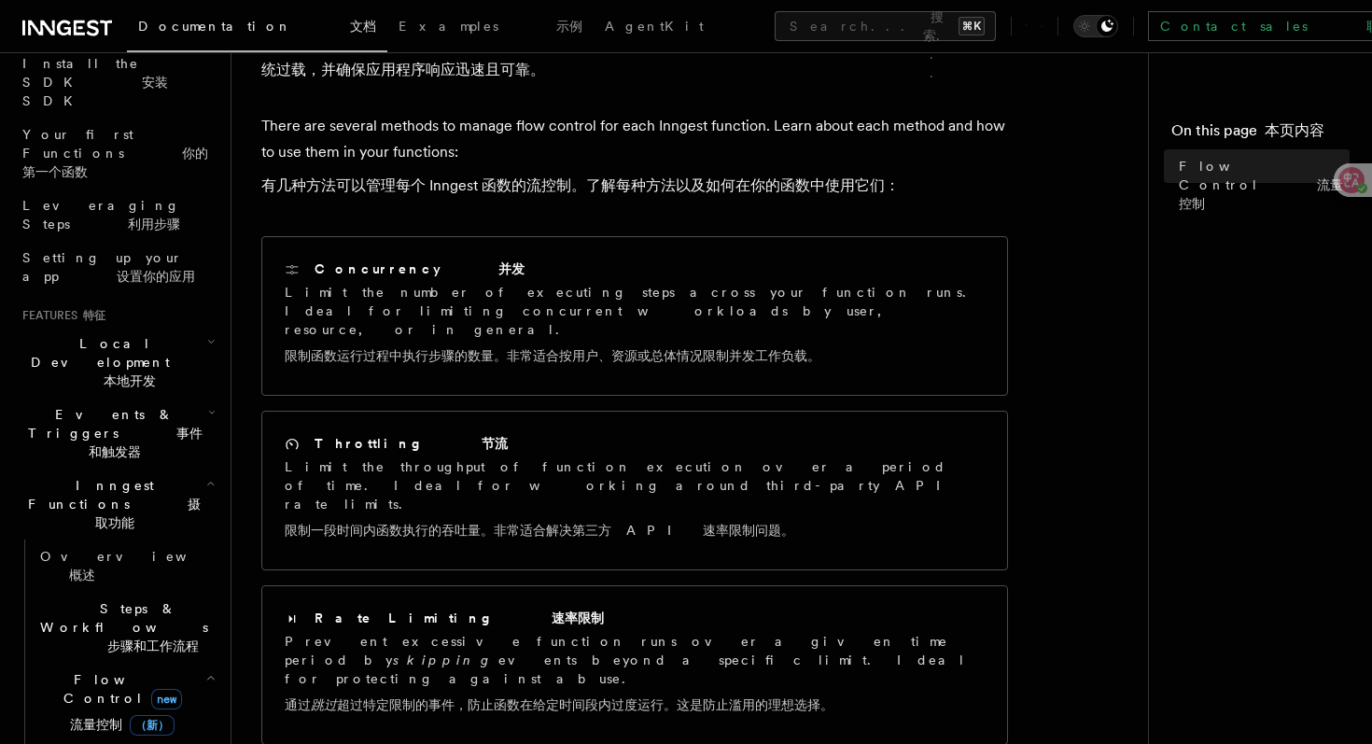
click at [205, 670] on icon "button" at bounding box center [210, 677] width 10 height 15
click at [237, 599] on icon "button" at bounding box center [237, 606] width 0 height 15
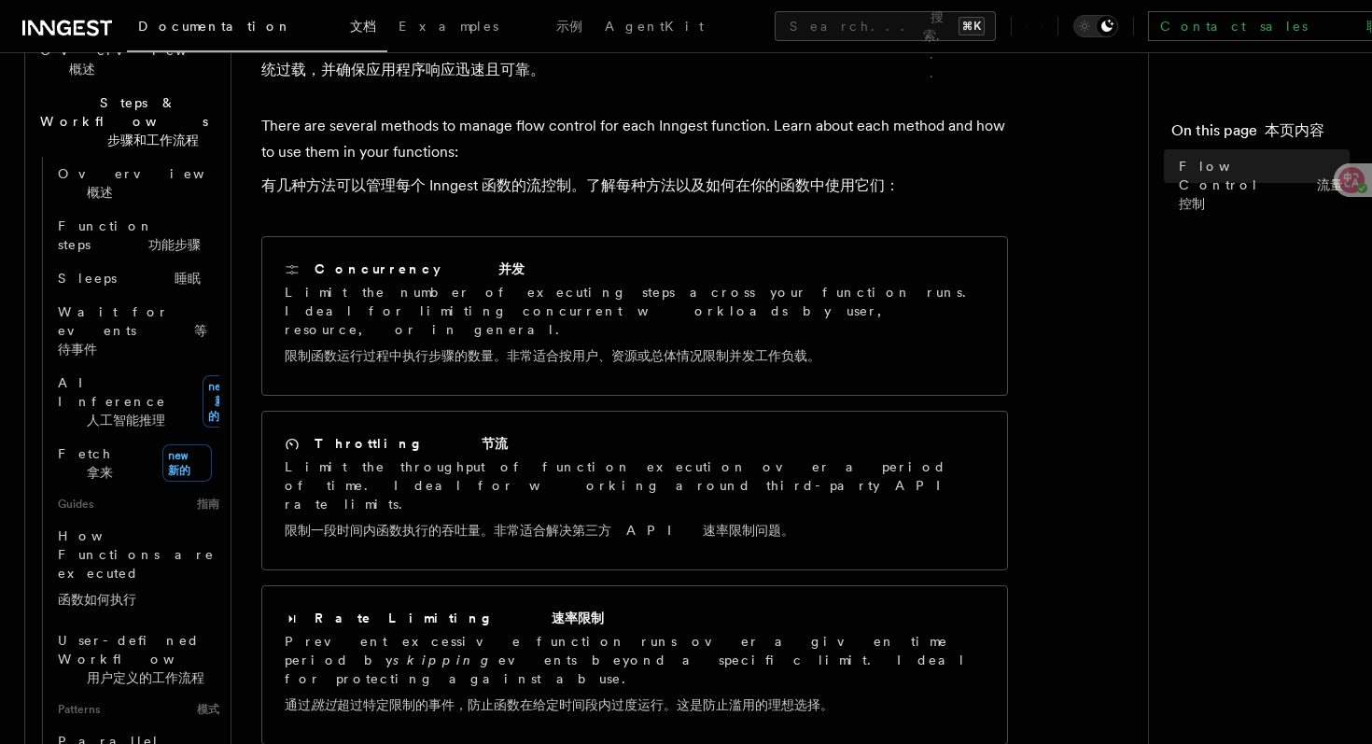
scroll to position [729, 0]
click at [139, 731] on span "Parallel steps 并行步骤" at bounding box center [139, 749] width 162 height 37
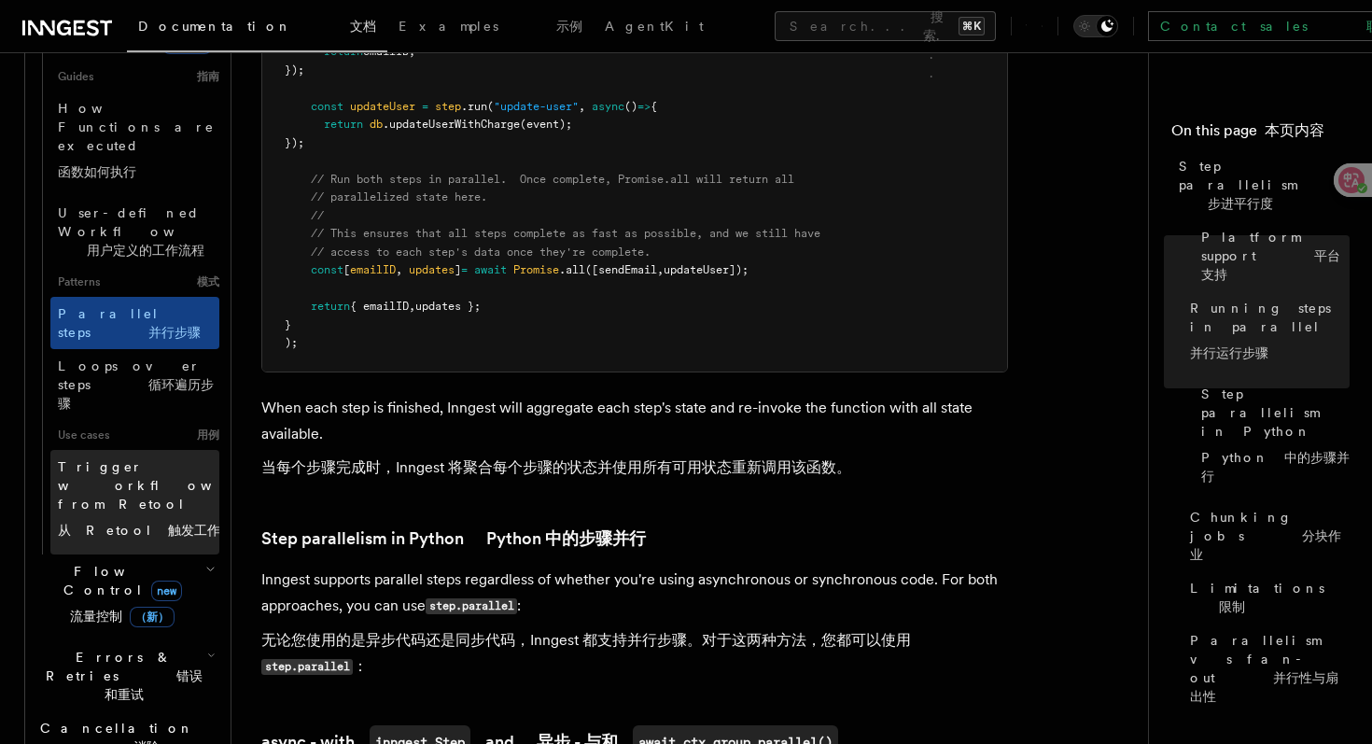
scroll to position [1117, 0]
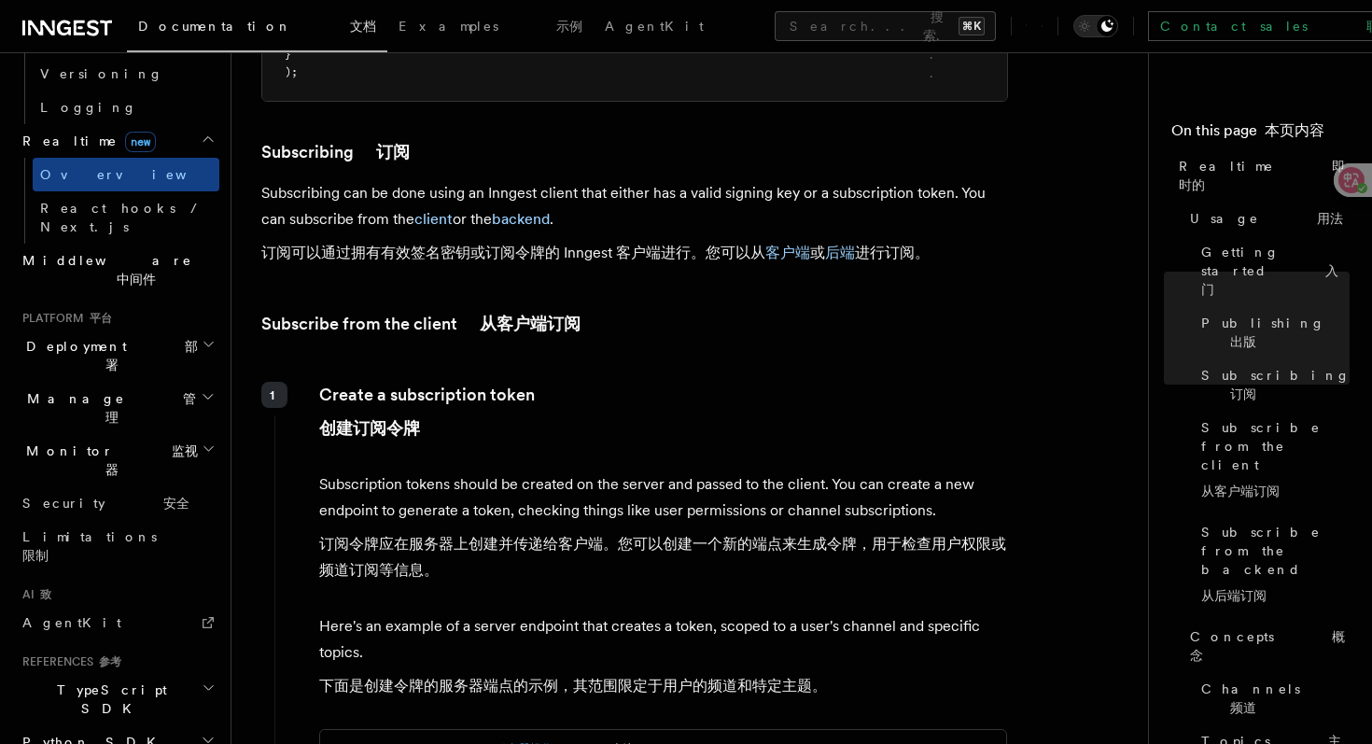
scroll to position [2602, 0]
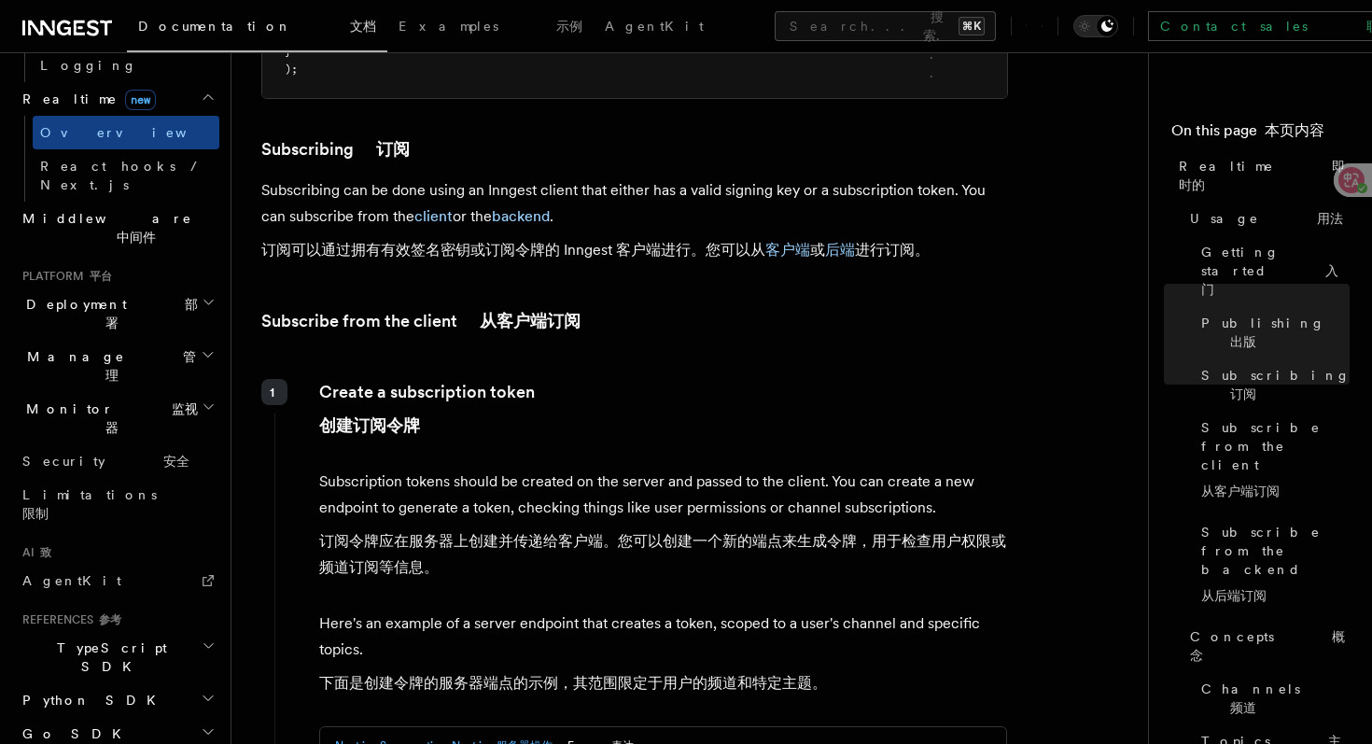
scroll to position [860, 0]
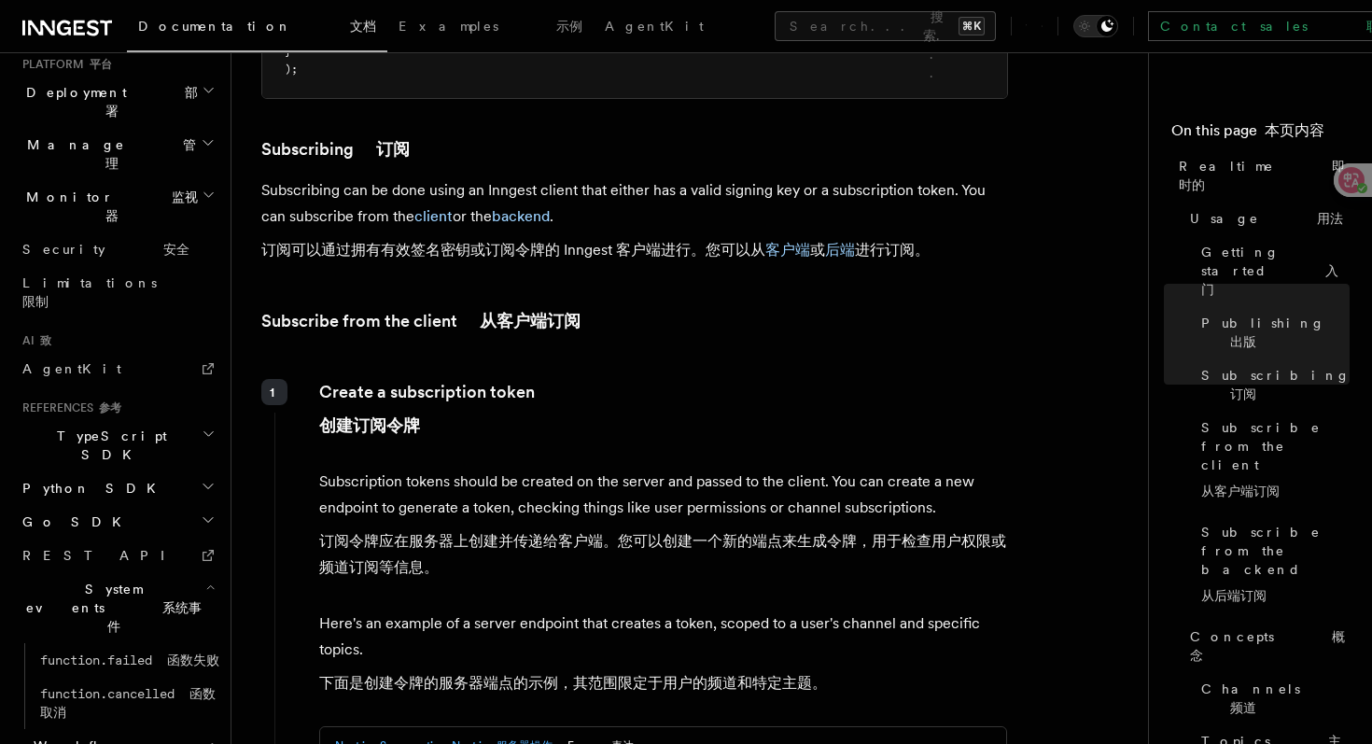
scroll to position [1075, 0]
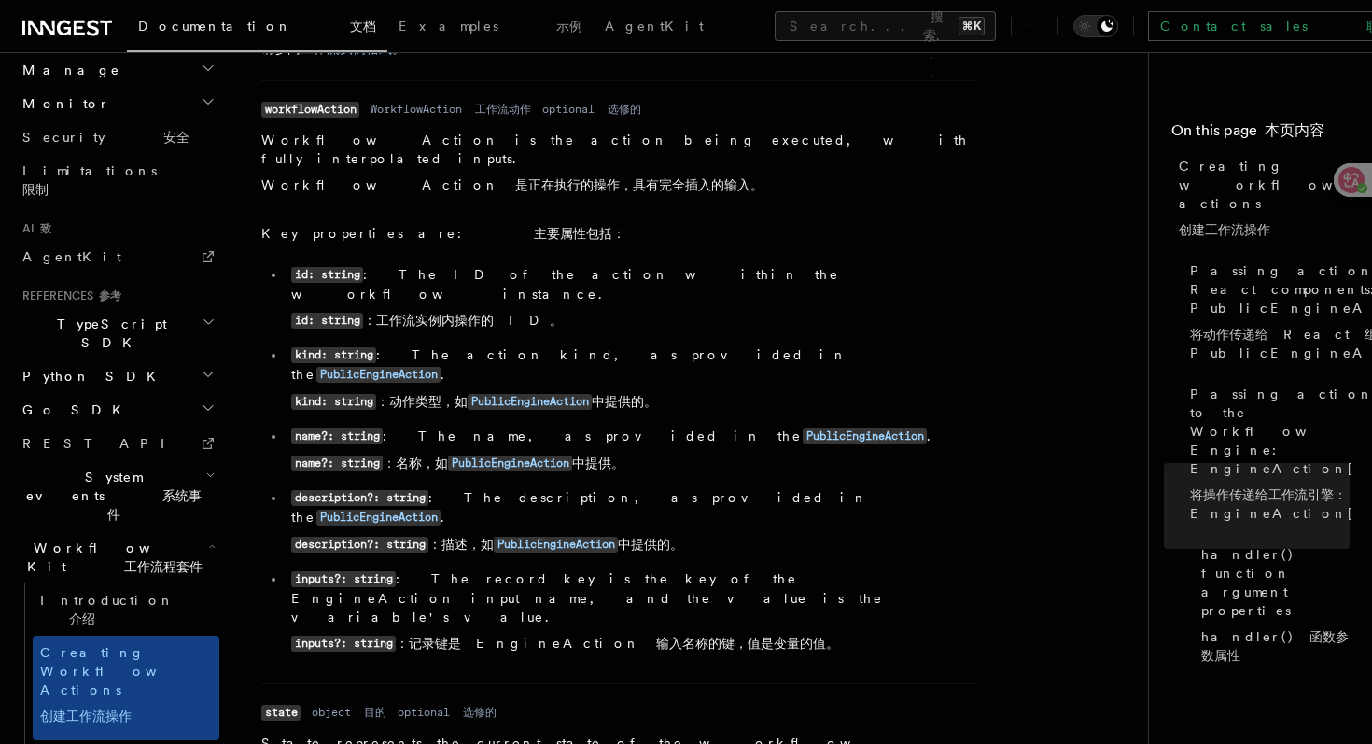
scroll to position [3628, 0]
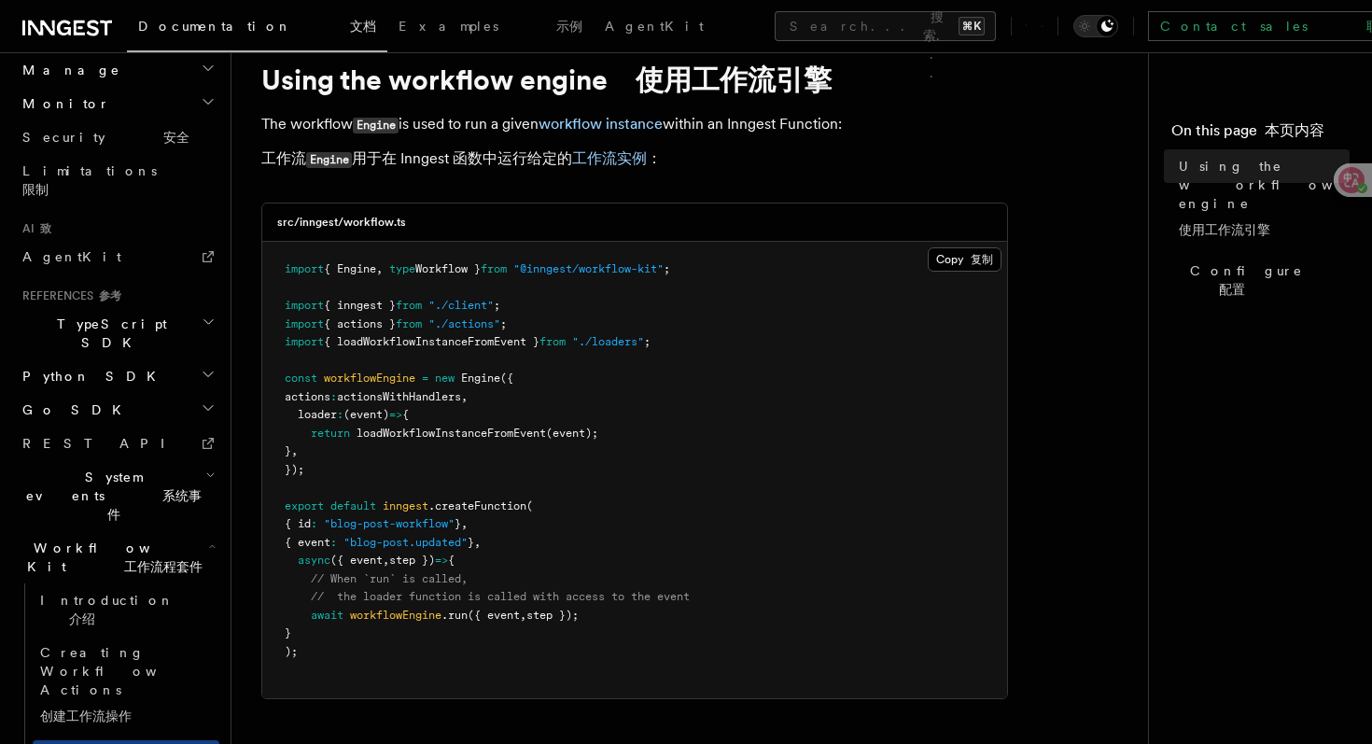
scroll to position [74, 0]
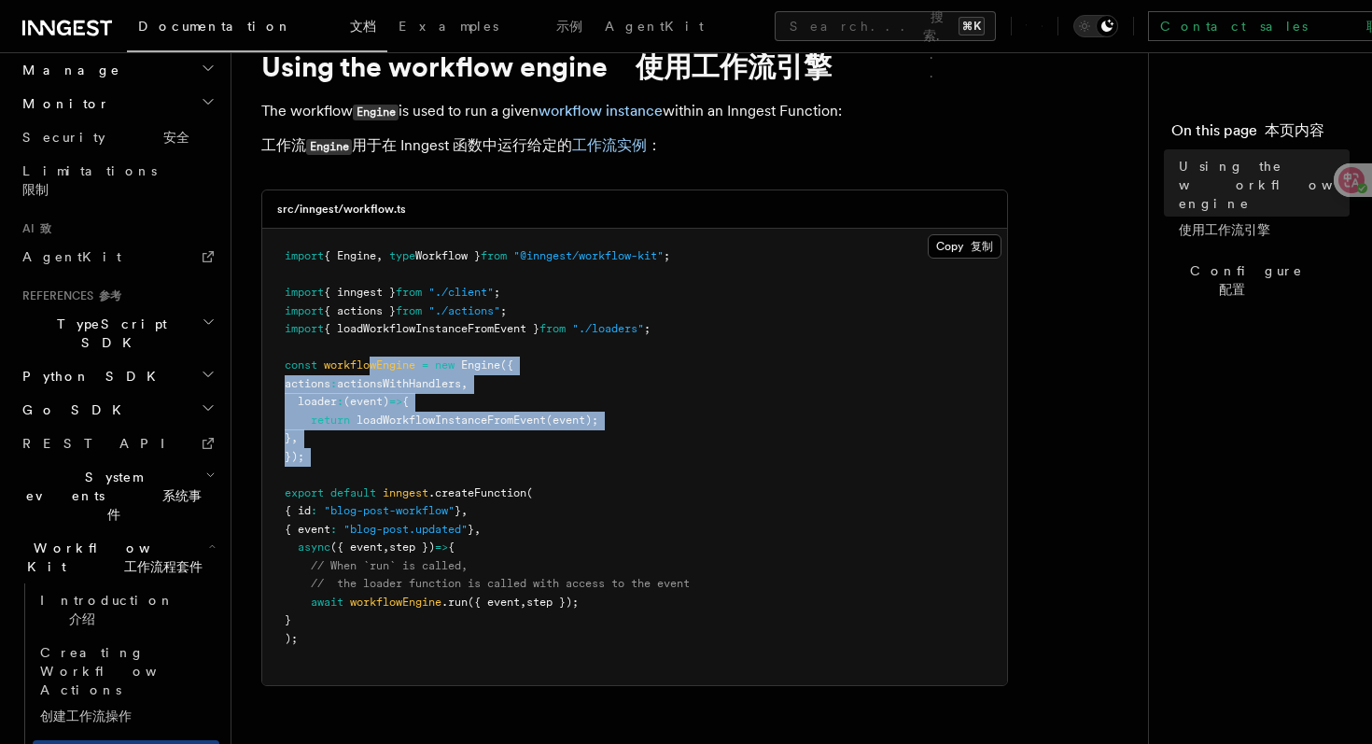
drag, startPoint x: 371, startPoint y: 359, endPoint x: 498, endPoint y: 471, distance: 169.3
click at [499, 471] on pre "import { Engine , type Workflow } from "@inngest/workflow-kit" ; import { innge…" at bounding box center [634, 457] width 745 height 457
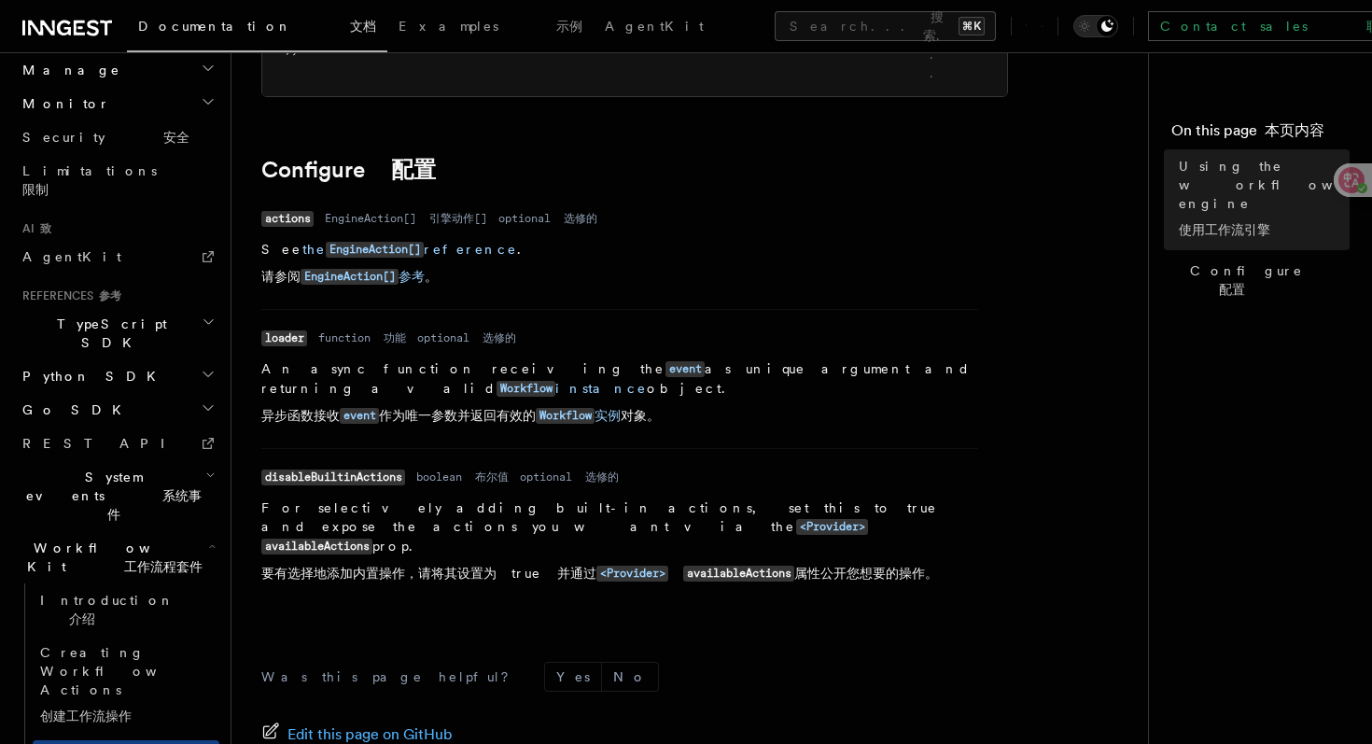
scroll to position [673, 0]
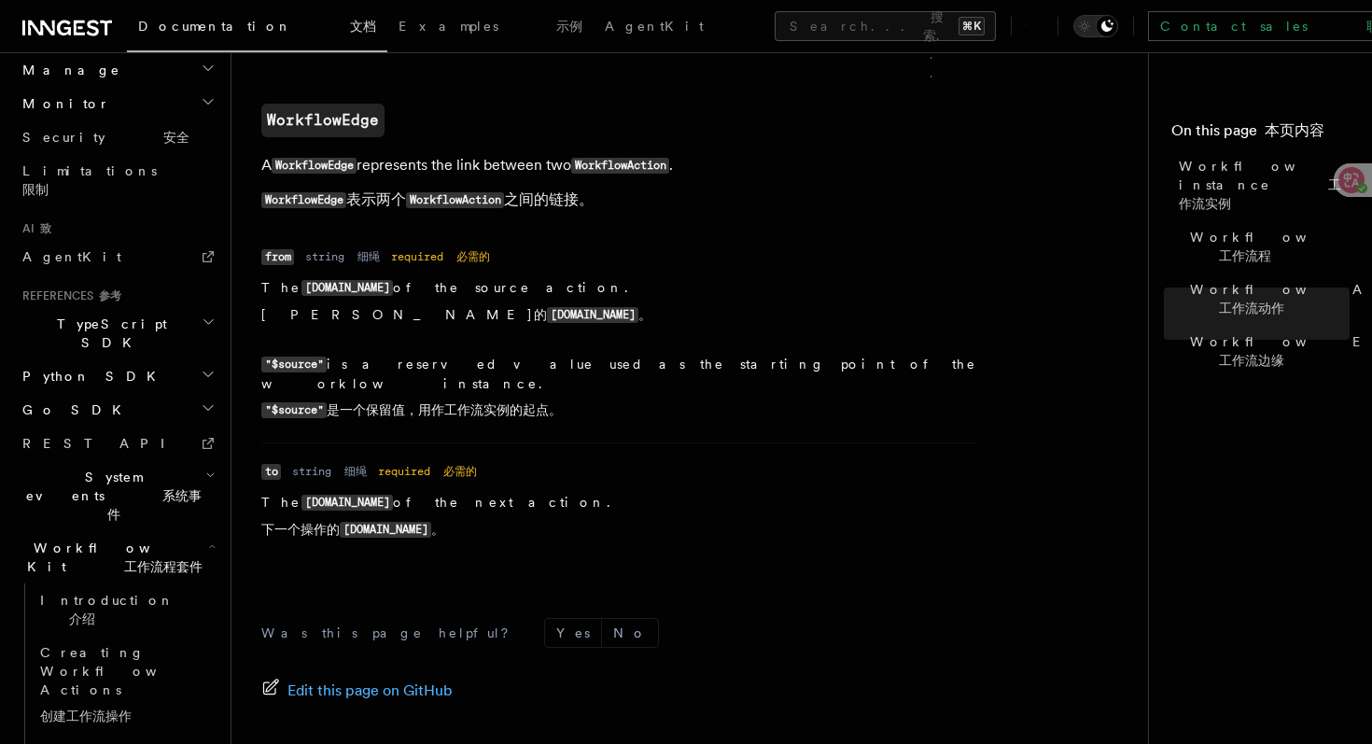
scroll to position [2992, 0]
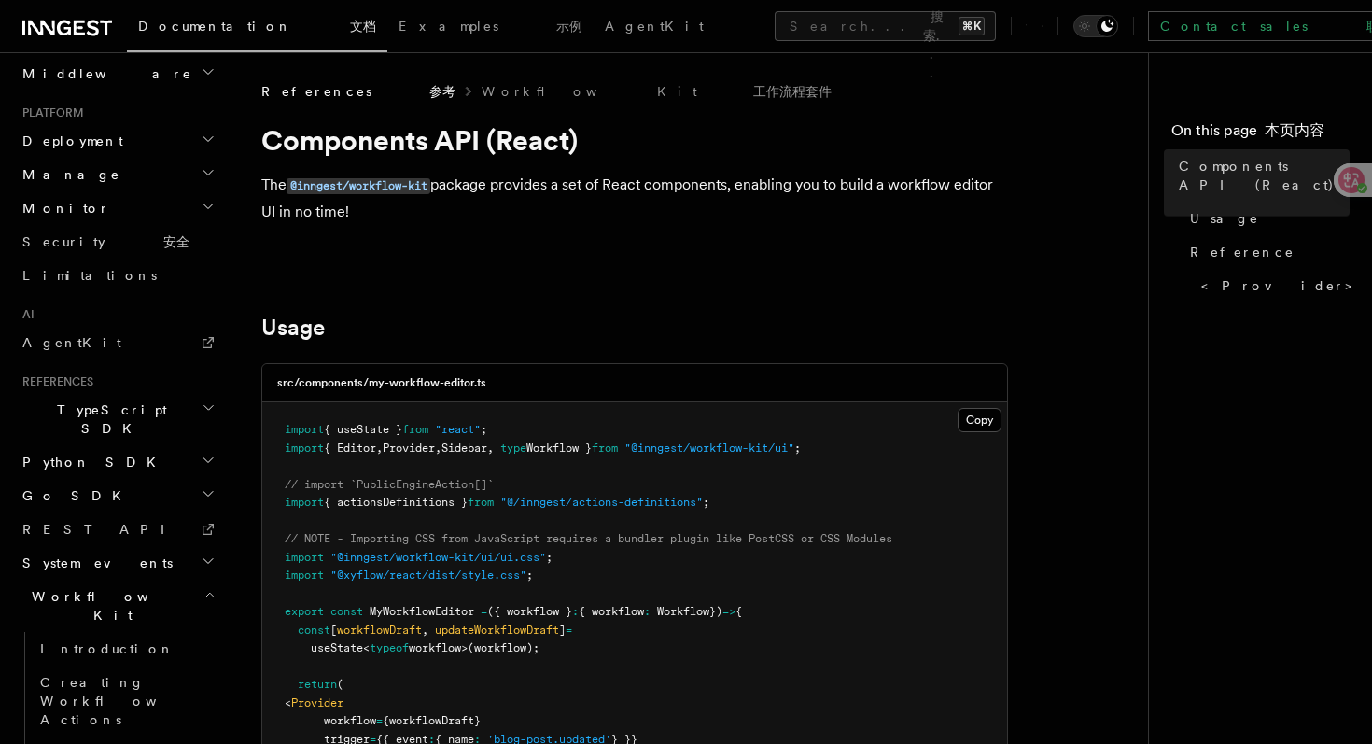
scroll to position [1022, 0]
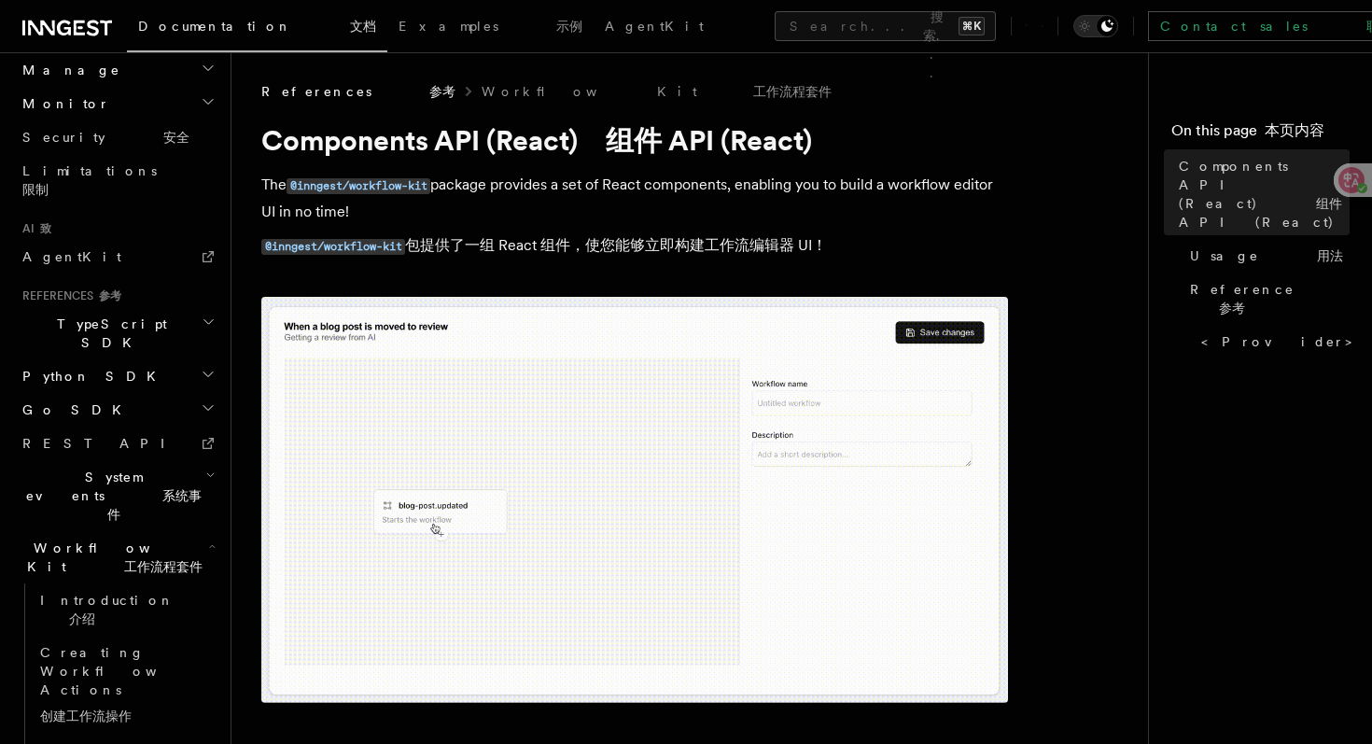
click at [175, 307] on h2 "TypeScript SDK" at bounding box center [117, 333] width 204 height 52
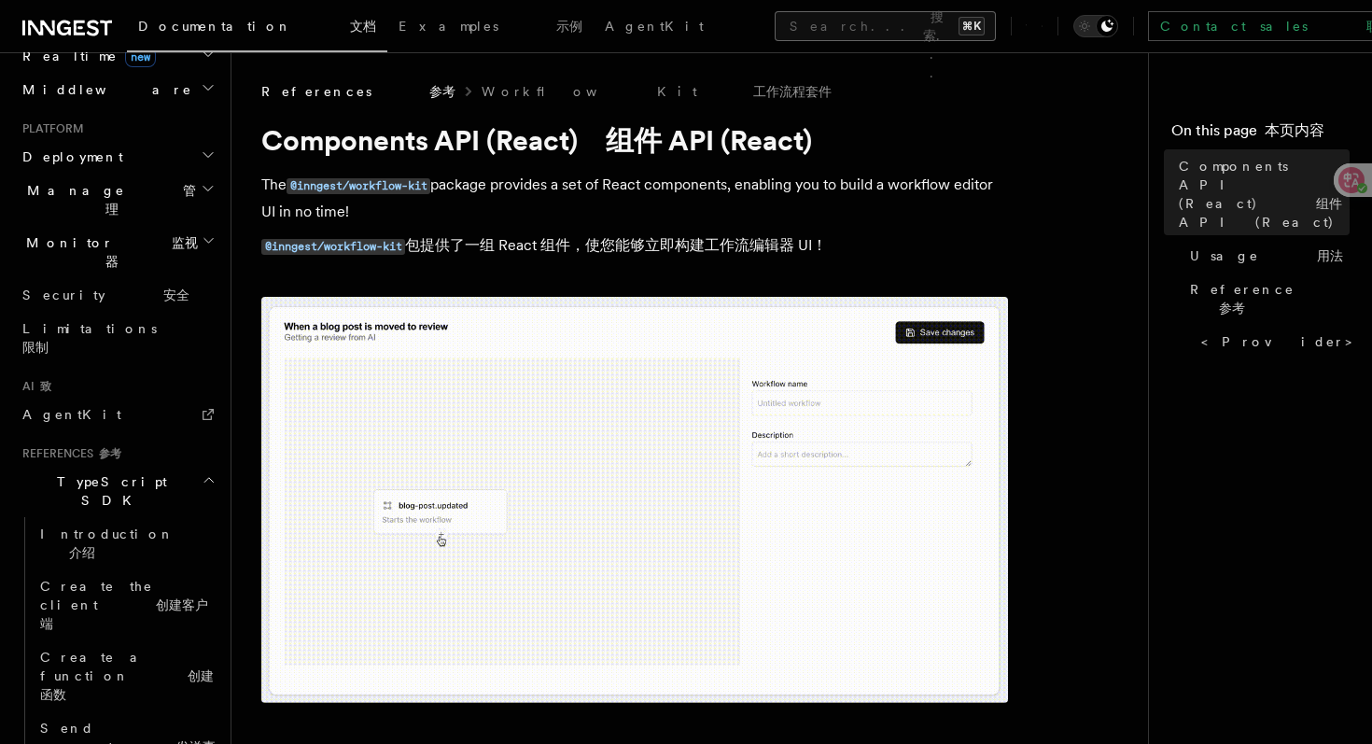
scroll to position [906, 0]
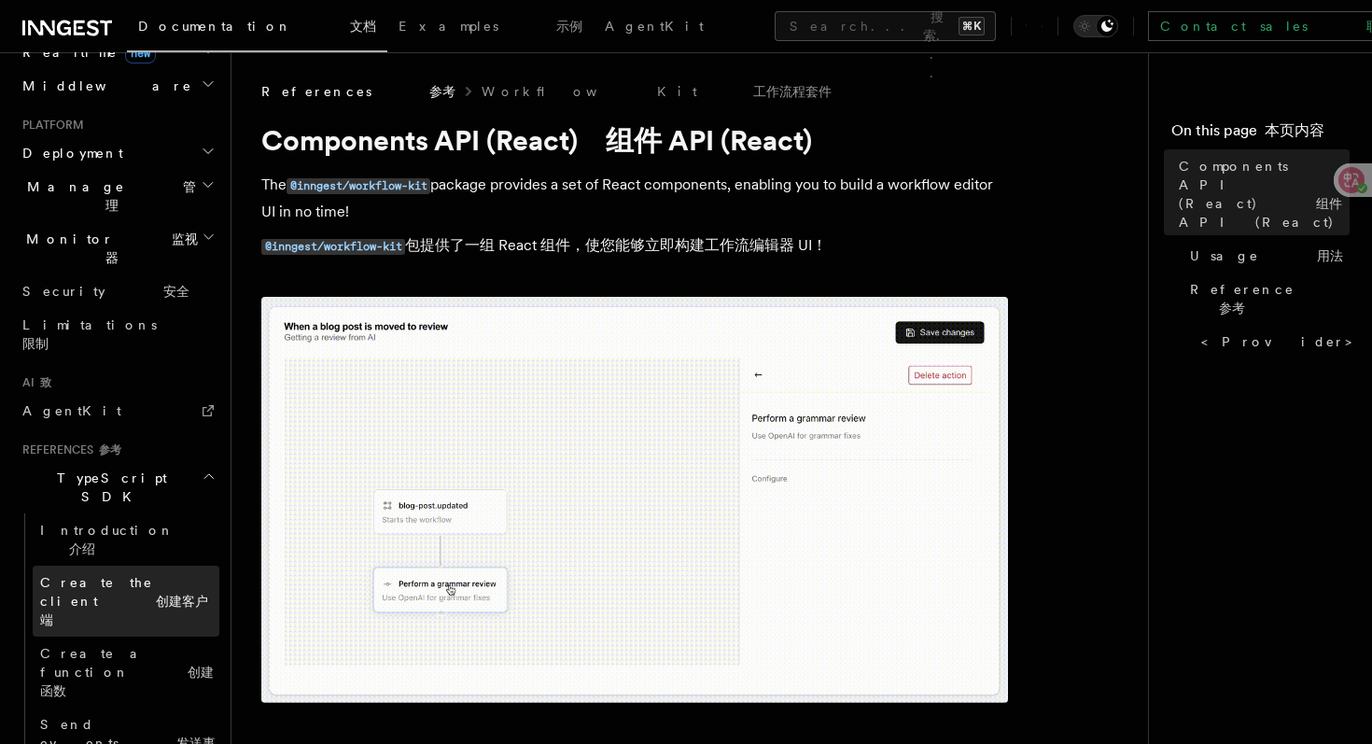
click at [148, 566] on link "Create the client 创建客户端" at bounding box center [126, 601] width 187 height 71
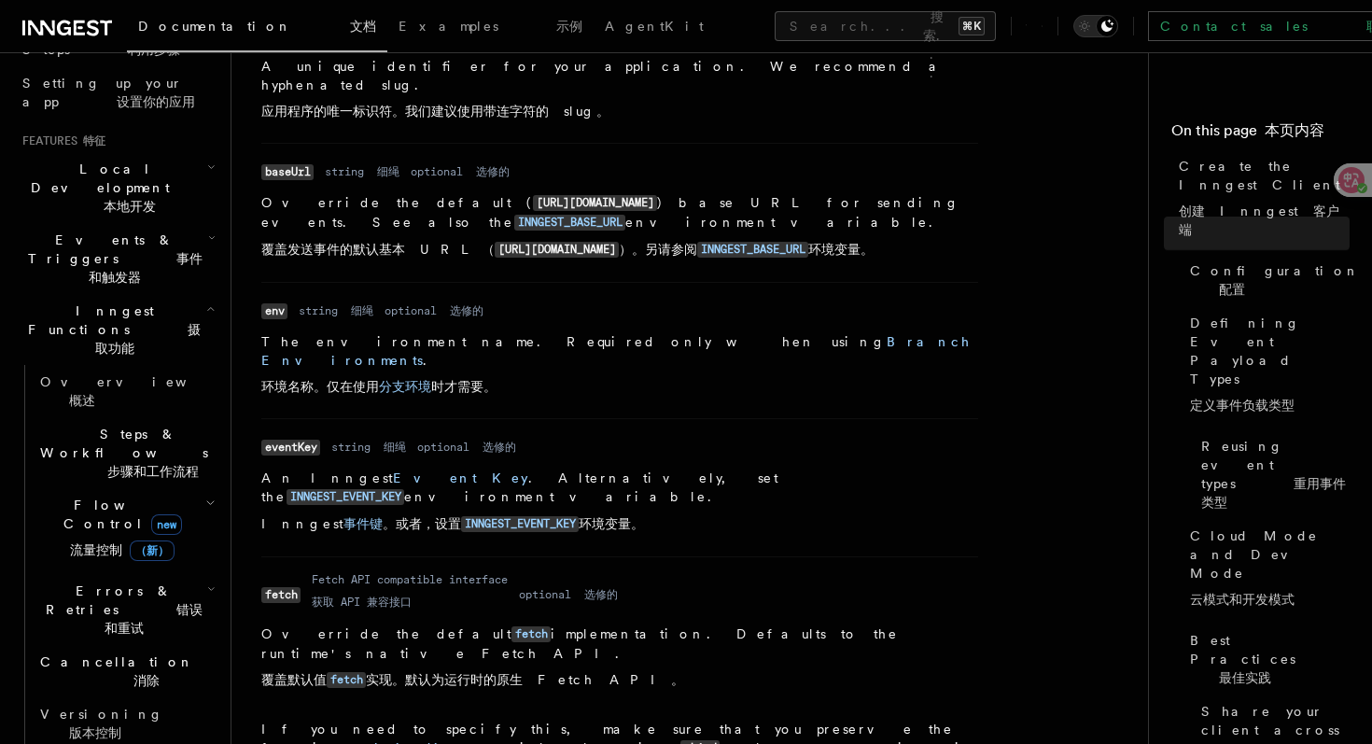
scroll to position [439, 0]
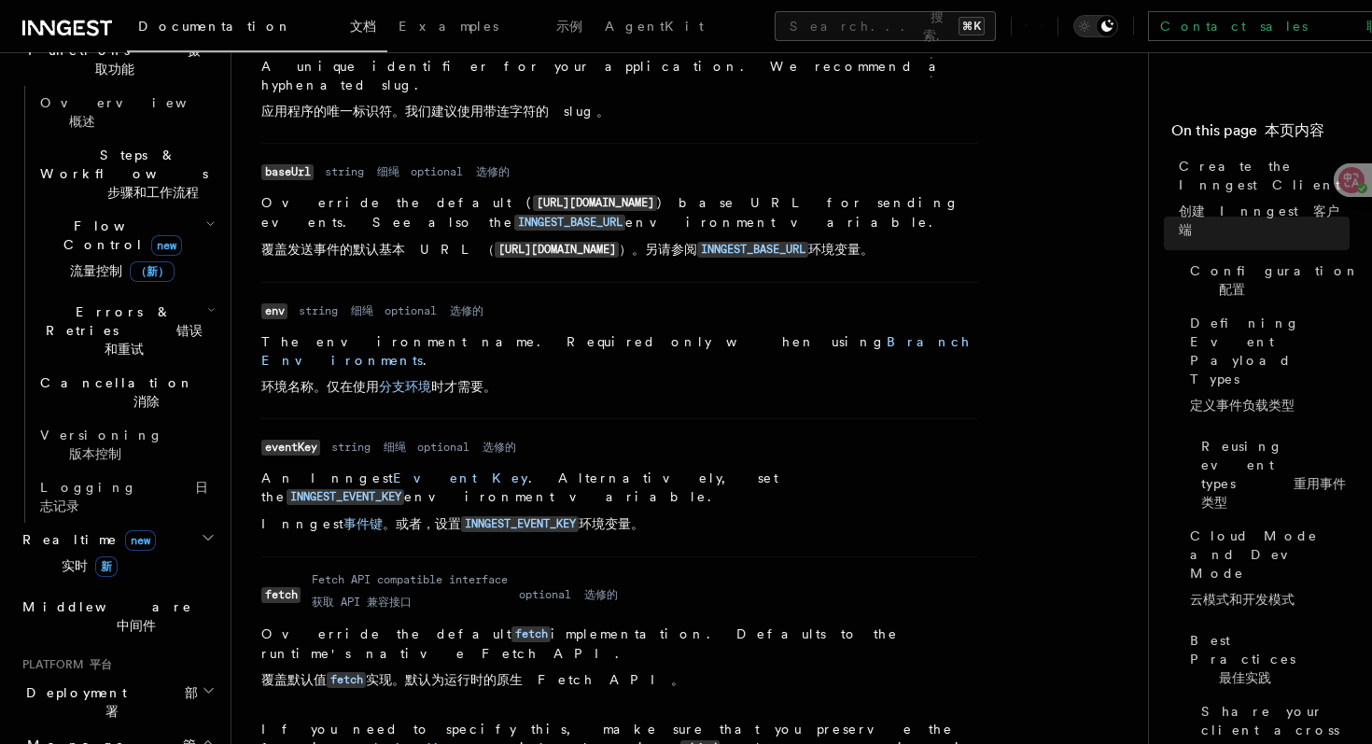
scroll to position [689, 0]
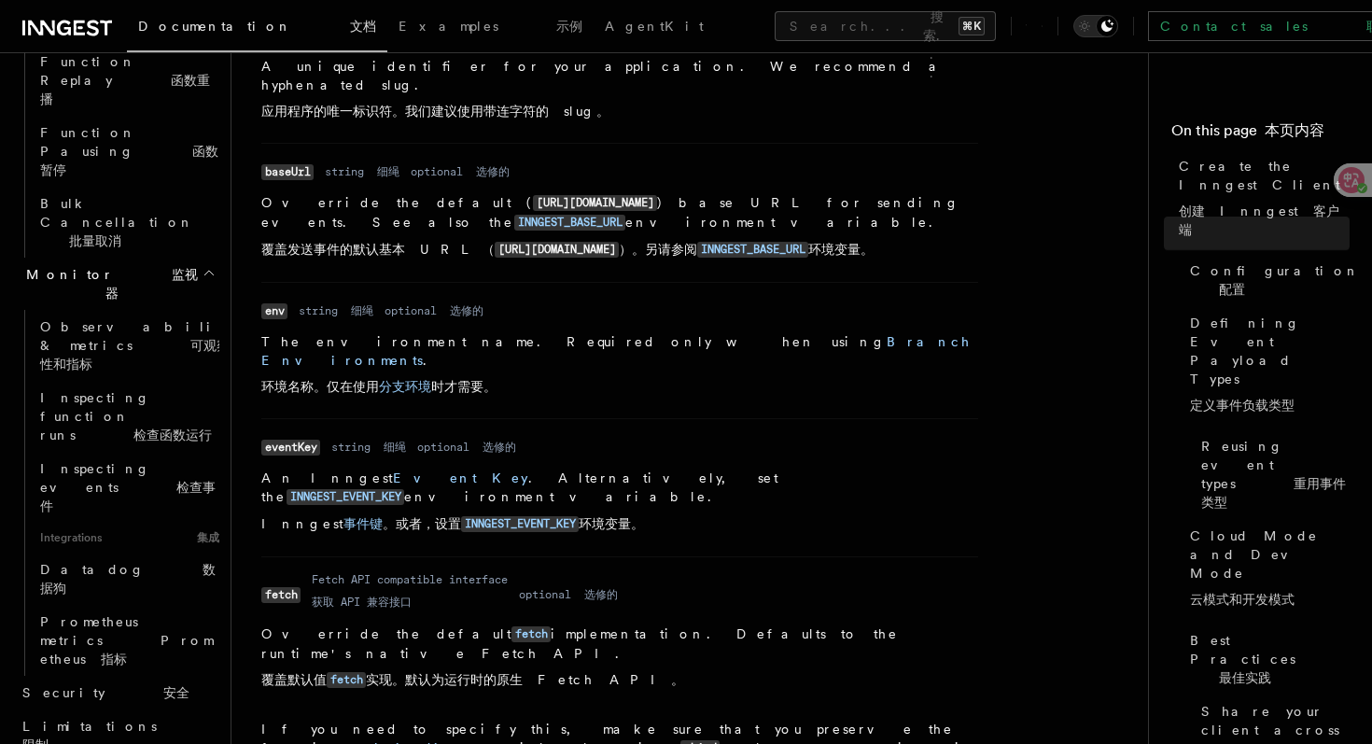
scroll to position [1498, 0]
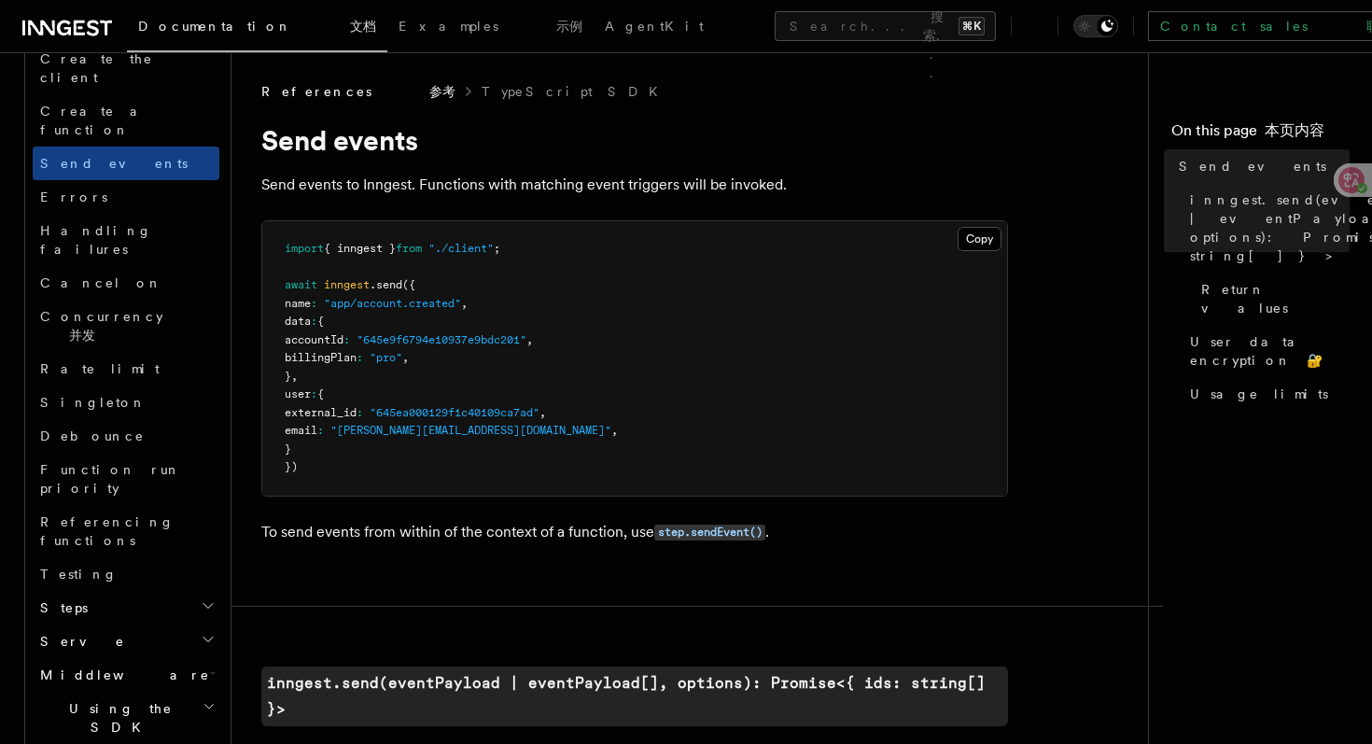
scroll to position [1392, 0]
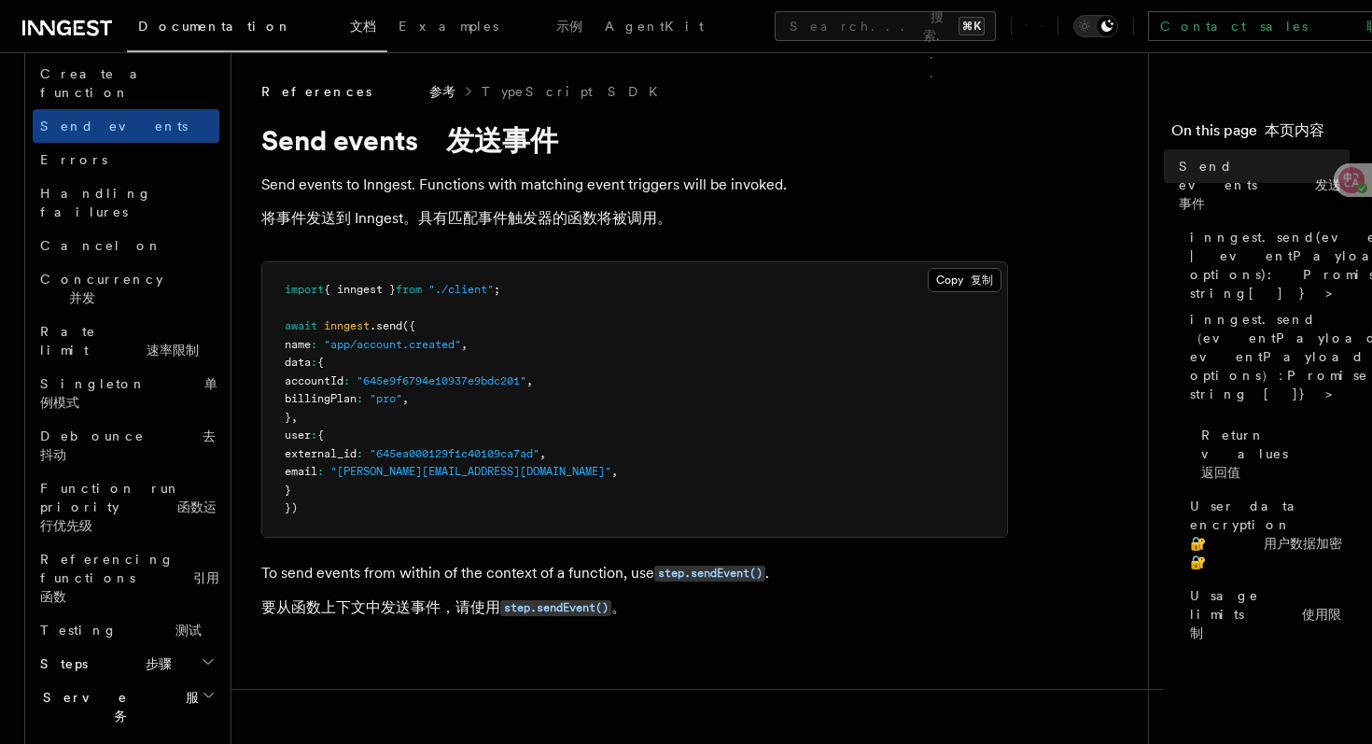
drag, startPoint x: 385, startPoint y: 486, endPoint x: 384, endPoint y: 344, distance: 141.9
click at [384, 345] on pre "import { inngest } from "./client" ; await inngest .send ({ name : "app/account…" at bounding box center [634, 399] width 745 height 274
click at [346, 355] on pre "import { inngest } from "./client" ; await inngest .send ({ name : "app/account…" at bounding box center [634, 399] width 745 height 274
drag, startPoint x: 346, startPoint y: 350, endPoint x: 470, endPoint y: 350, distance: 123.2
click at [461, 350] on span ""app/account.created"" at bounding box center [392, 344] width 137 height 13
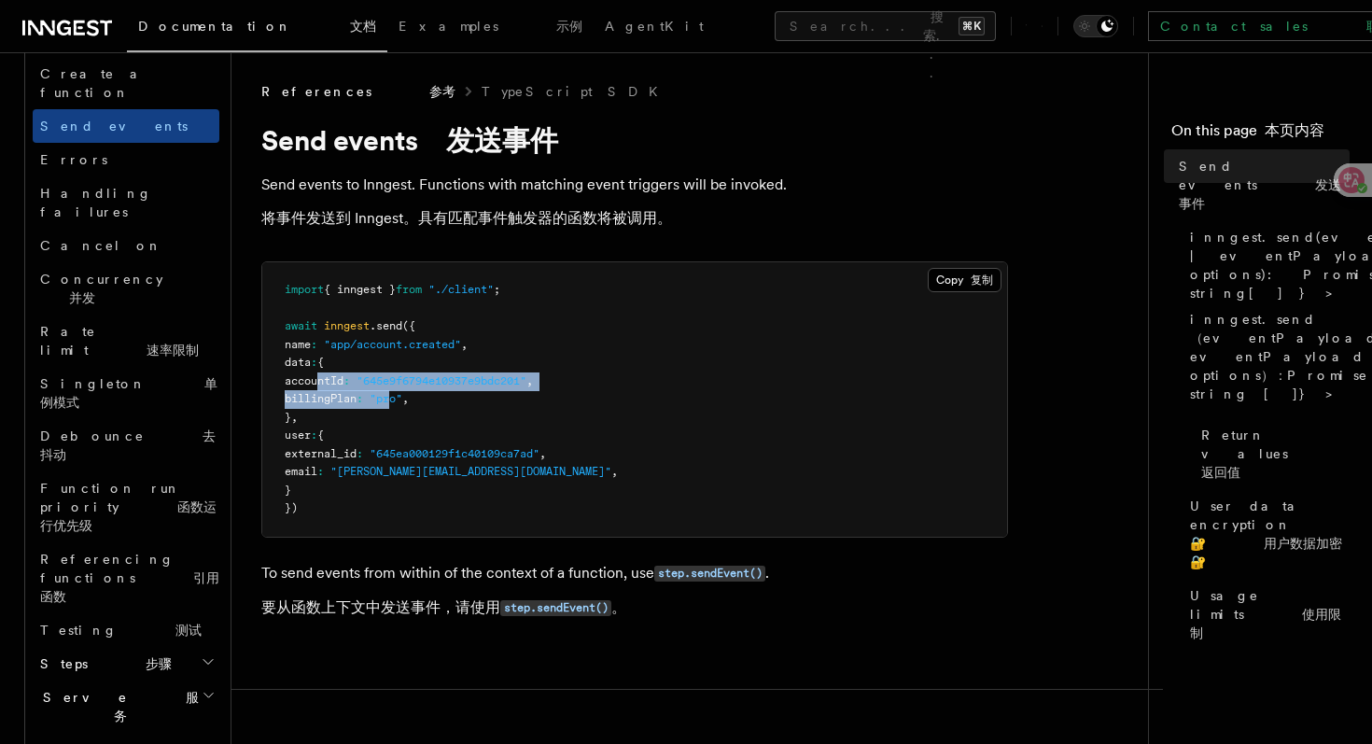
drag, startPoint x: 319, startPoint y: 389, endPoint x: 419, endPoint y: 405, distance: 101.1
click at [419, 405] on pre "import { inngest } from "./client" ; await inngest .send ({ name : "app/account…" at bounding box center [634, 399] width 745 height 274
drag, startPoint x: 328, startPoint y: 445, endPoint x: 399, endPoint y: 485, distance: 81.5
click at [399, 485] on pre "import { inngest } from "./client" ; await inngest .send ({ name : "app/account…" at bounding box center [634, 399] width 745 height 274
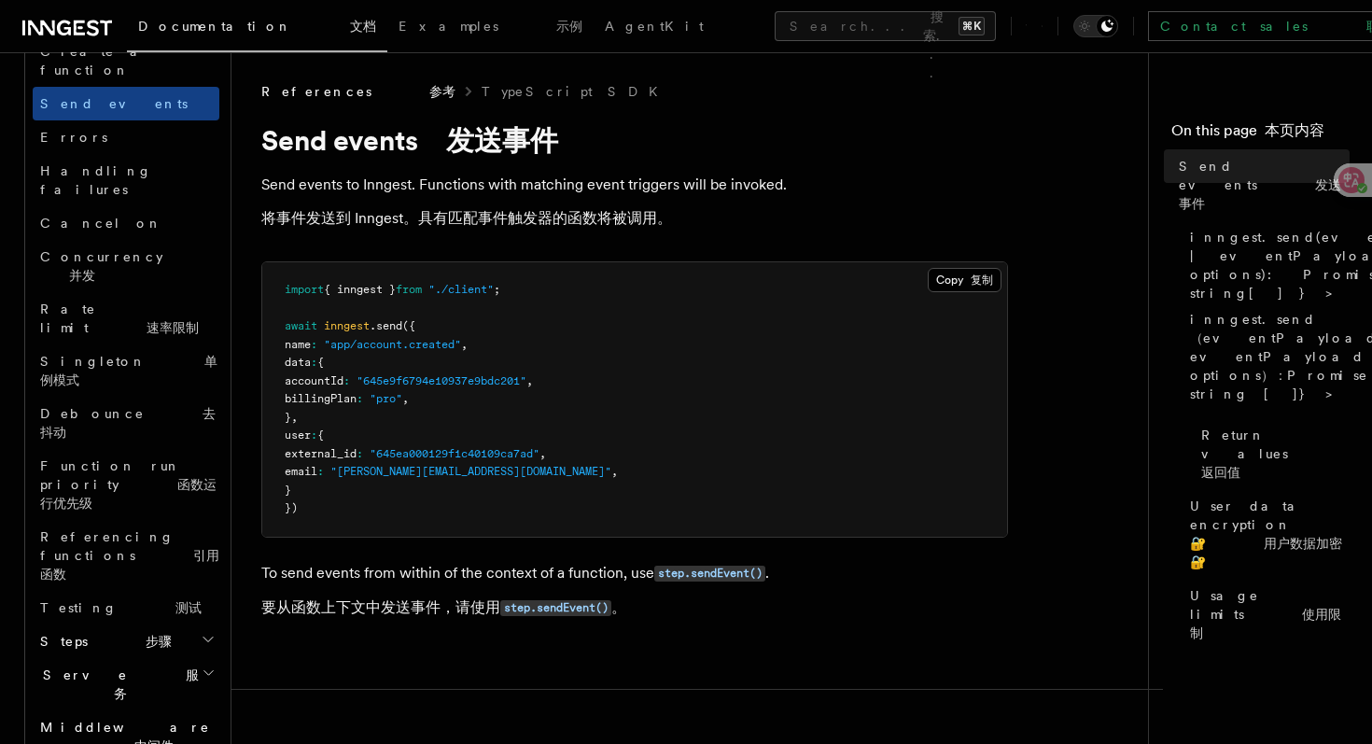
scroll to position [1415, 0]
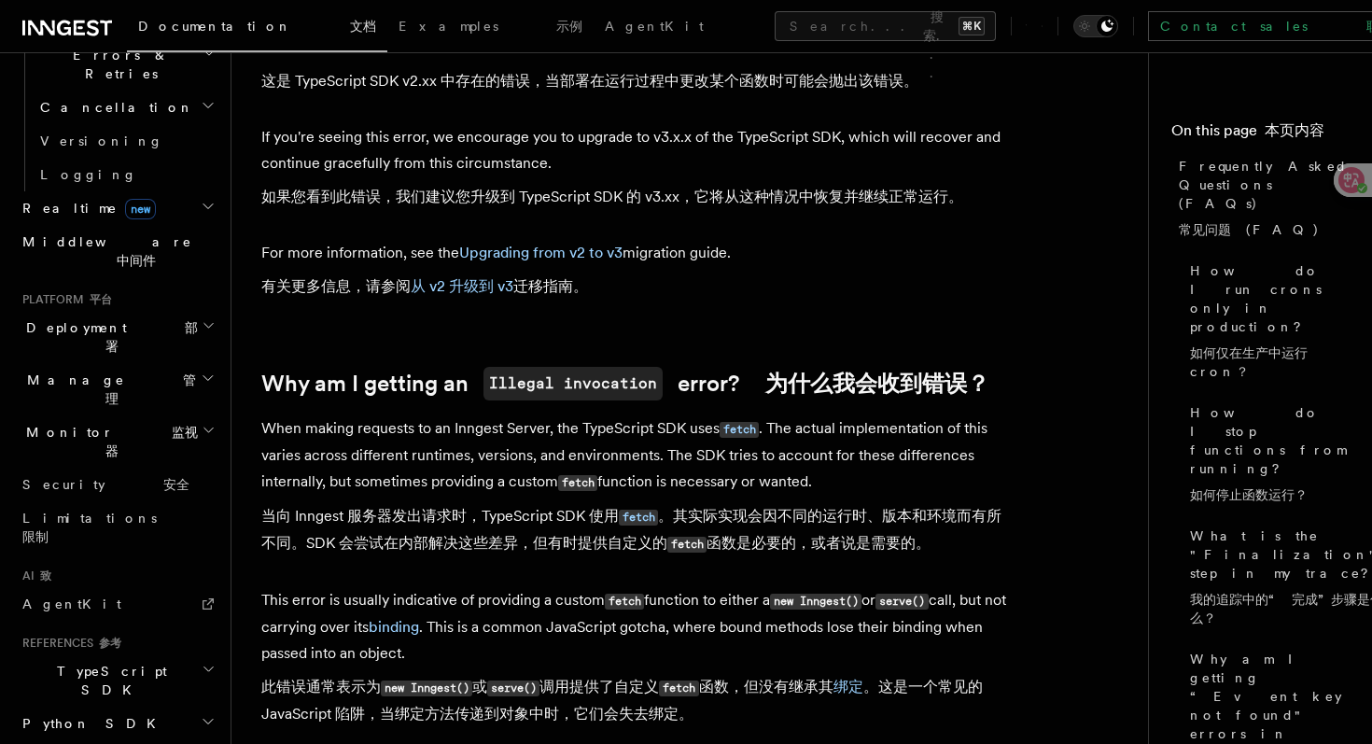
scroll to position [4536, 0]
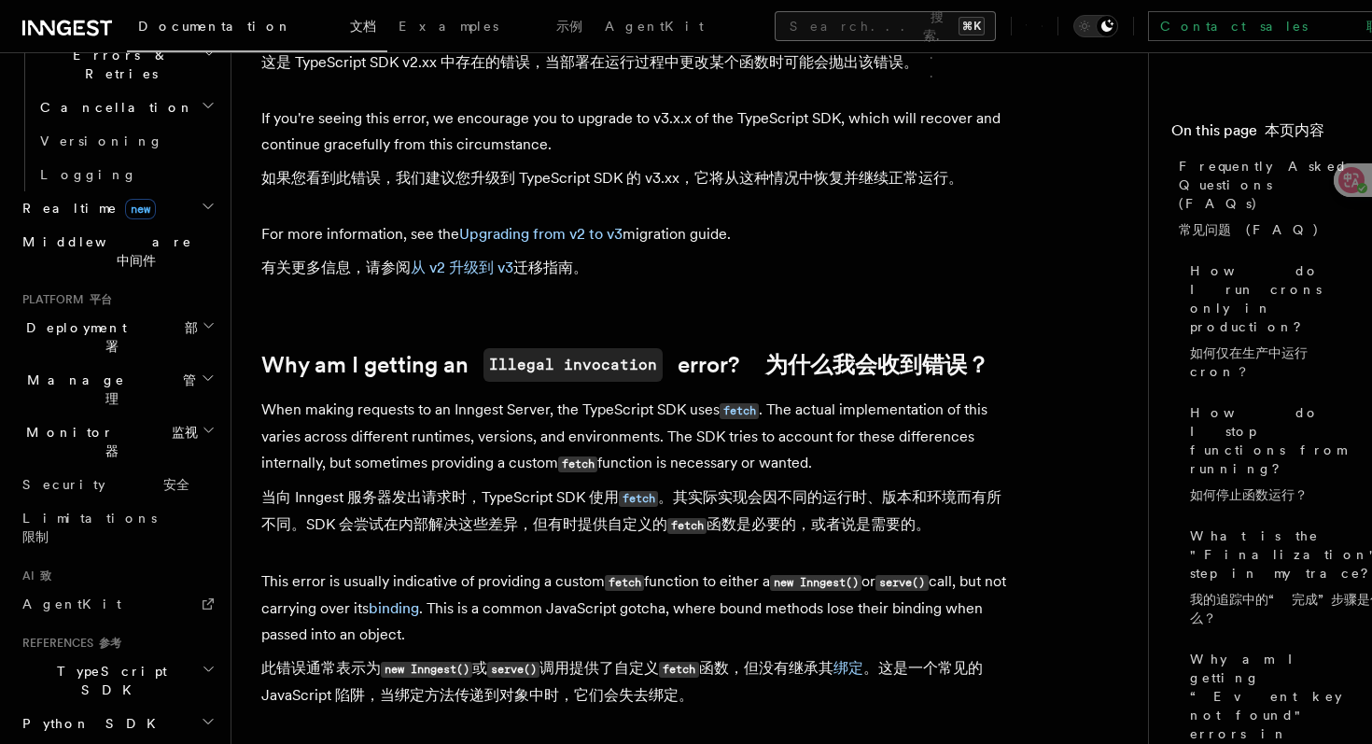
click at [775, 37] on button "Search... 搜索... ⌘K" at bounding box center [885, 26] width 221 height 30
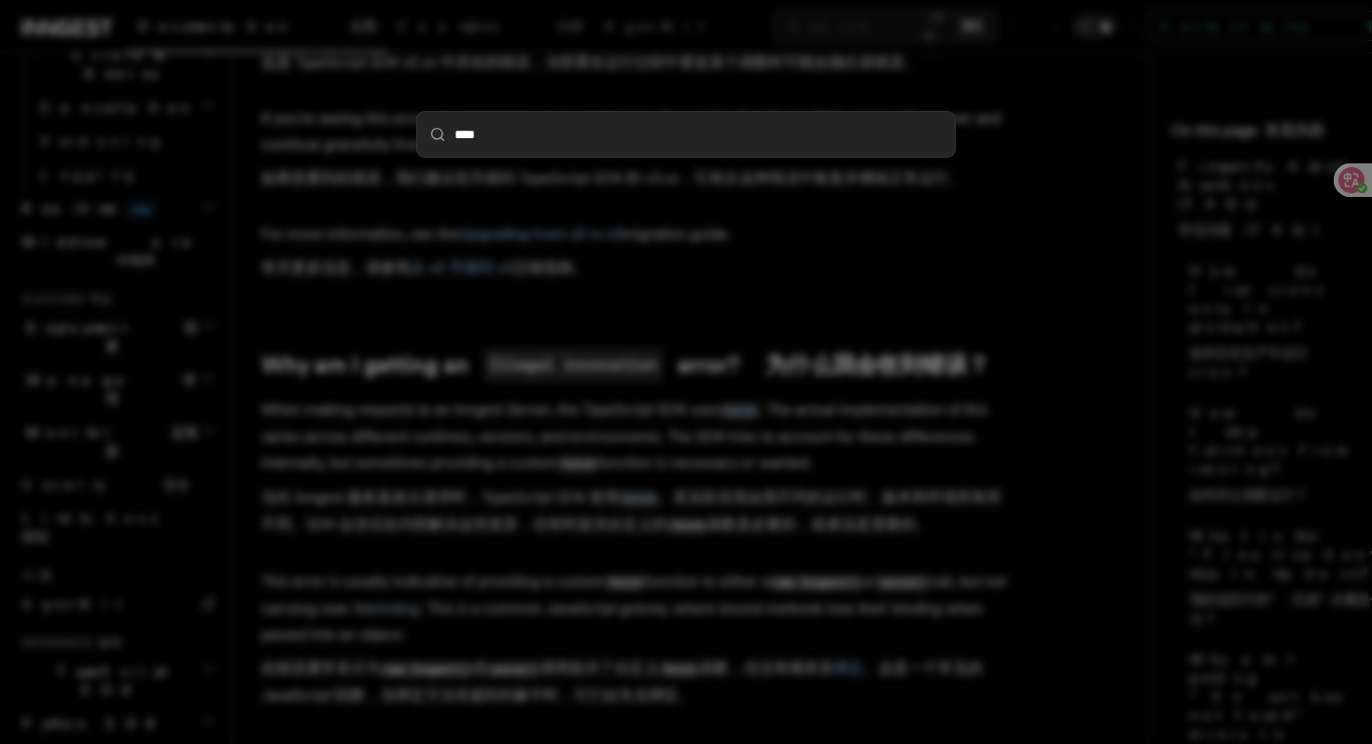
type input "*****"
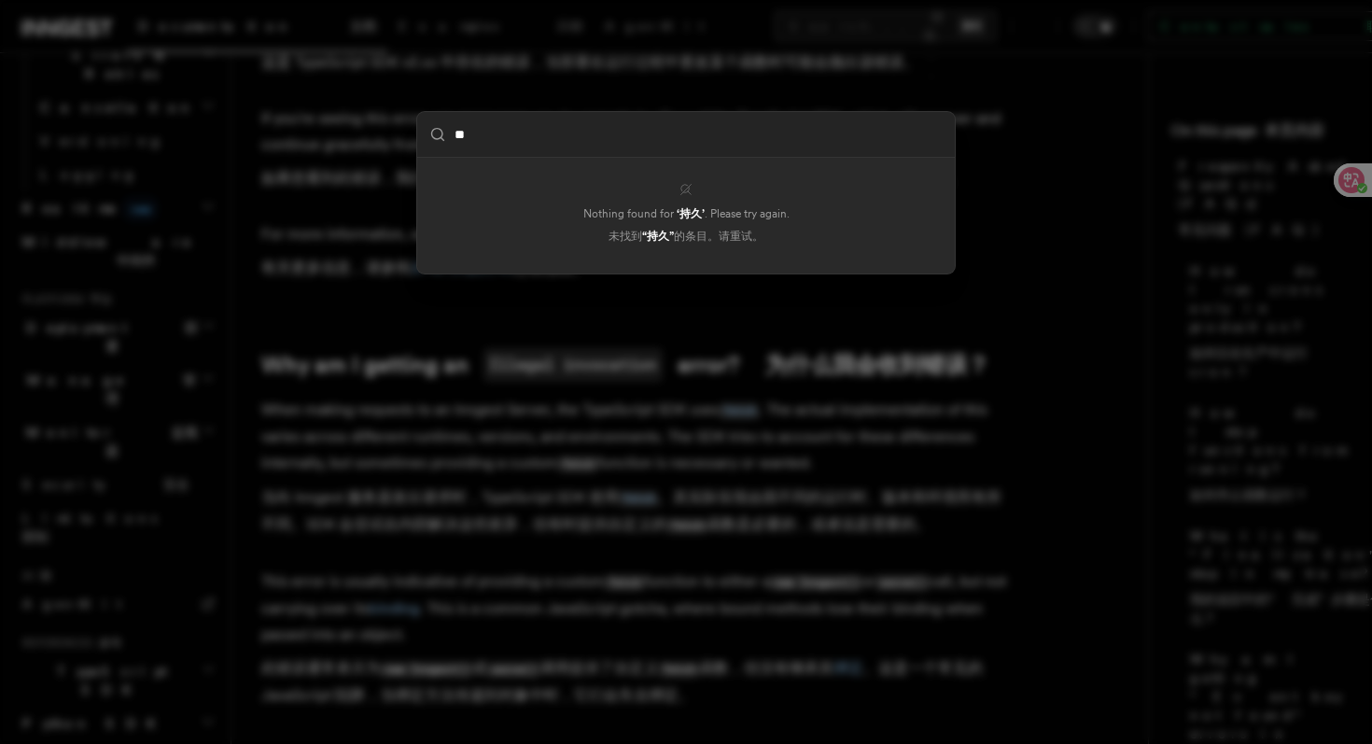
type input "*"
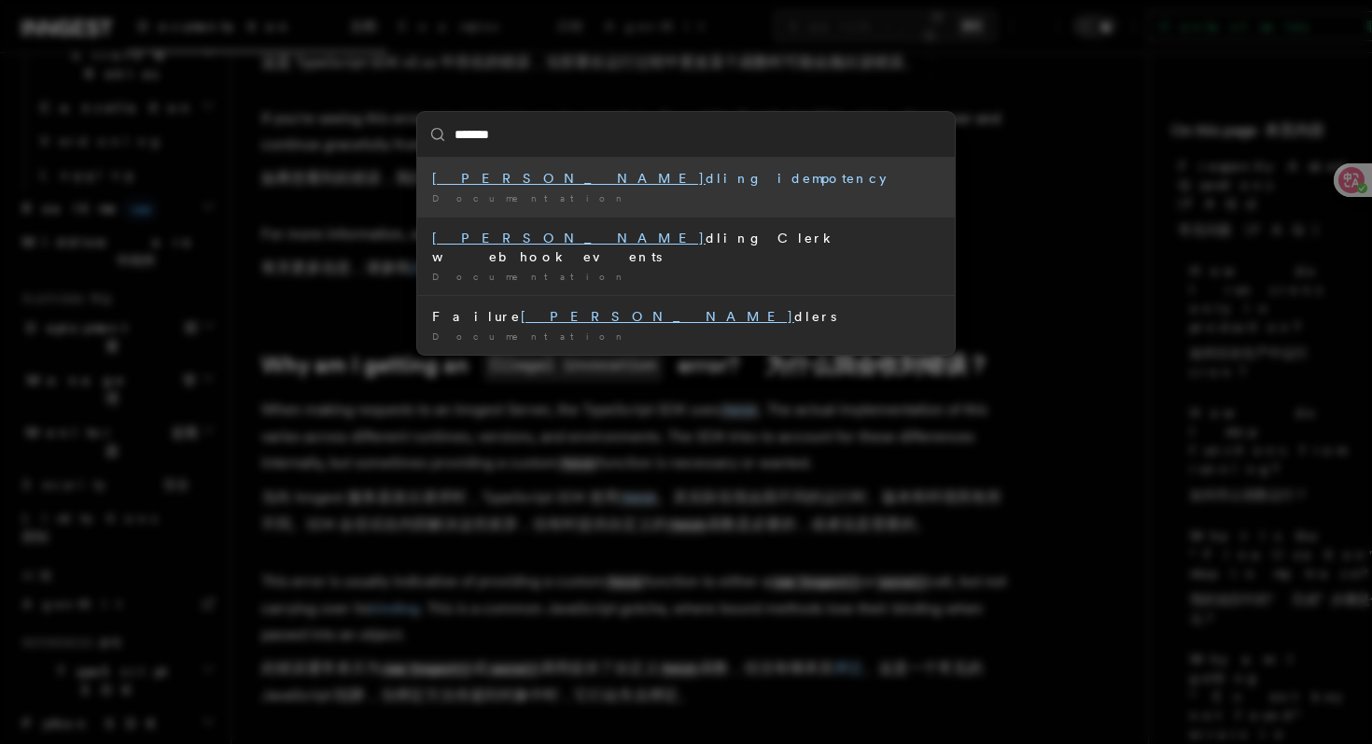
type input "**"
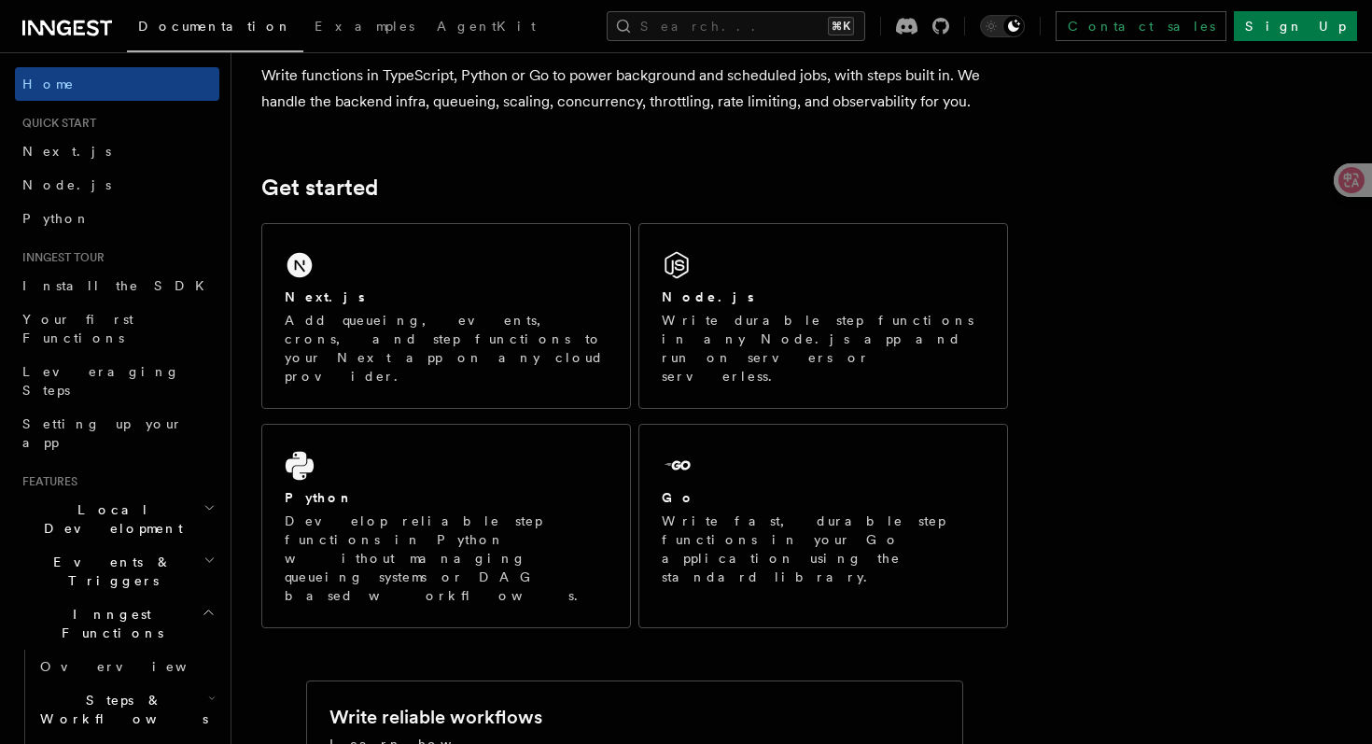
scroll to position [180, 0]
